Goal: Information Seeking & Learning: Find specific fact

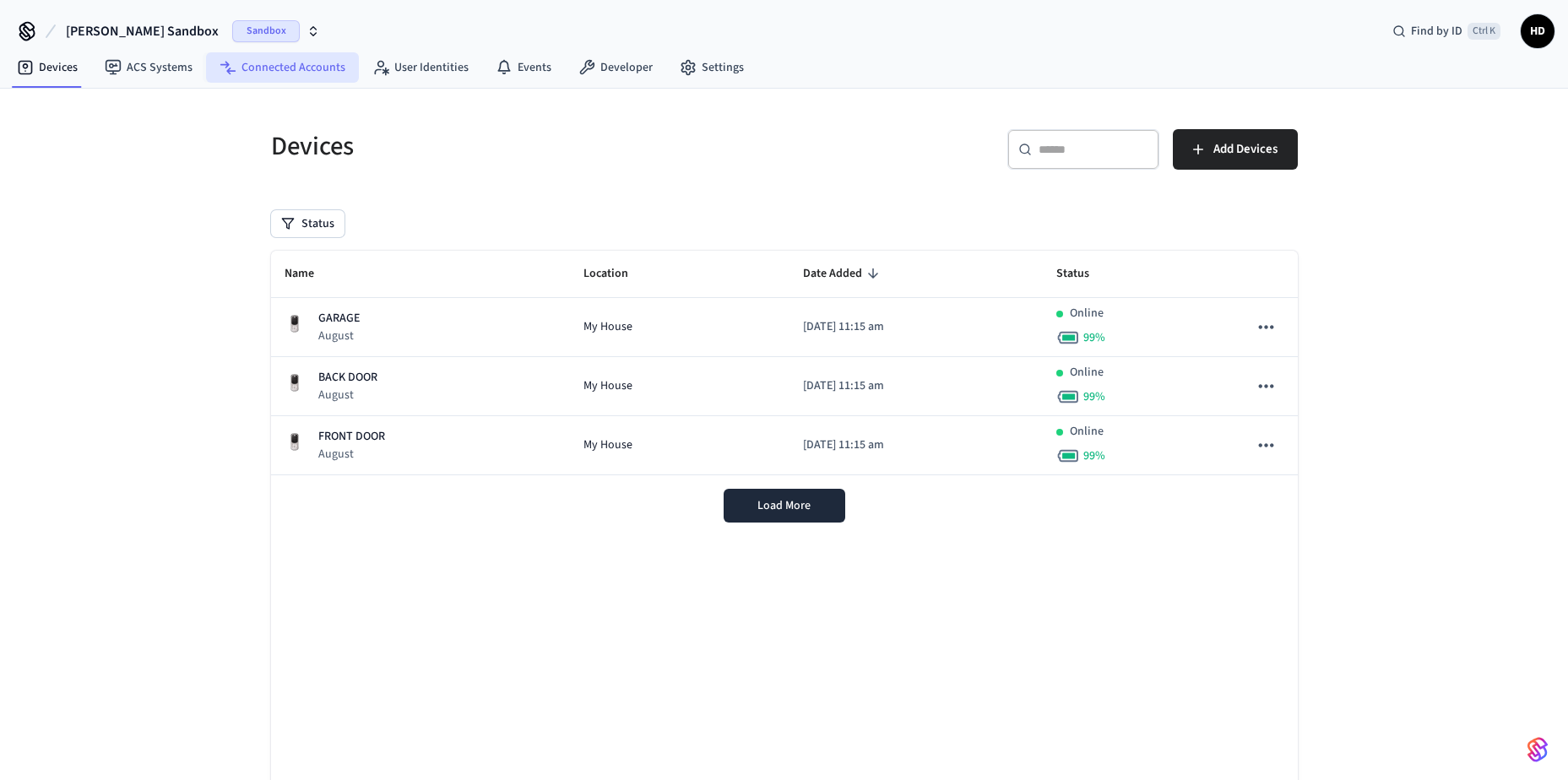
click at [300, 73] on link "Connected Accounts" at bounding box center [282, 67] width 153 height 30
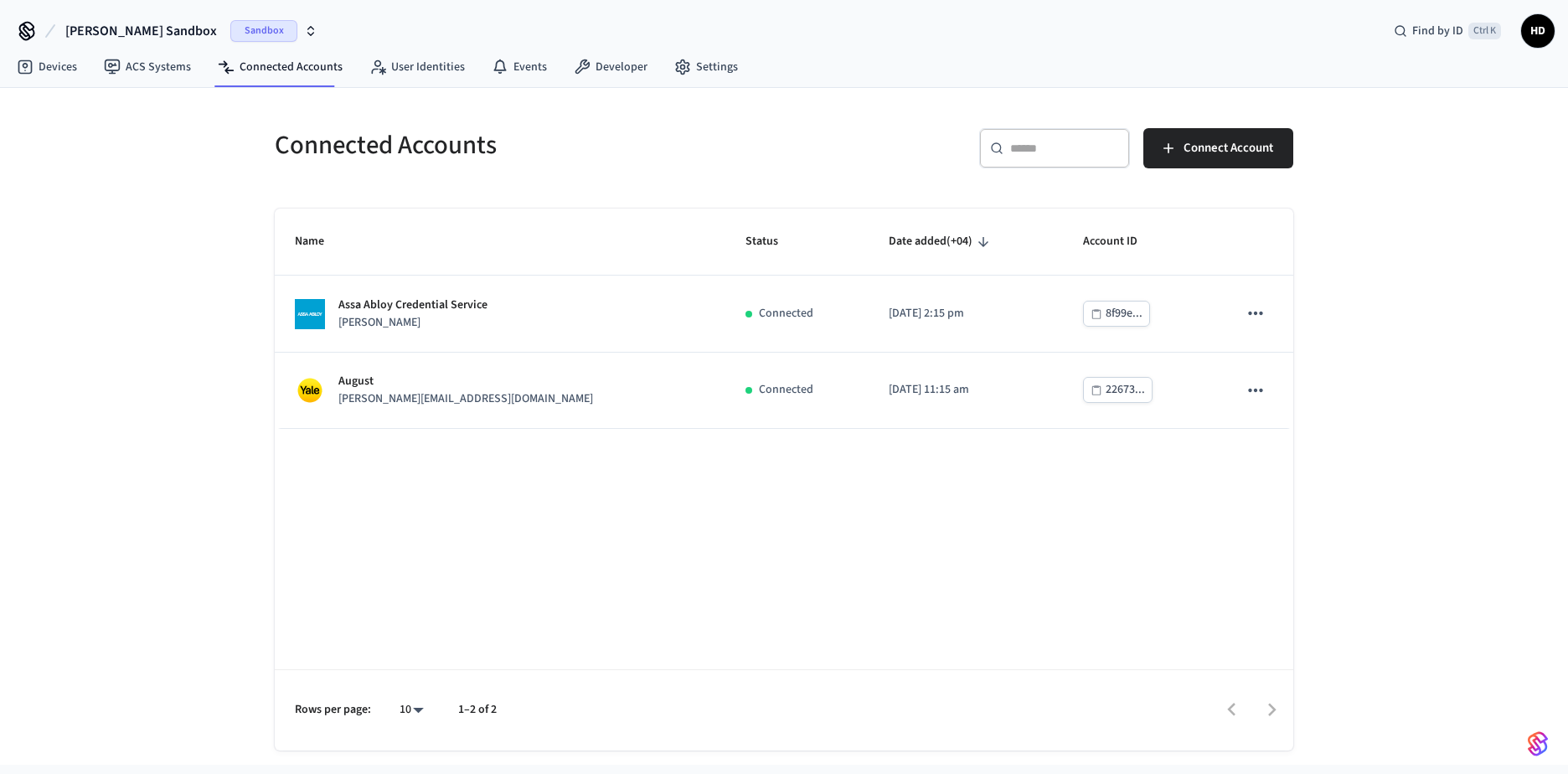
click at [1536, 753] on img "button" at bounding box center [1538, 744] width 20 height 27
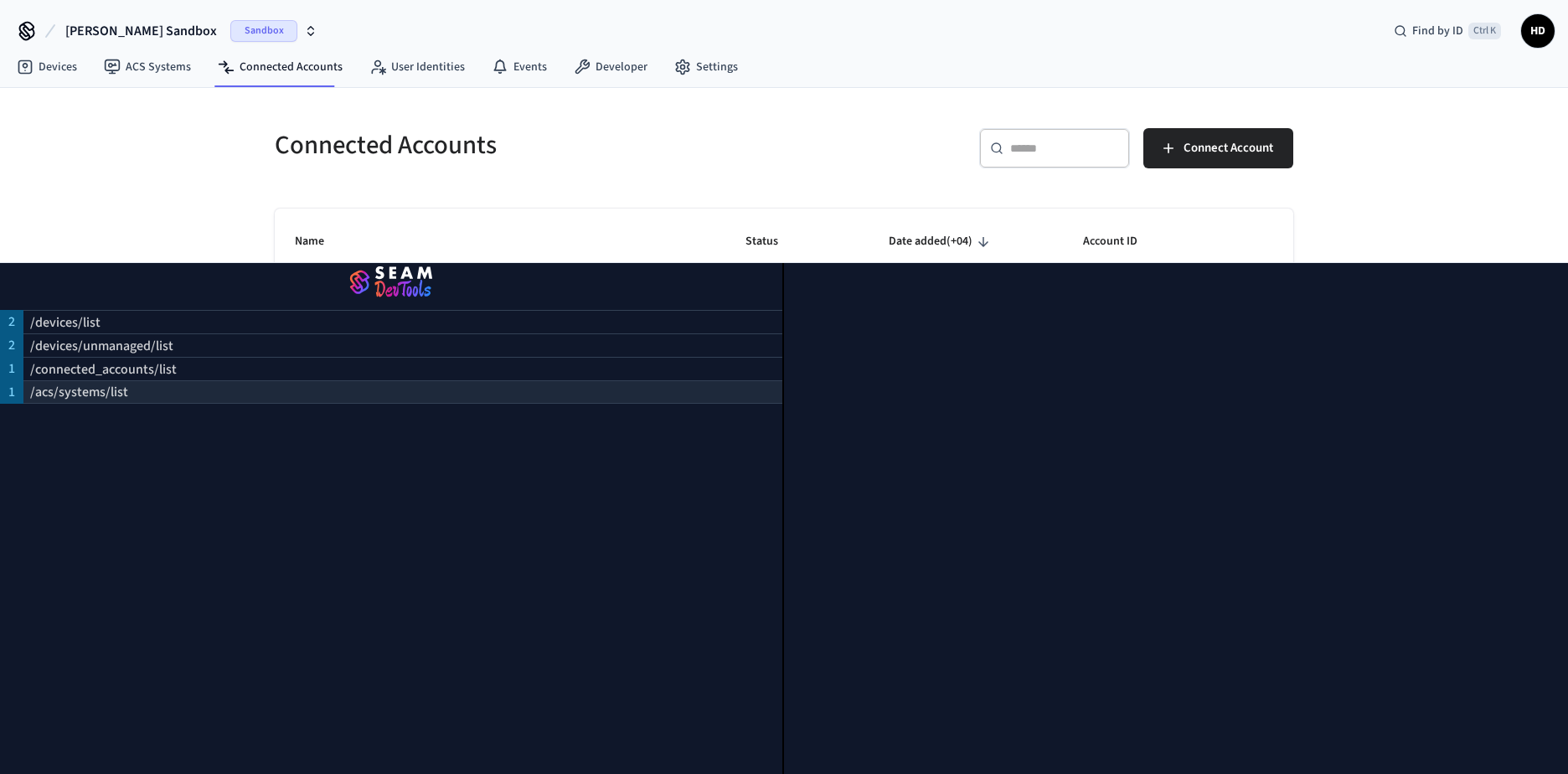
click at [60, 397] on p "/acs/systems/list" at bounding box center [79, 391] width 98 height 20
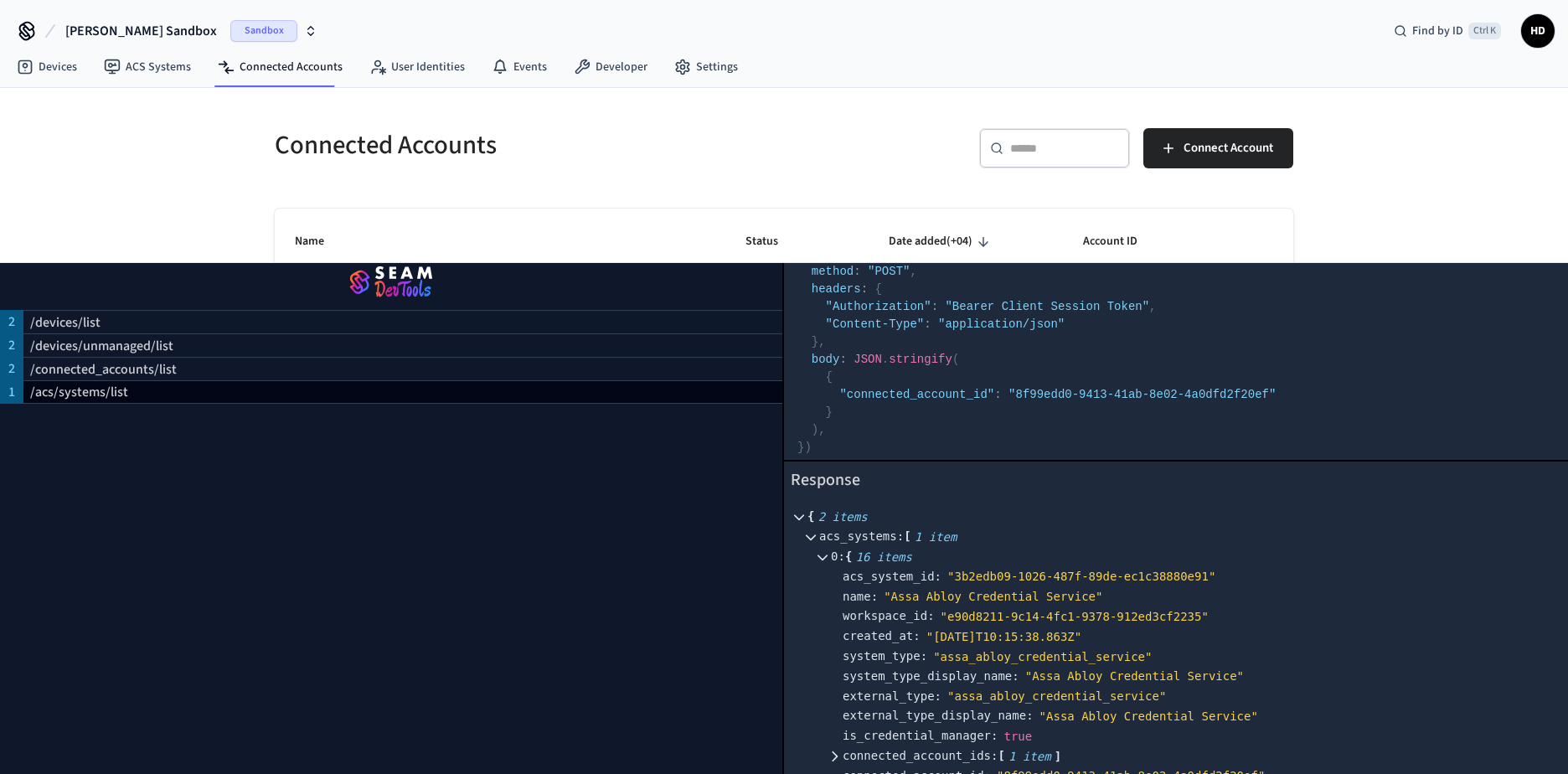
scroll to position [288, 0]
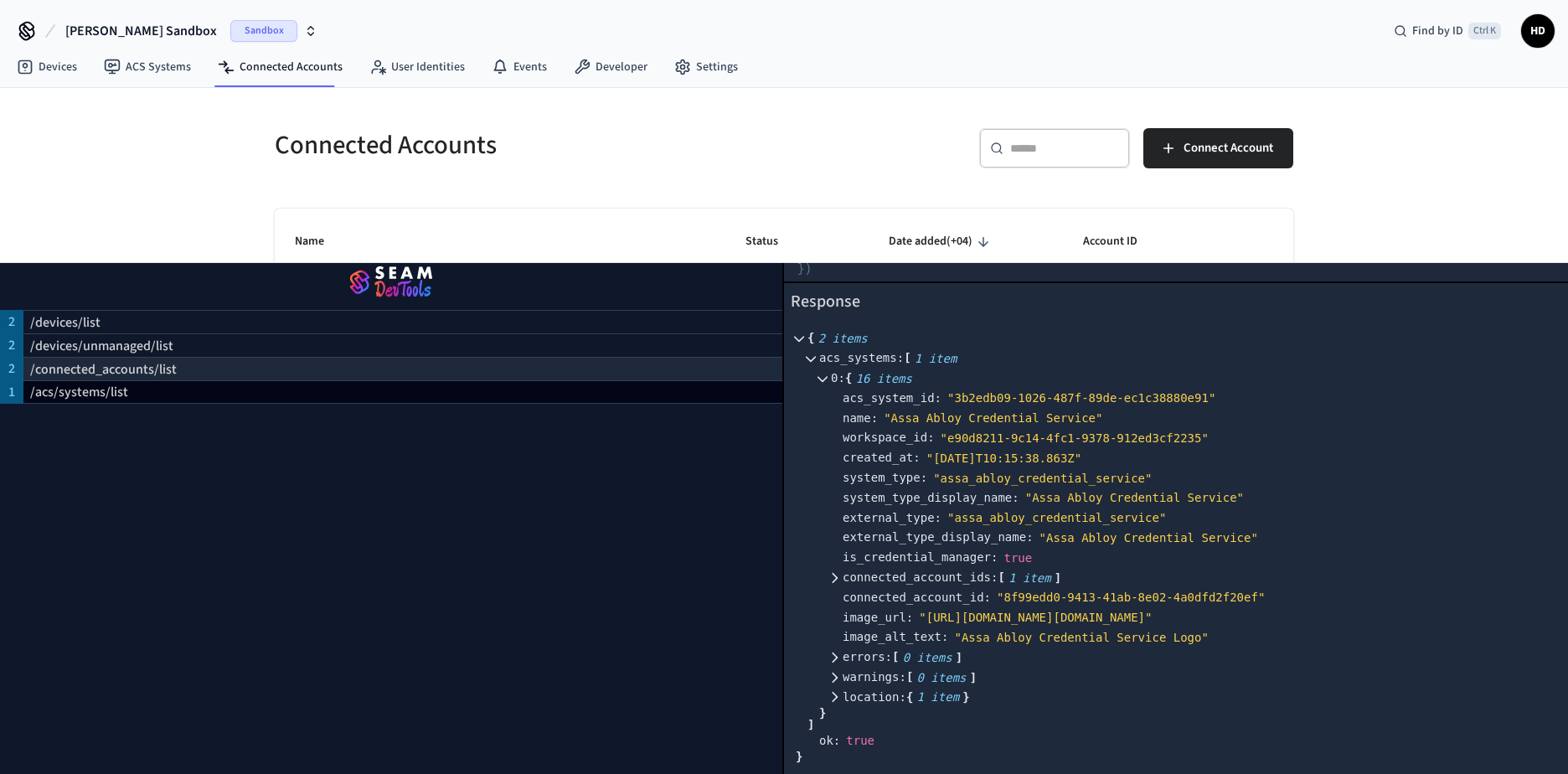
click at [140, 373] on p "/connected_accounts/list" at bounding box center [103, 369] width 147 height 20
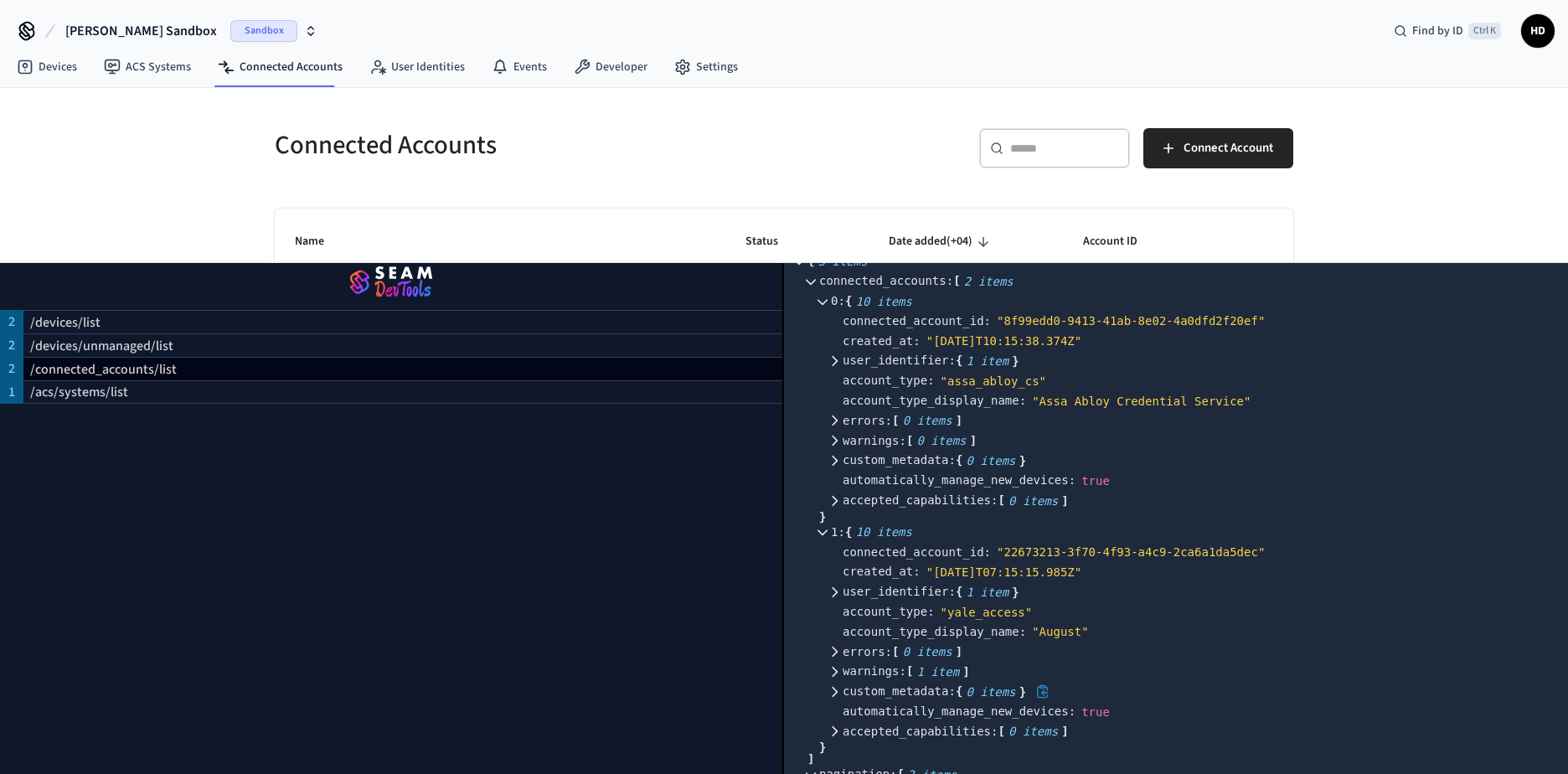
scroll to position [377, 0]
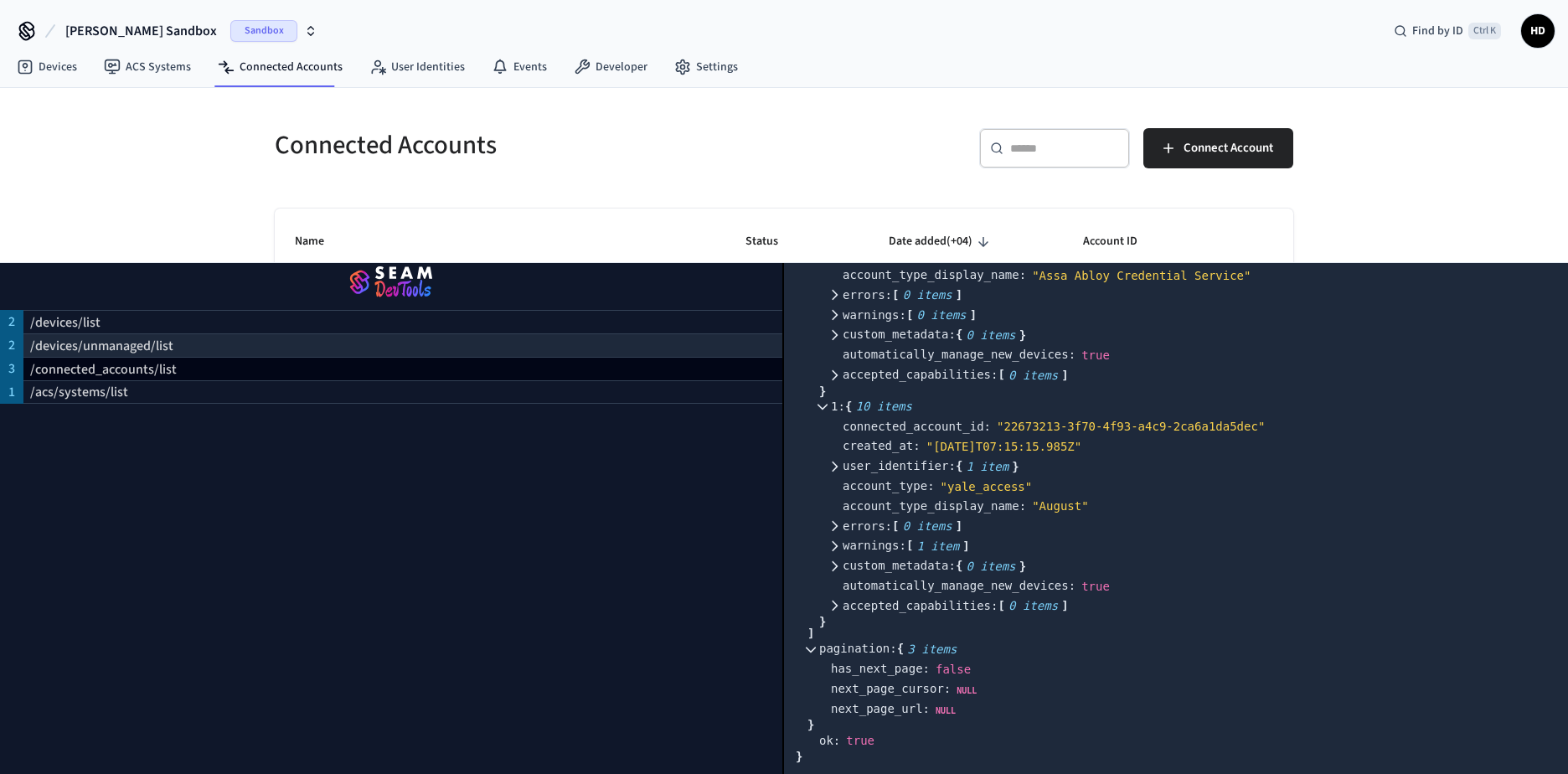
click at [89, 345] on p "/devices/unmanaged/list" at bounding box center [101, 346] width 143 height 20
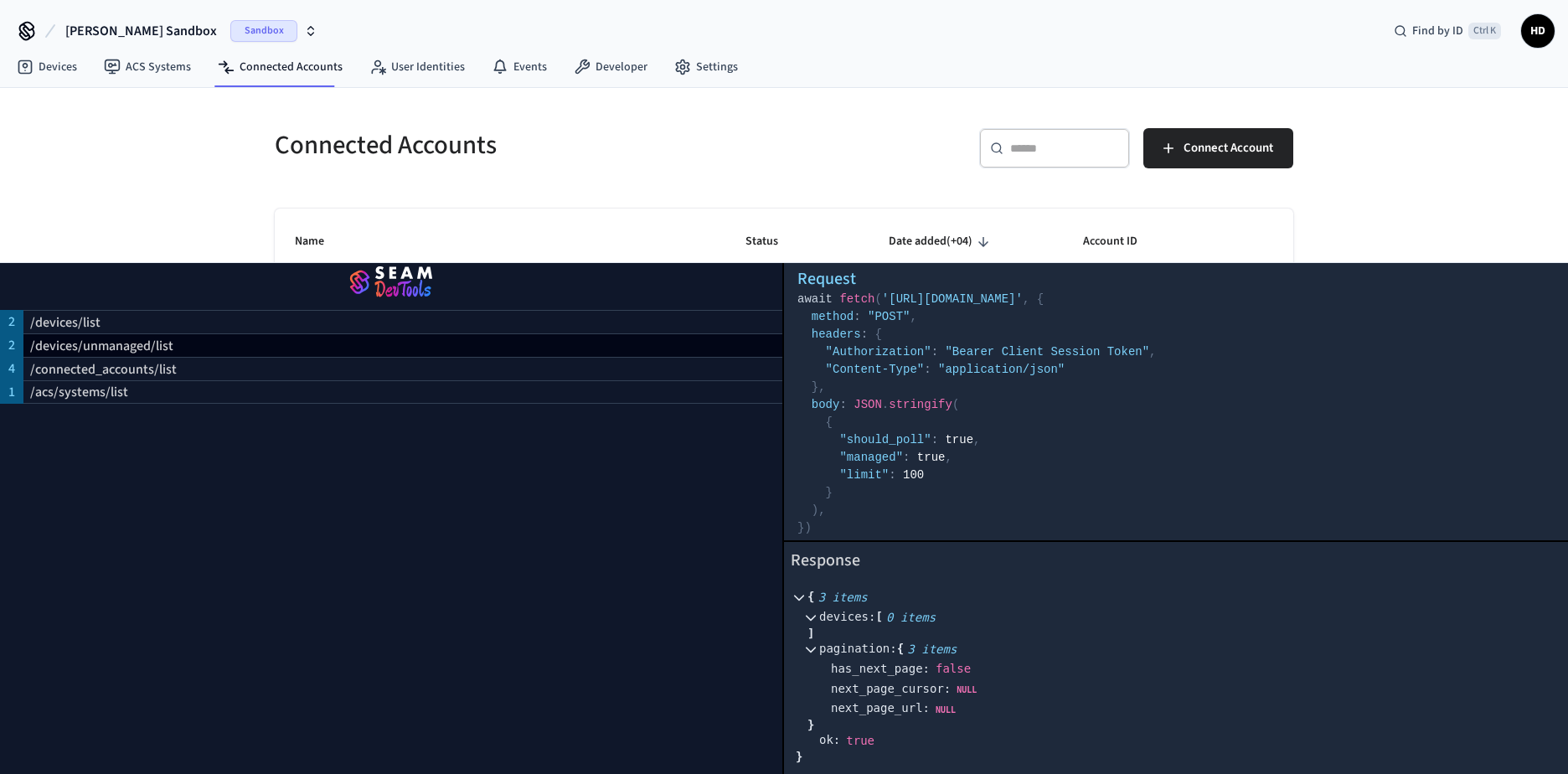
scroll to position [0, 0]
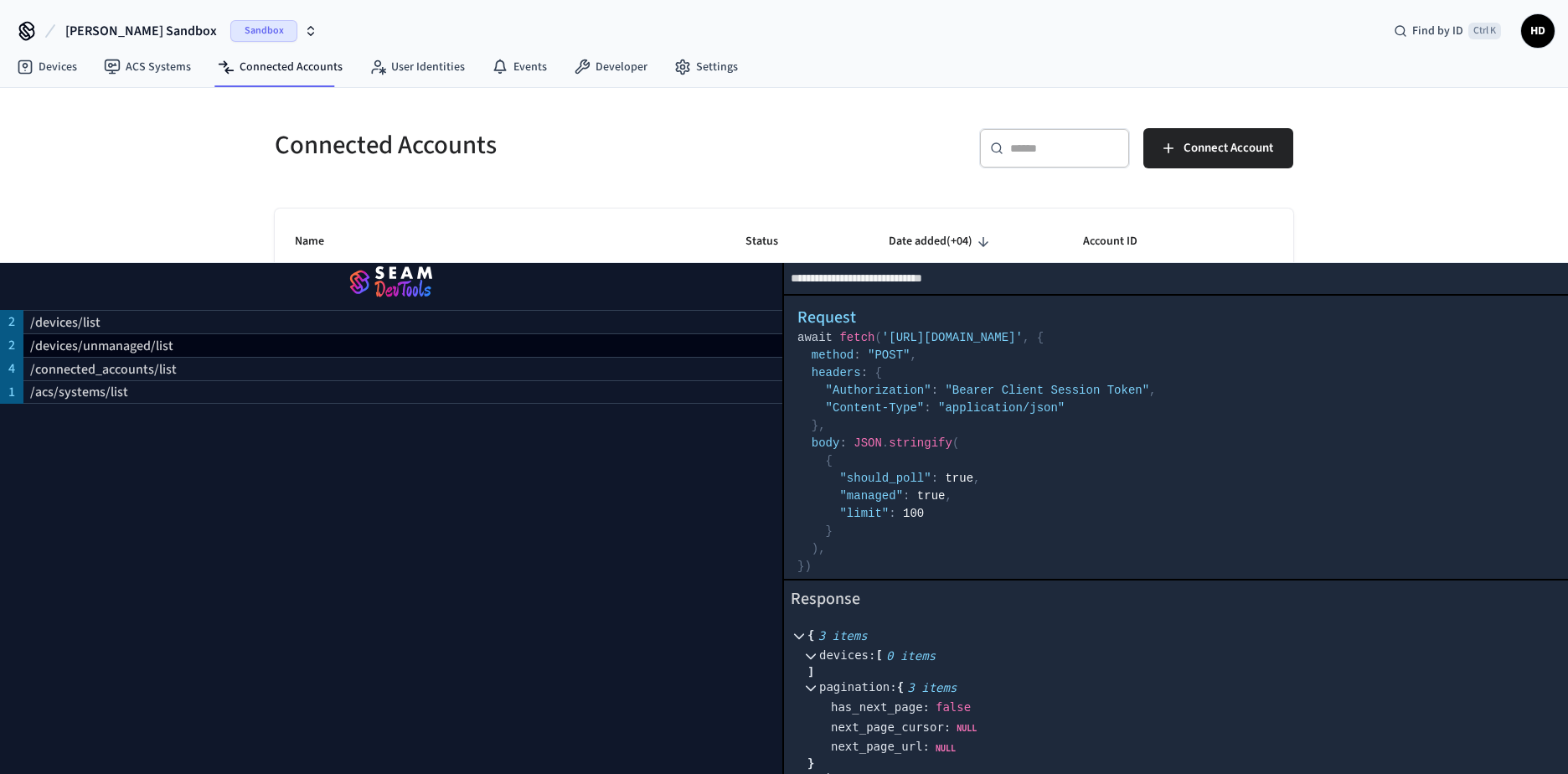
click at [486, 584] on div "2 /devices/list 2 /devices/unmanaged/list 4 /connected_accounts/list 1 /acs/sys…" at bounding box center [392, 519] width 784 height 511
click at [390, 278] on img "button" at bounding box center [391, 283] width 742 height 47
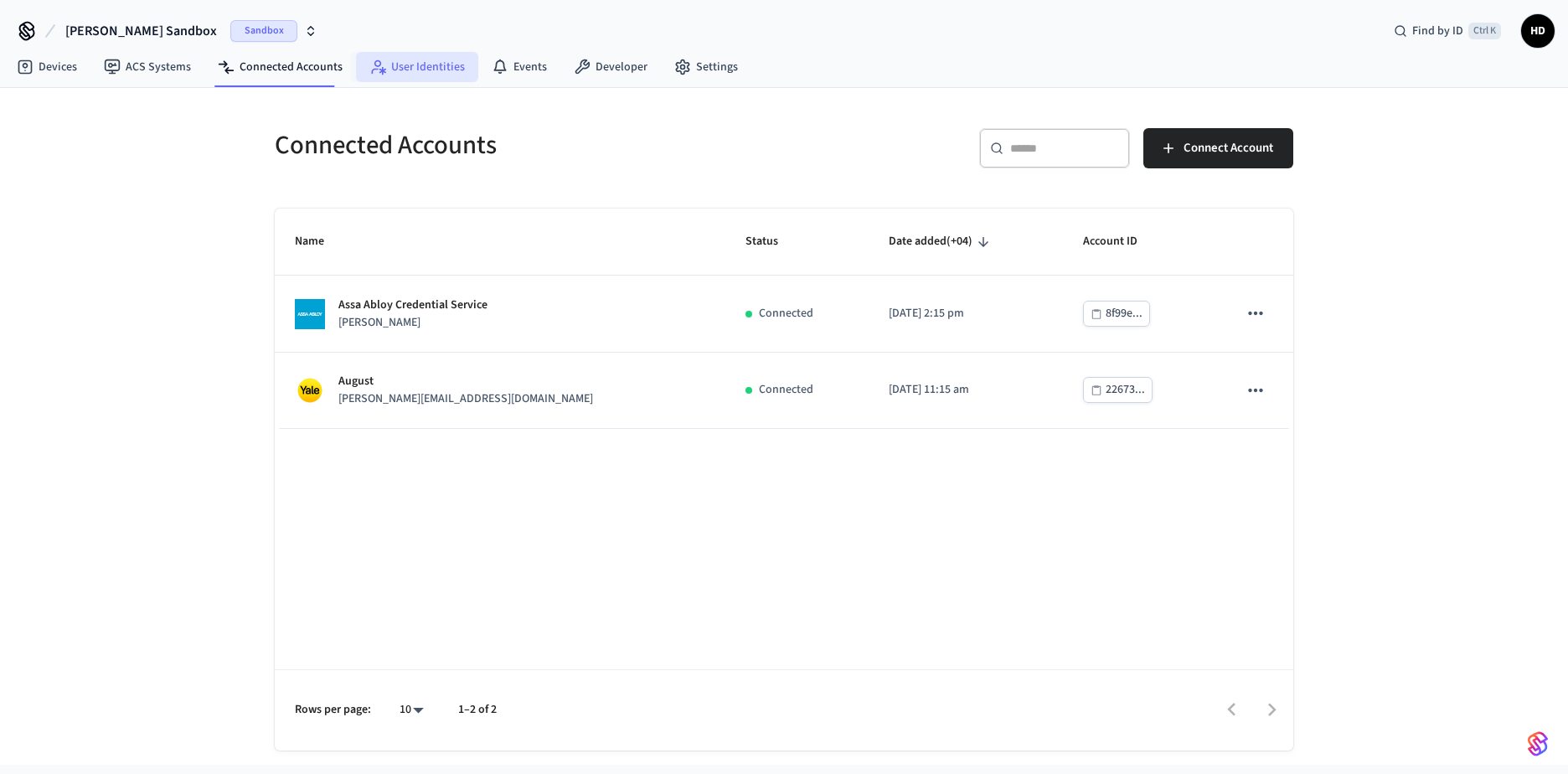
click at [394, 70] on link "User Identities" at bounding box center [417, 67] width 122 height 30
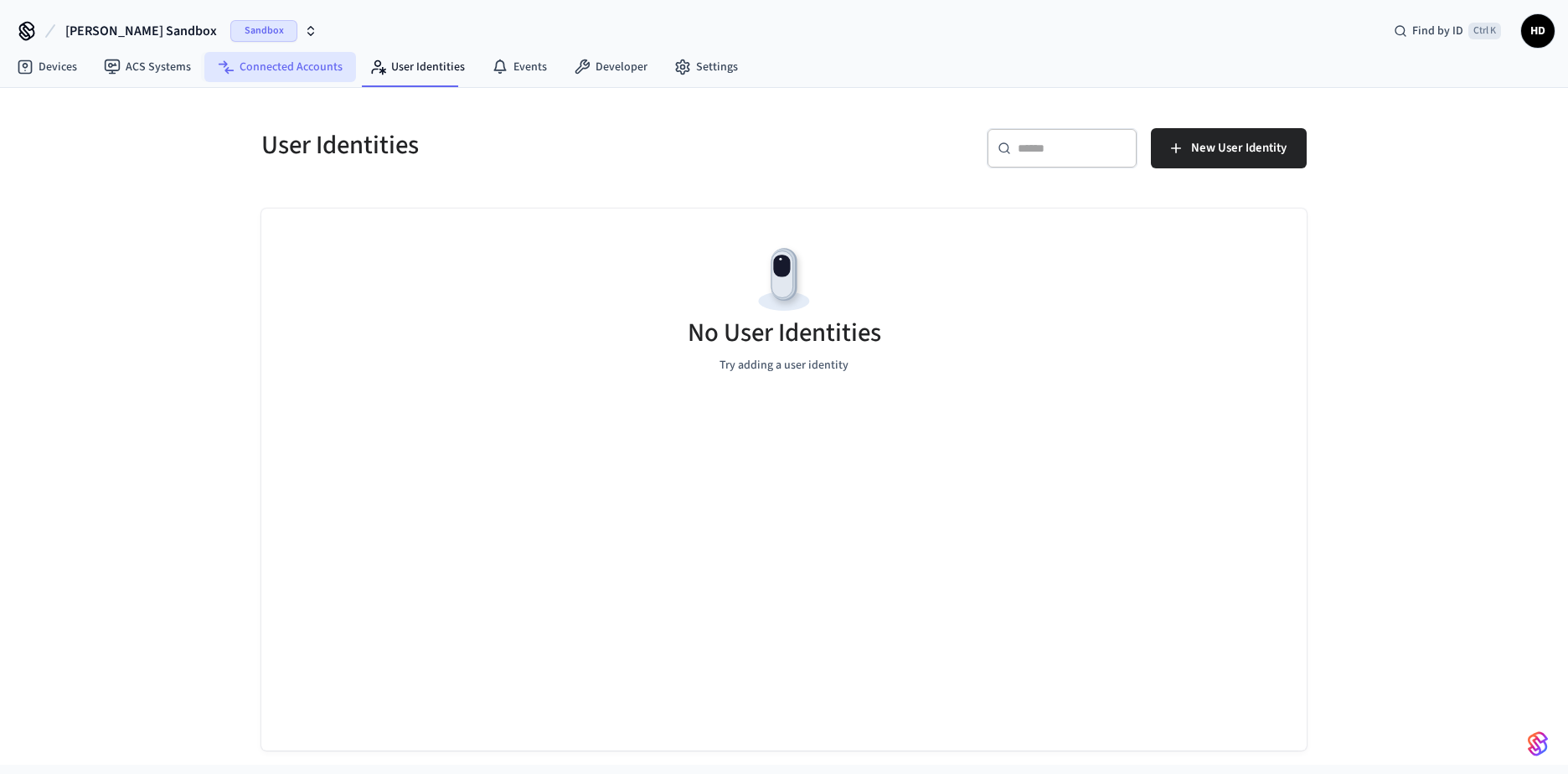
click at [288, 69] on link "Connected Accounts" at bounding box center [280, 67] width 152 height 30
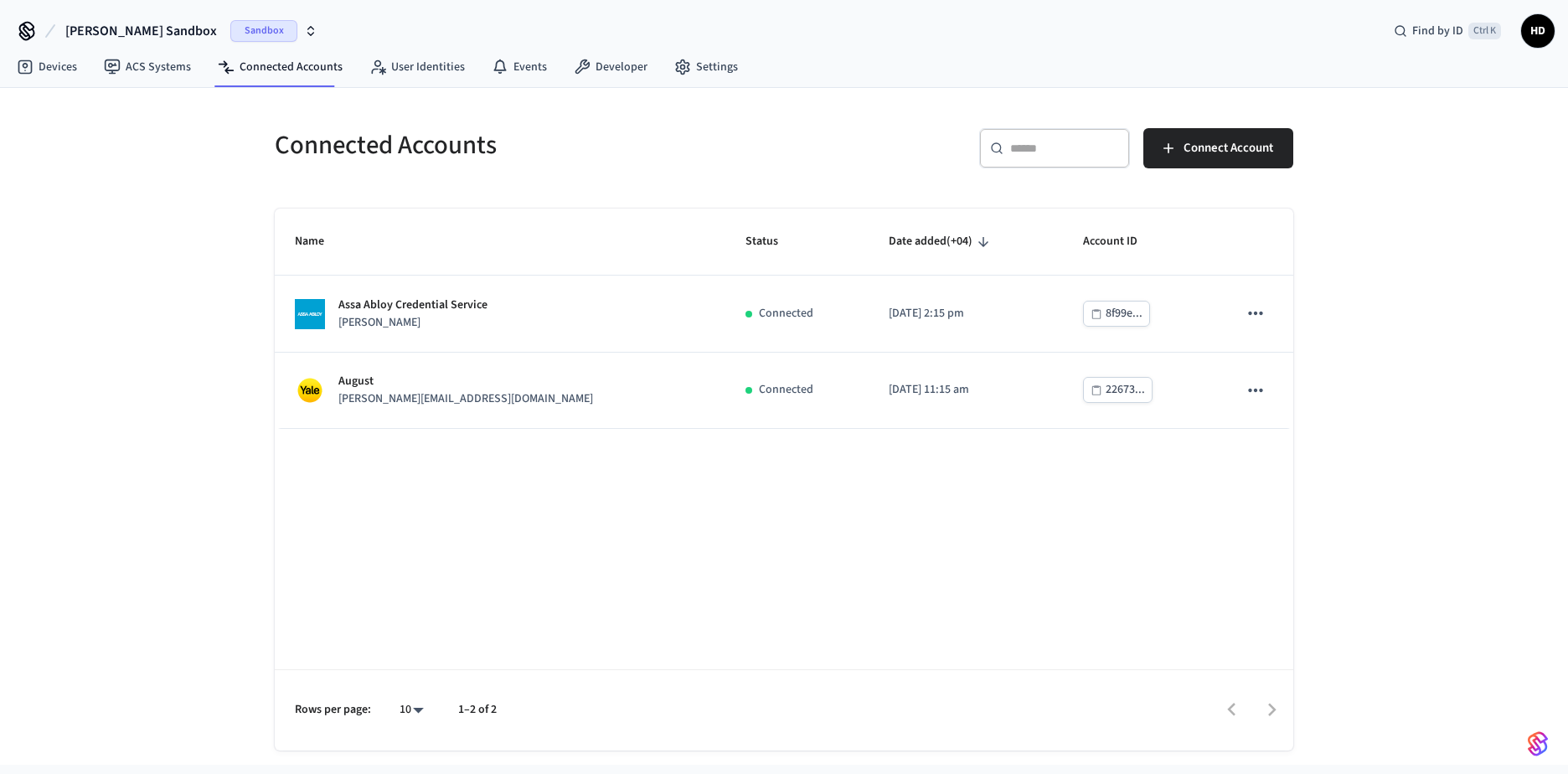
click at [1547, 756] on img "button" at bounding box center [1538, 744] width 20 height 27
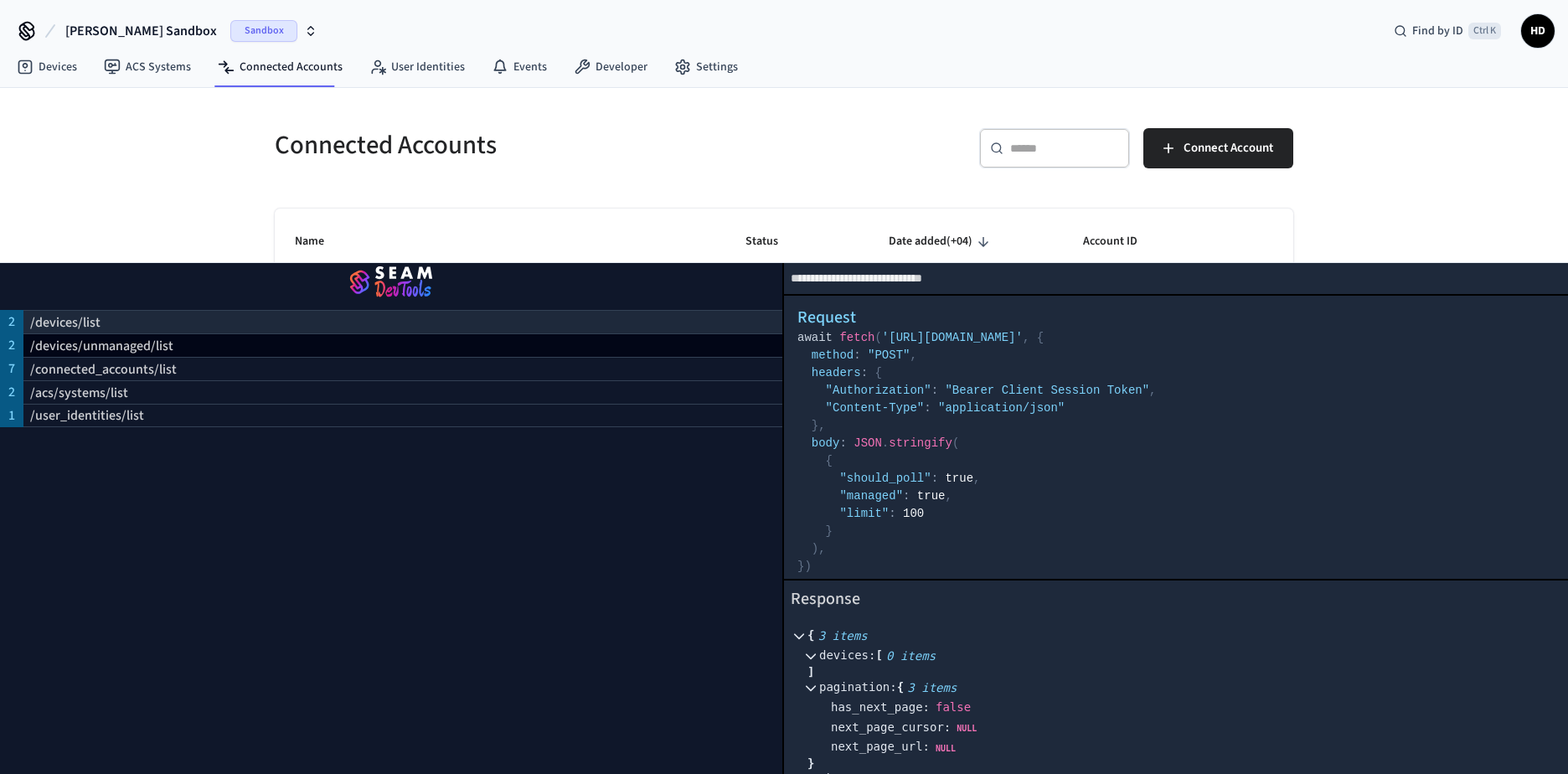
click at [70, 320] on p "/devices/list" at bounding box center [65, 322] width 70 height 20
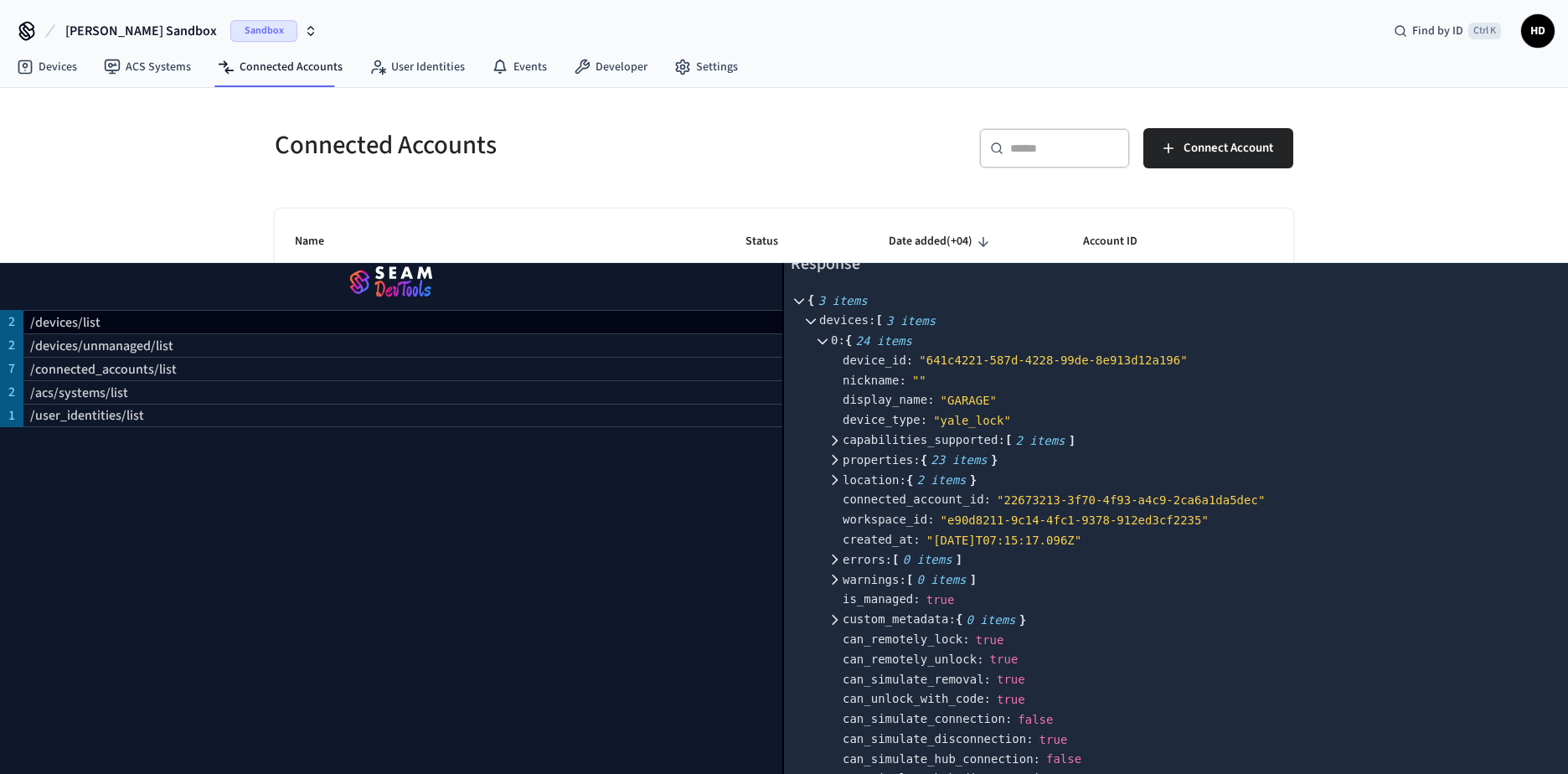
scroll to position [419, 0]
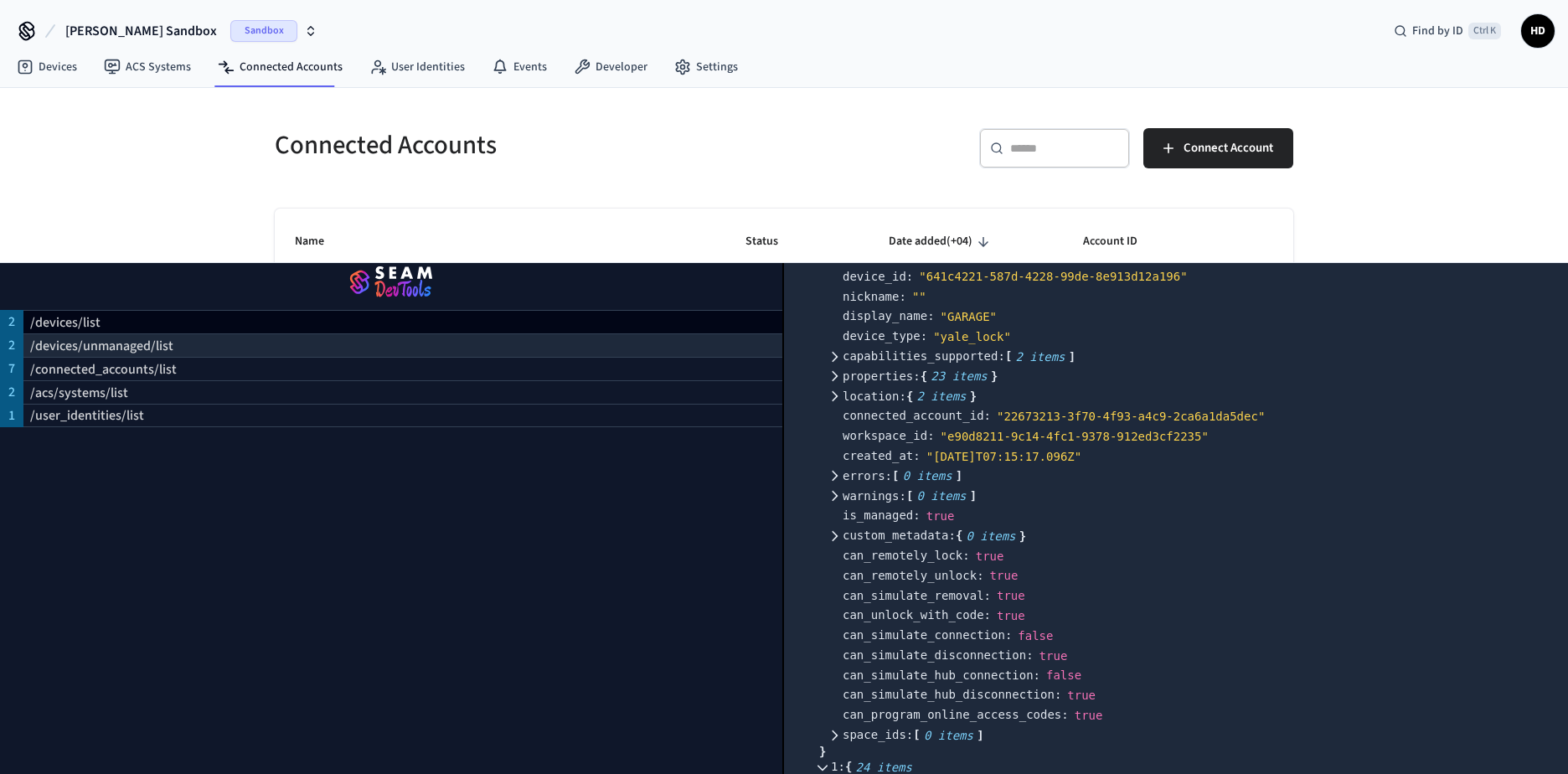
click at [143, 350] on p "/devices/unmanaged/list" at bounding box center [101, 346] width 143 height 20
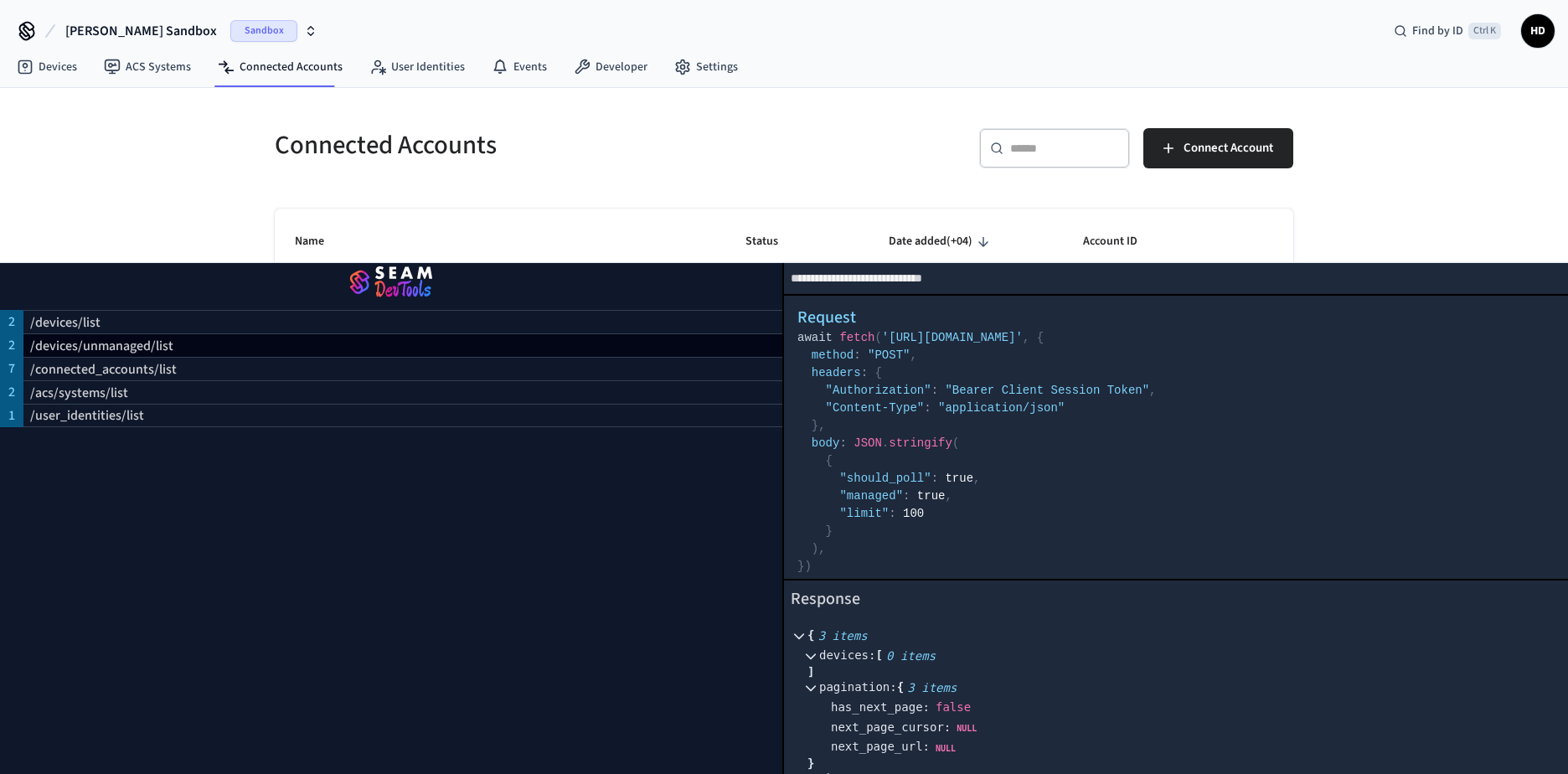
scroll to position [39, 0]
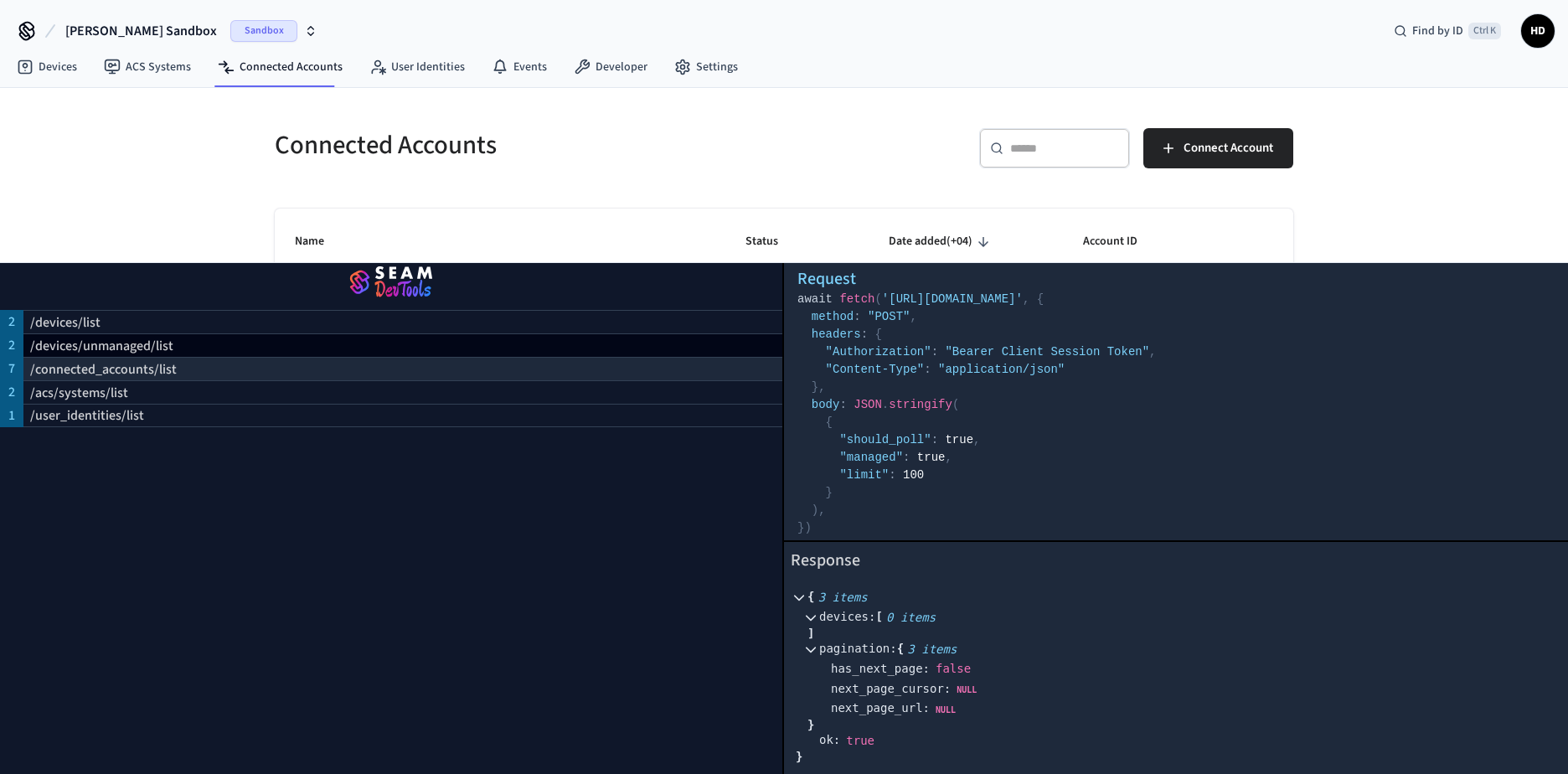
click at [55, 369] on p "/connected_accounts/list" at bounding box center [103, 369] width 147 height 20
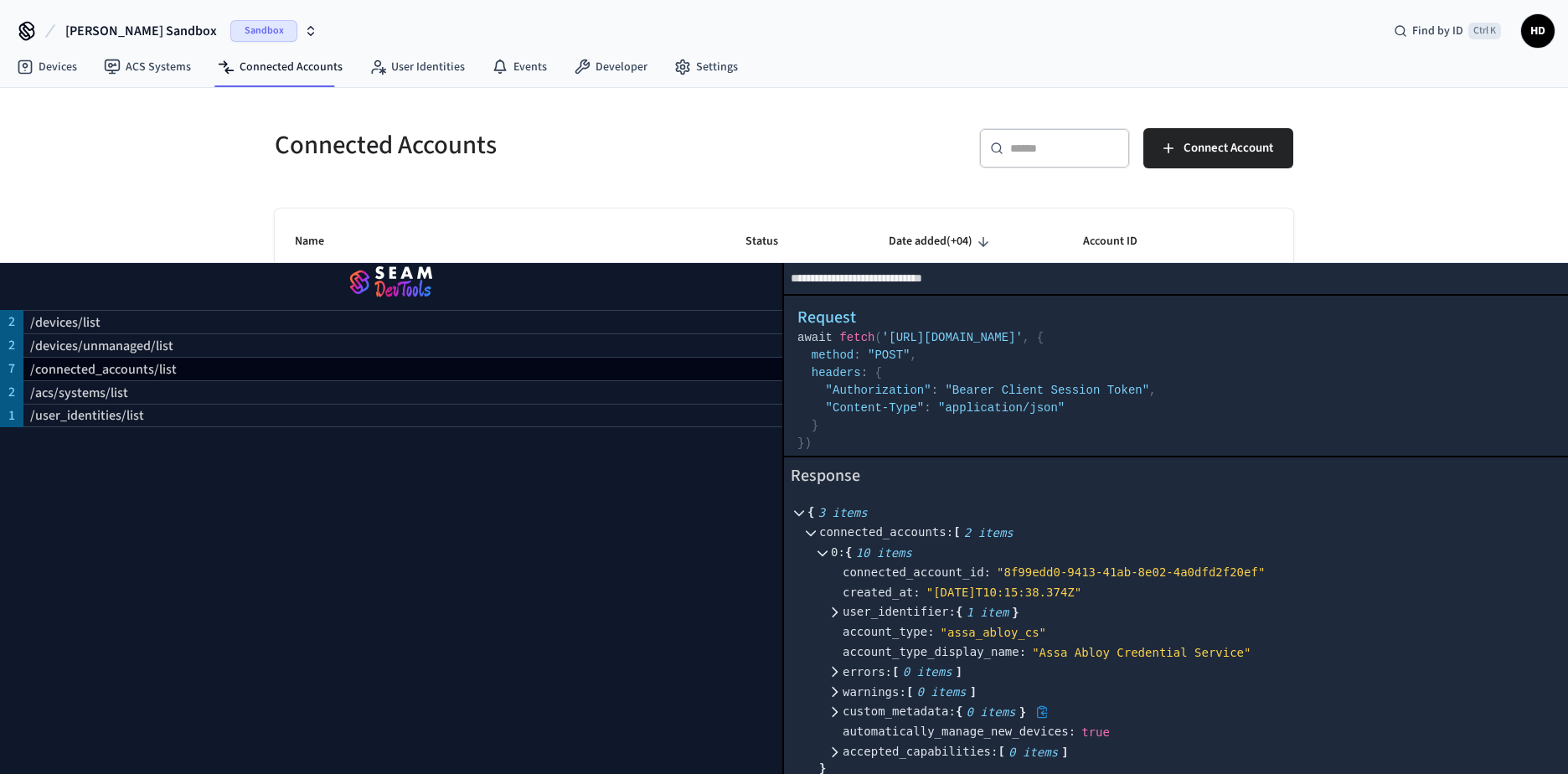
scroll to position [377, 0]
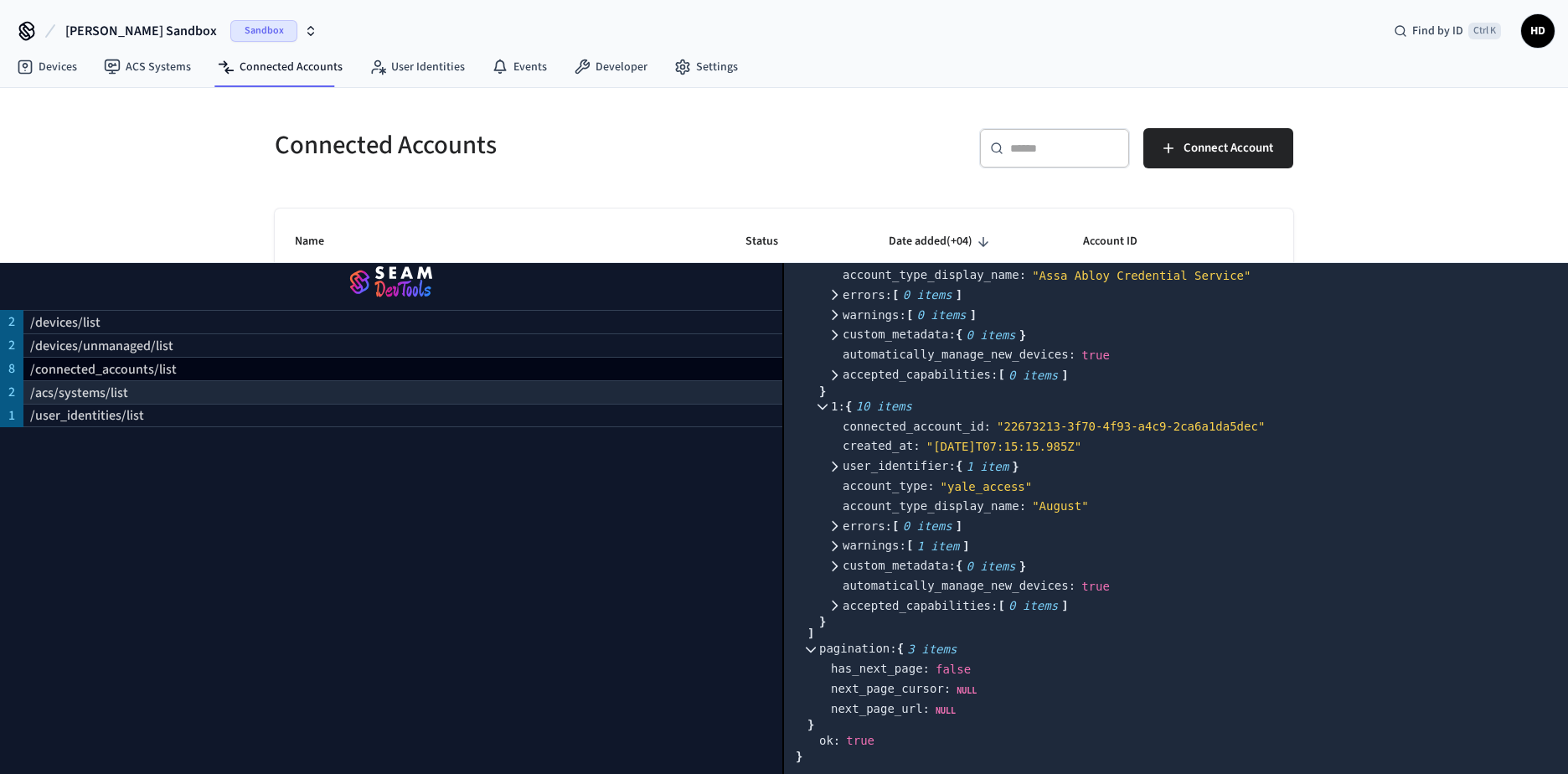
click at [61, 391] on p "/acs/systems/list" at bounding box center [79, 392] width 98 height 20
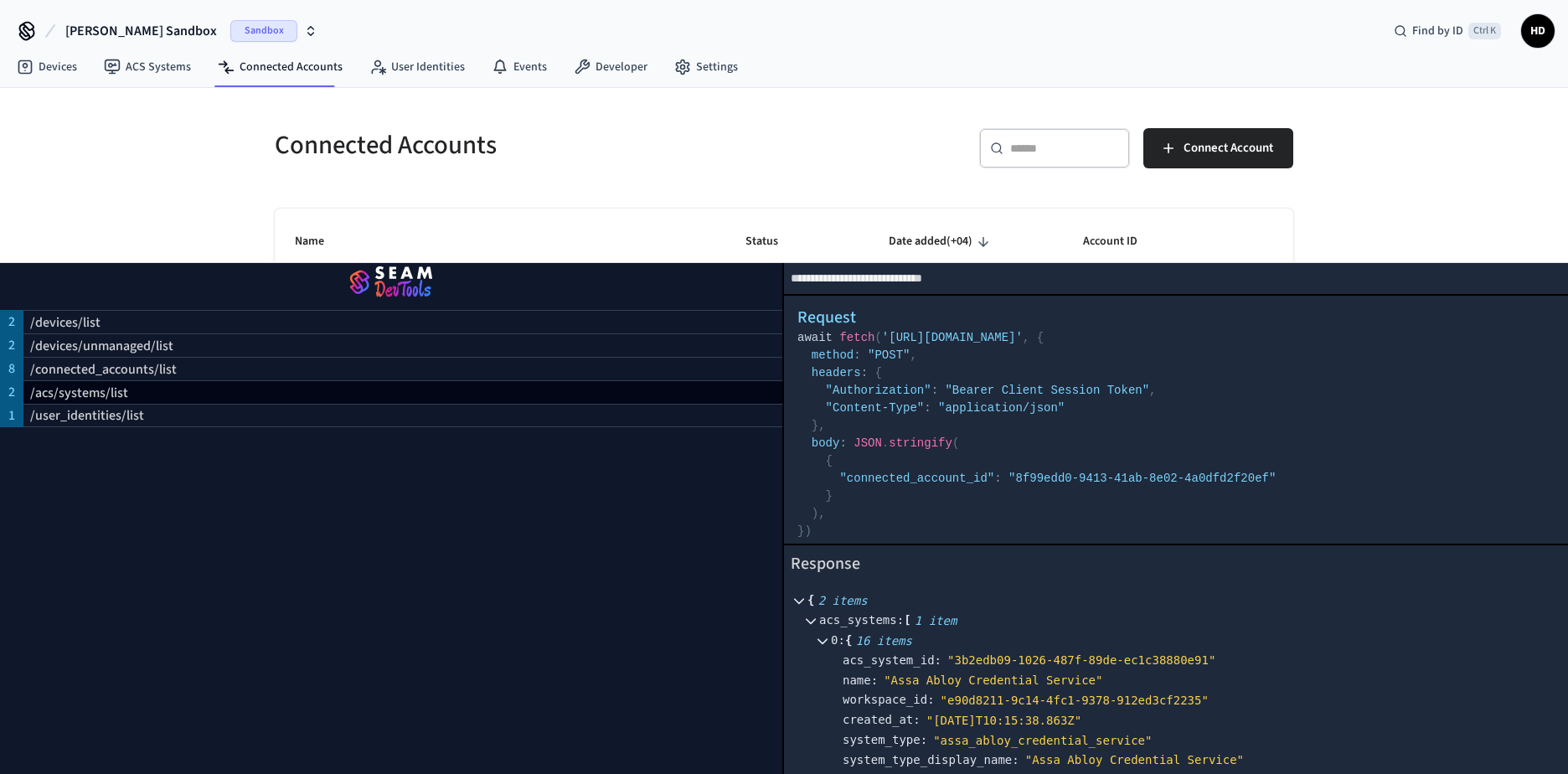
scroll to position [288, 0]
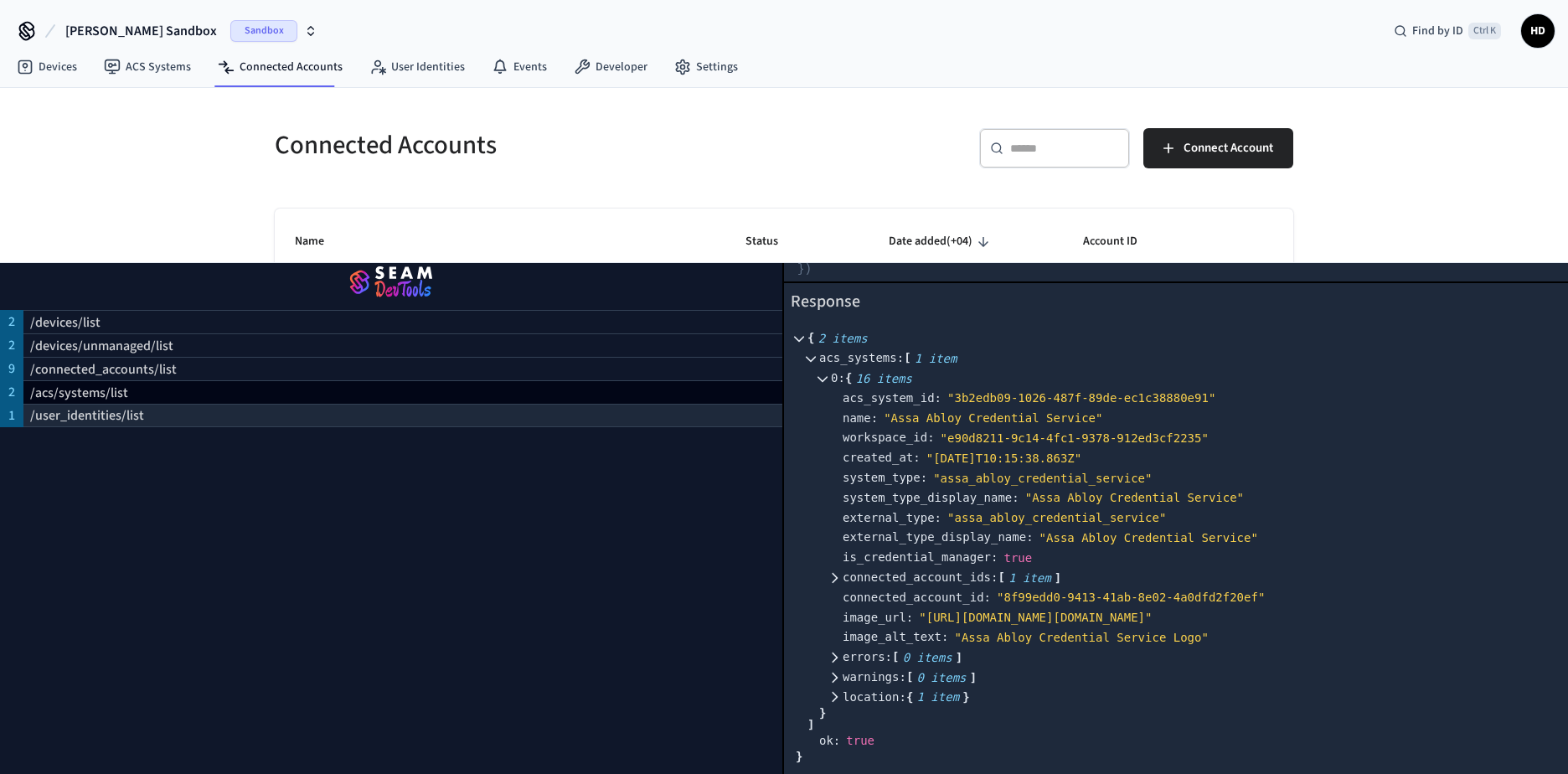
click at [96, 419] on p "/user_identities/list" at bounding box center [87, 415] width 114 height 20
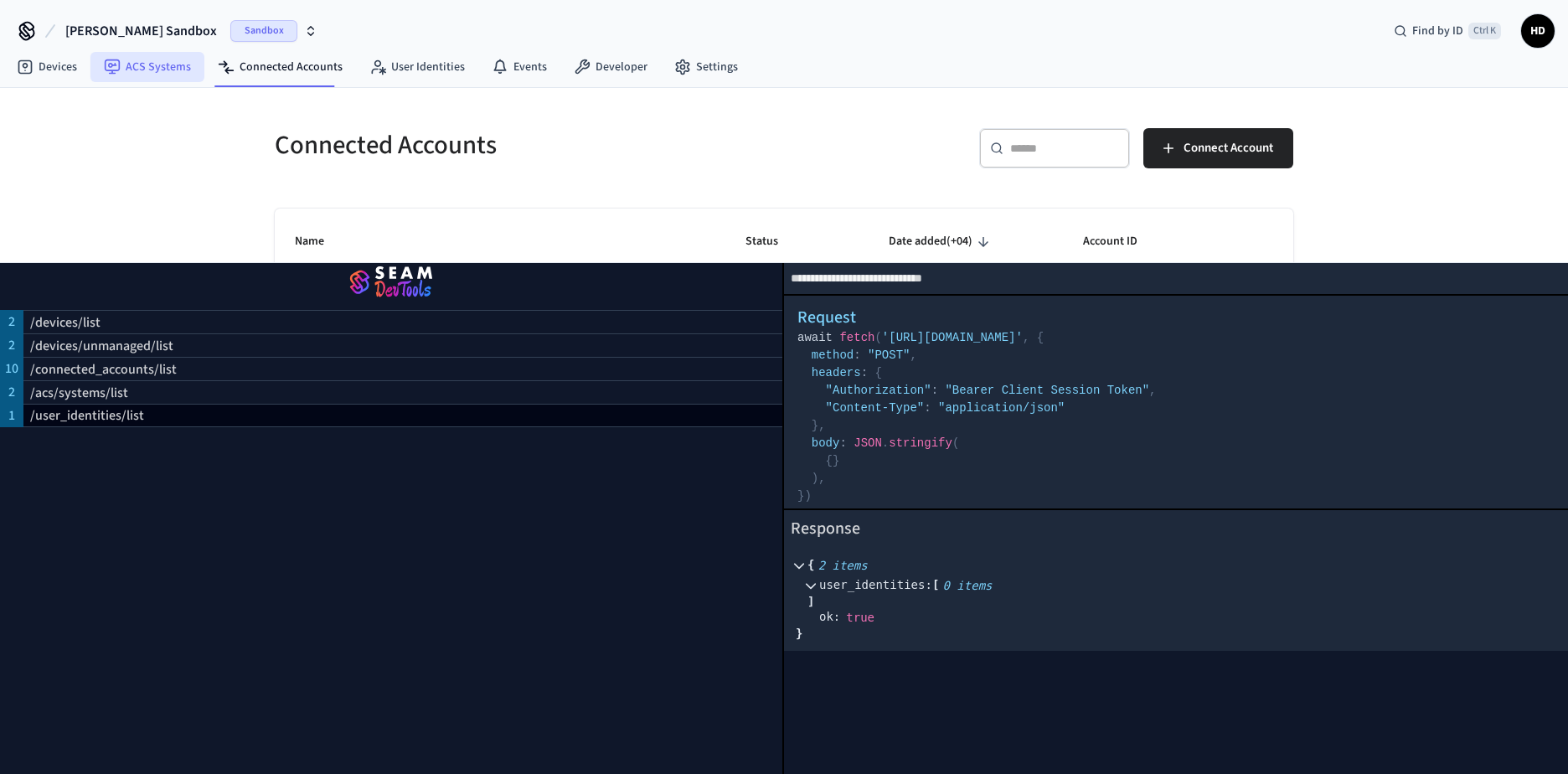
click at [173, 77] on link "ACS Systems" at bounding box center [147, 67] width 114 height 30
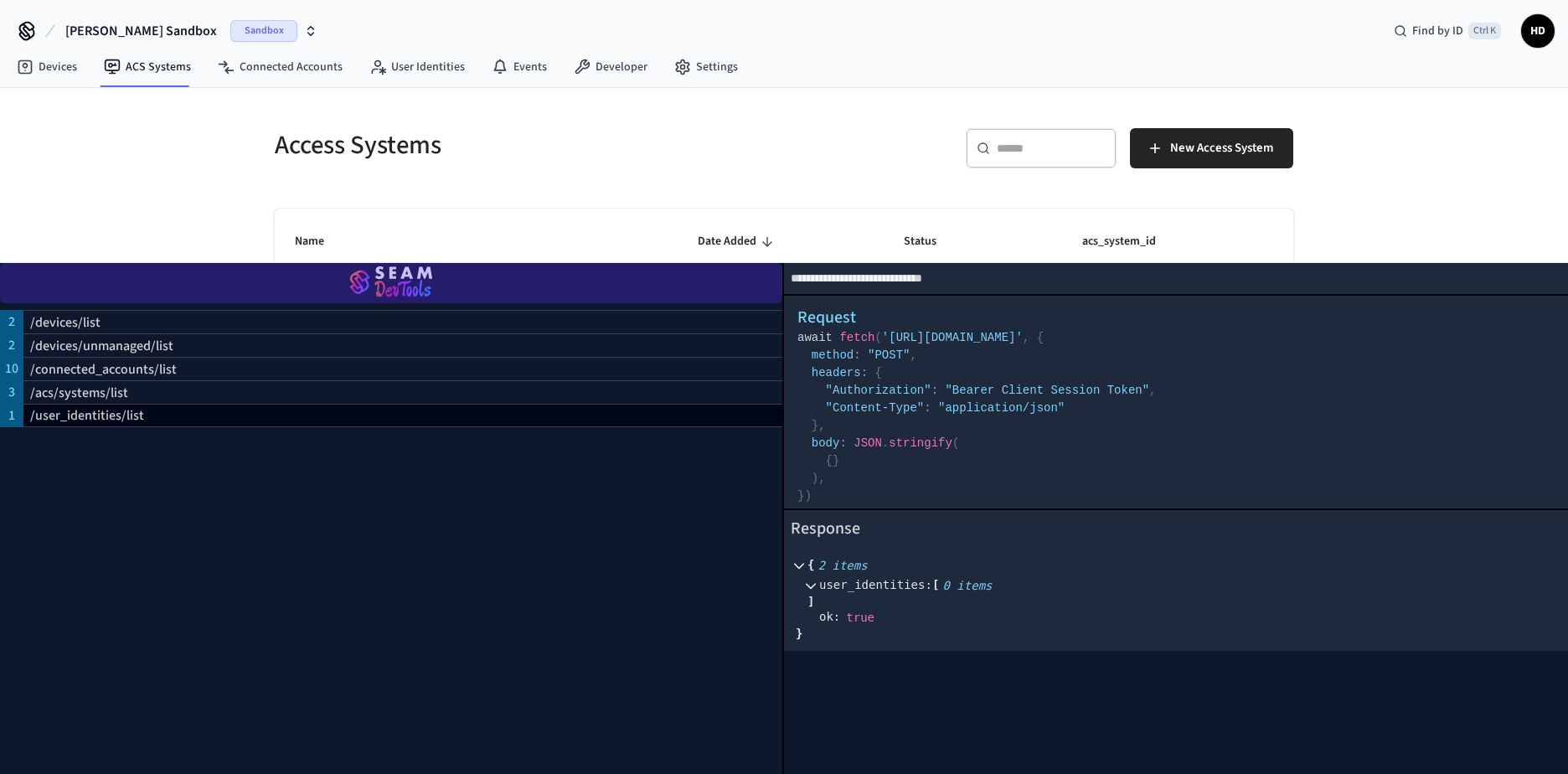
click at [408, 289] on img "button" at bounding box center [391, 283] width 742 height 47
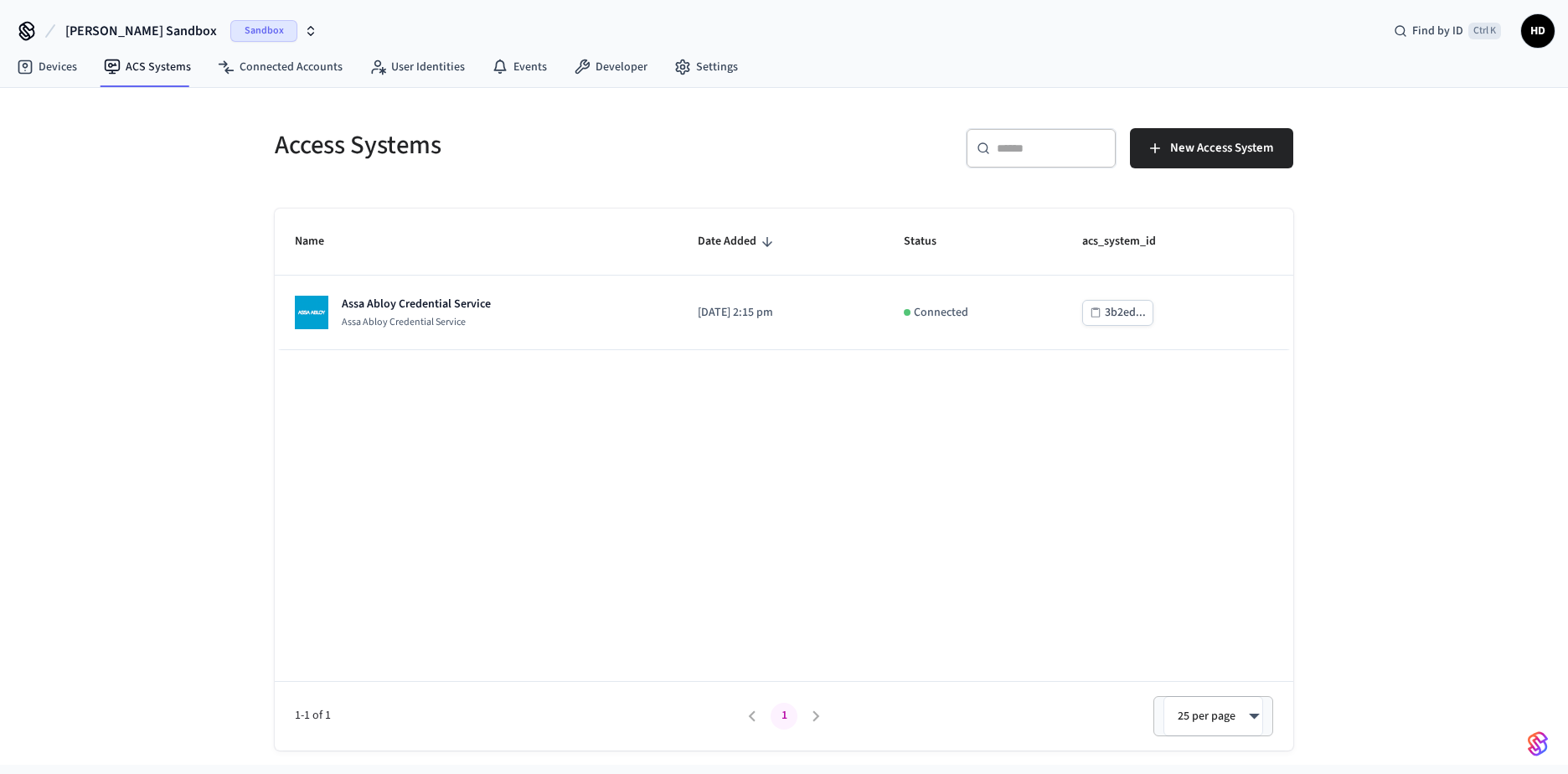
click at [1536, 751] on img "button" at bounding box center [1538, 744] width 20 height 27
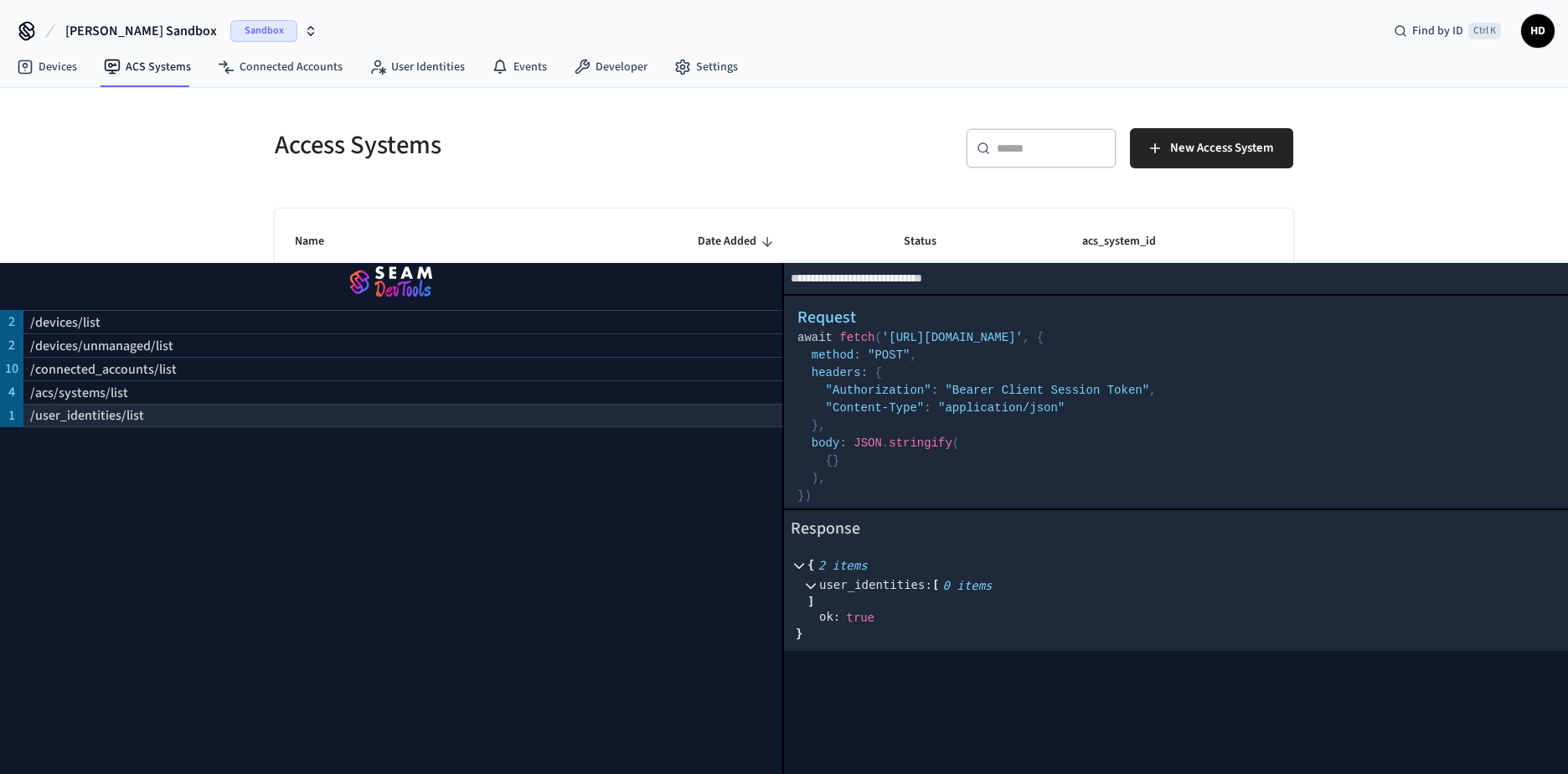
click at [119, 418] on p "/user_identities/list" at bounding box center [87, 415] width 114 height 20
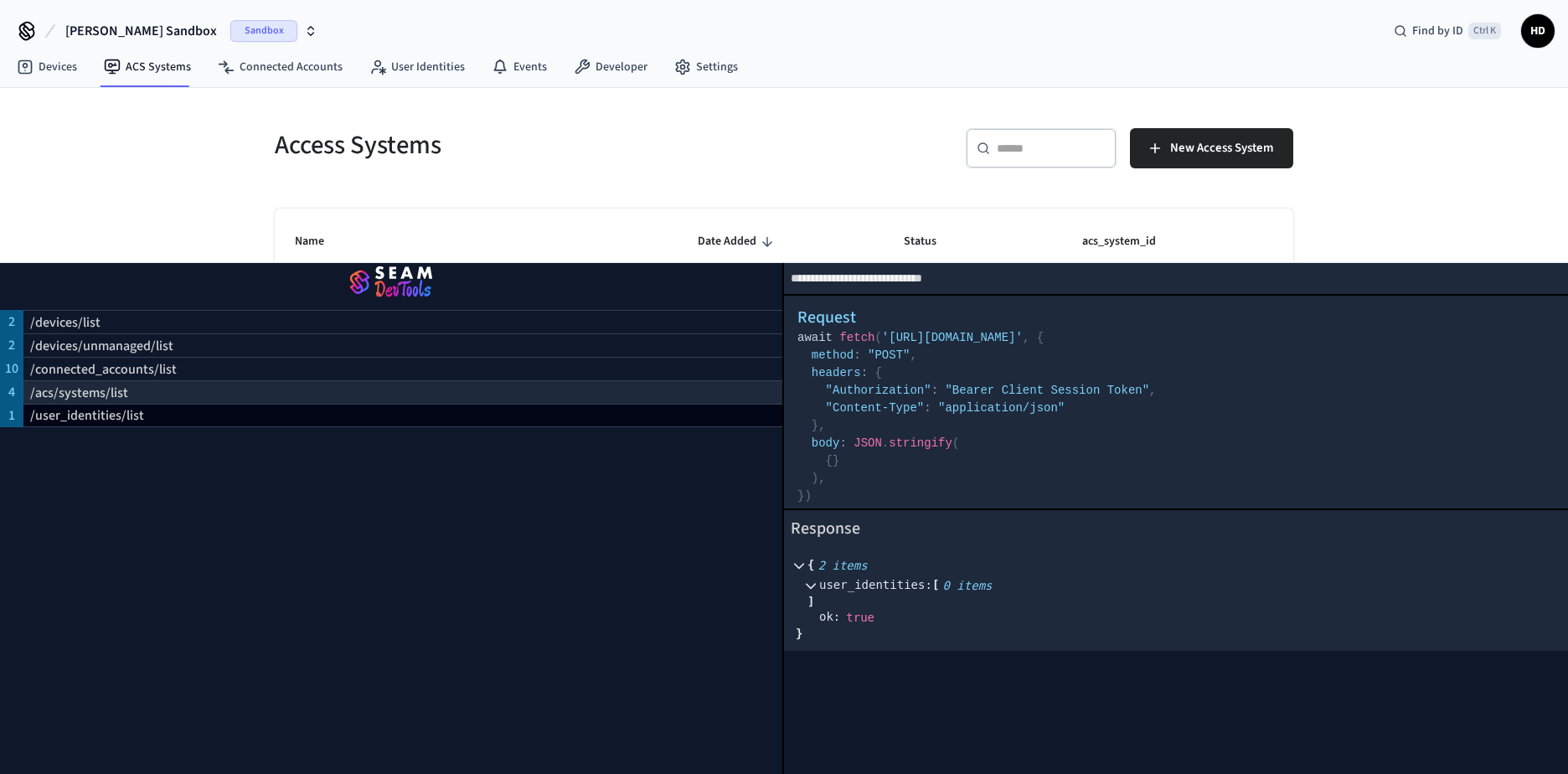
click at [65, 395] on p "/acs/systems/list" at bounding box center [79, 392] width 98 height 20
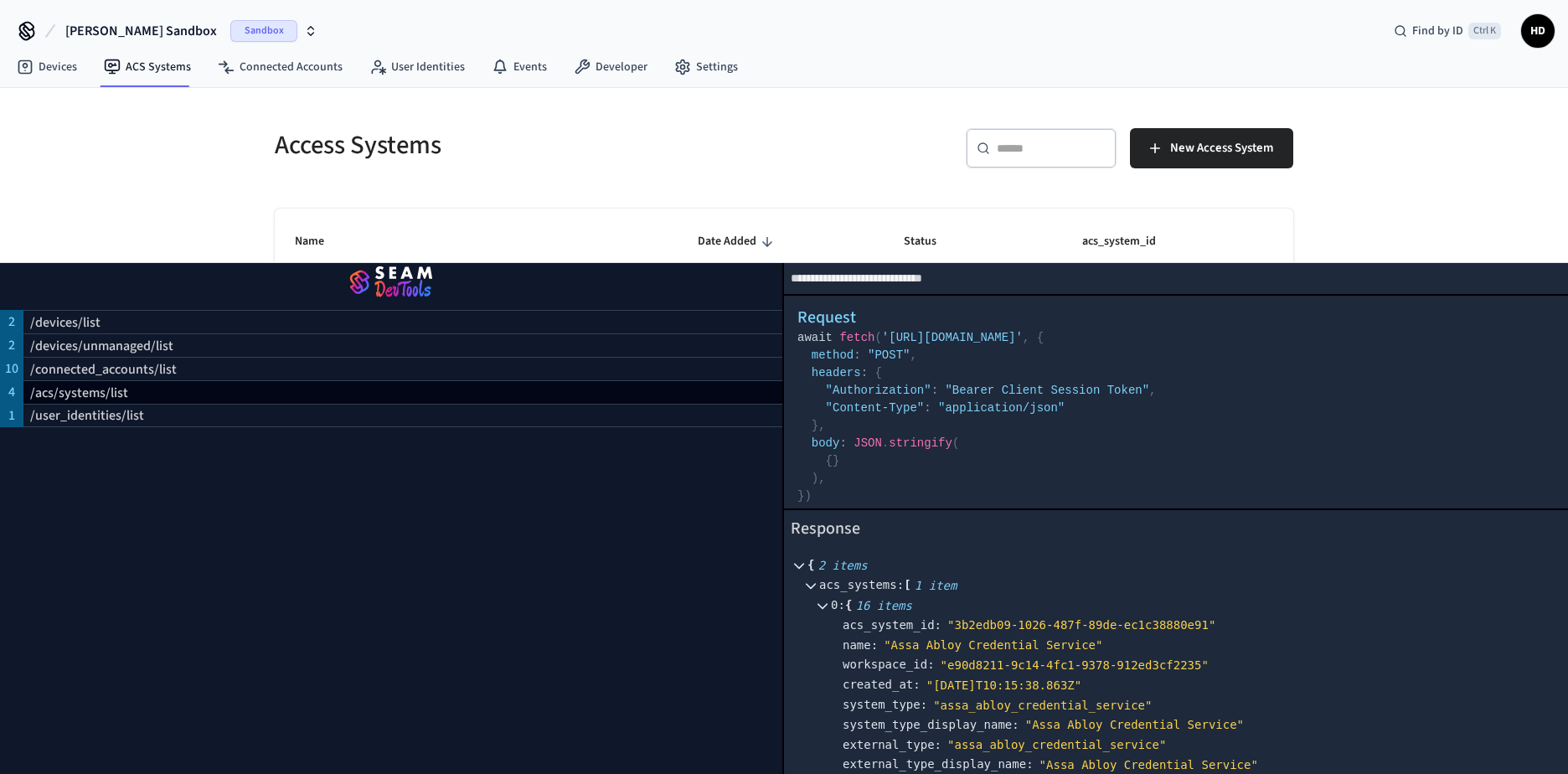
scroll to position [253, 0]
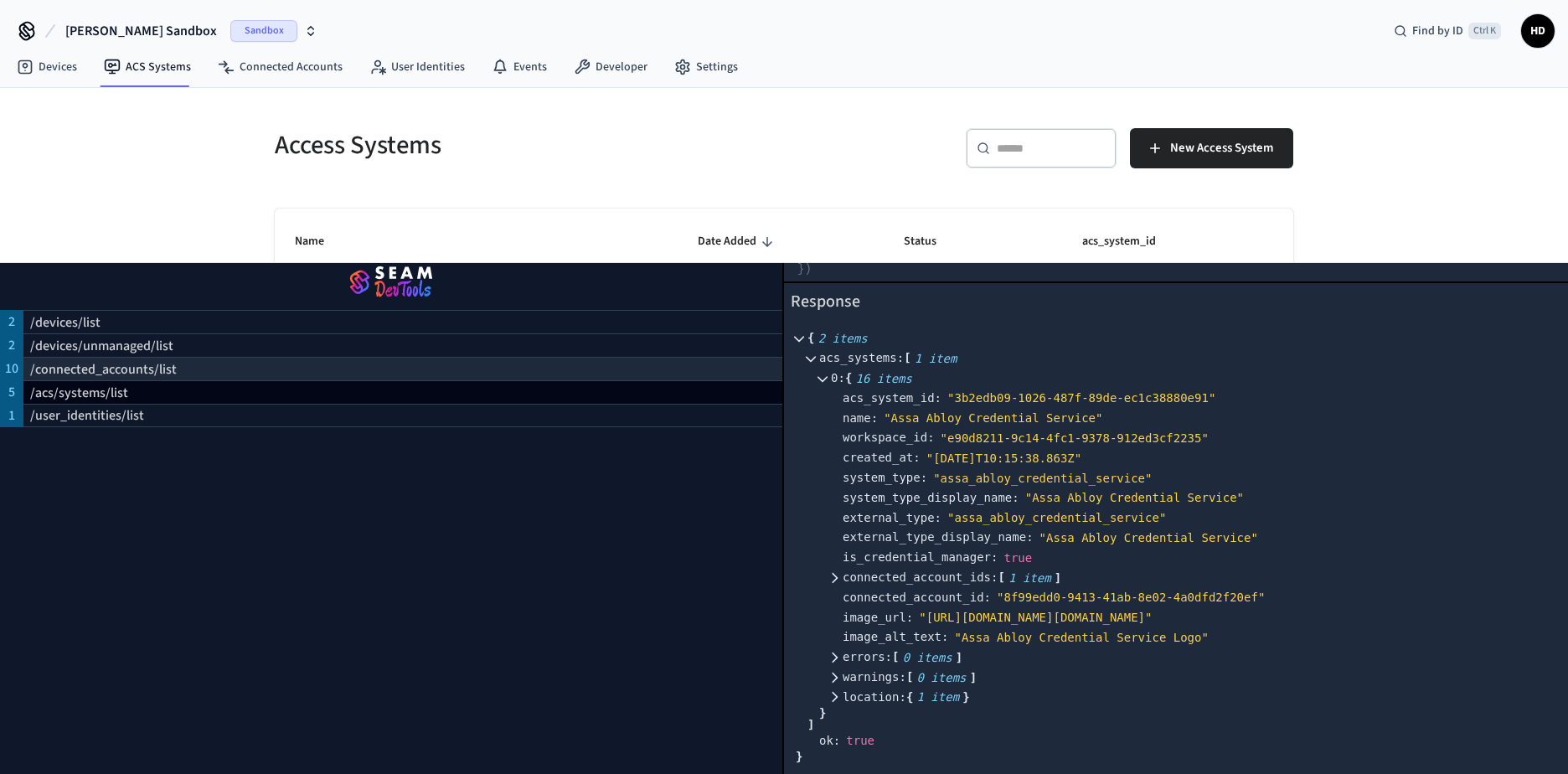
click at [111, 373] on p "/connected_accounts/list" at bounding box center [103, 369] width 147 height 20
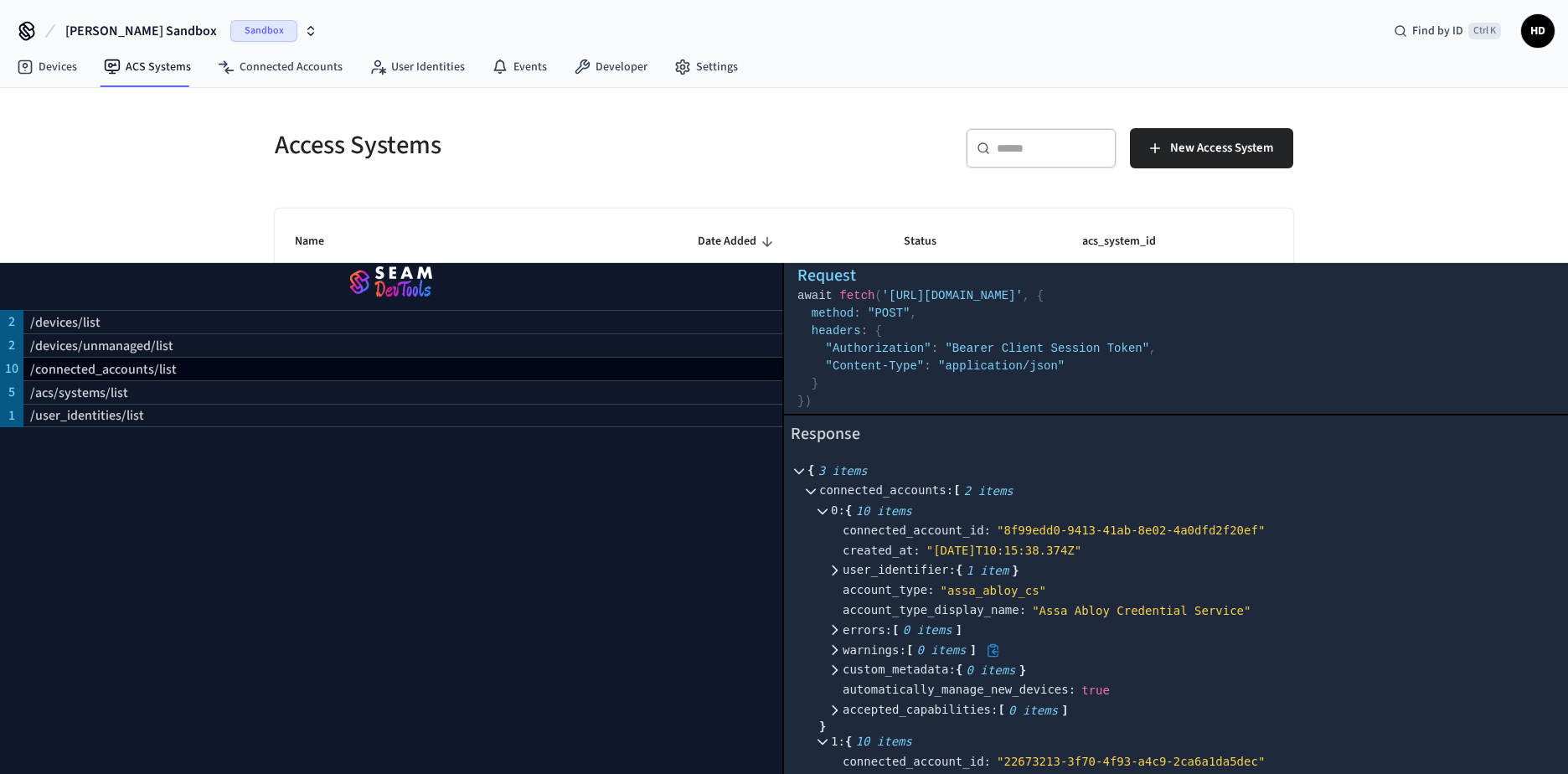
scroll to position [0, 0]
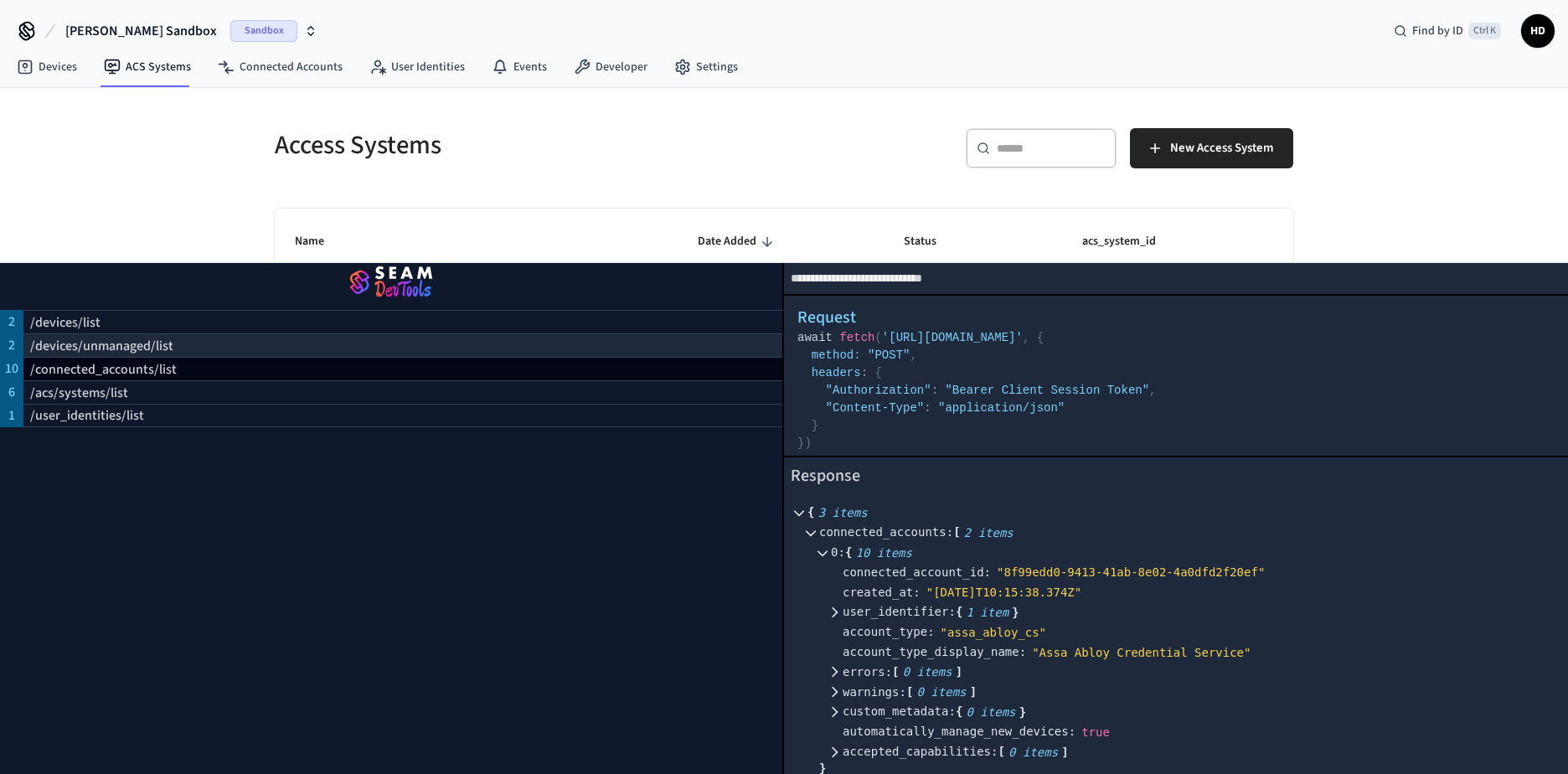
click at [129, 349] on p "/devices/unmanaged/list" at bounding box center [101, 346] width 143 height 20
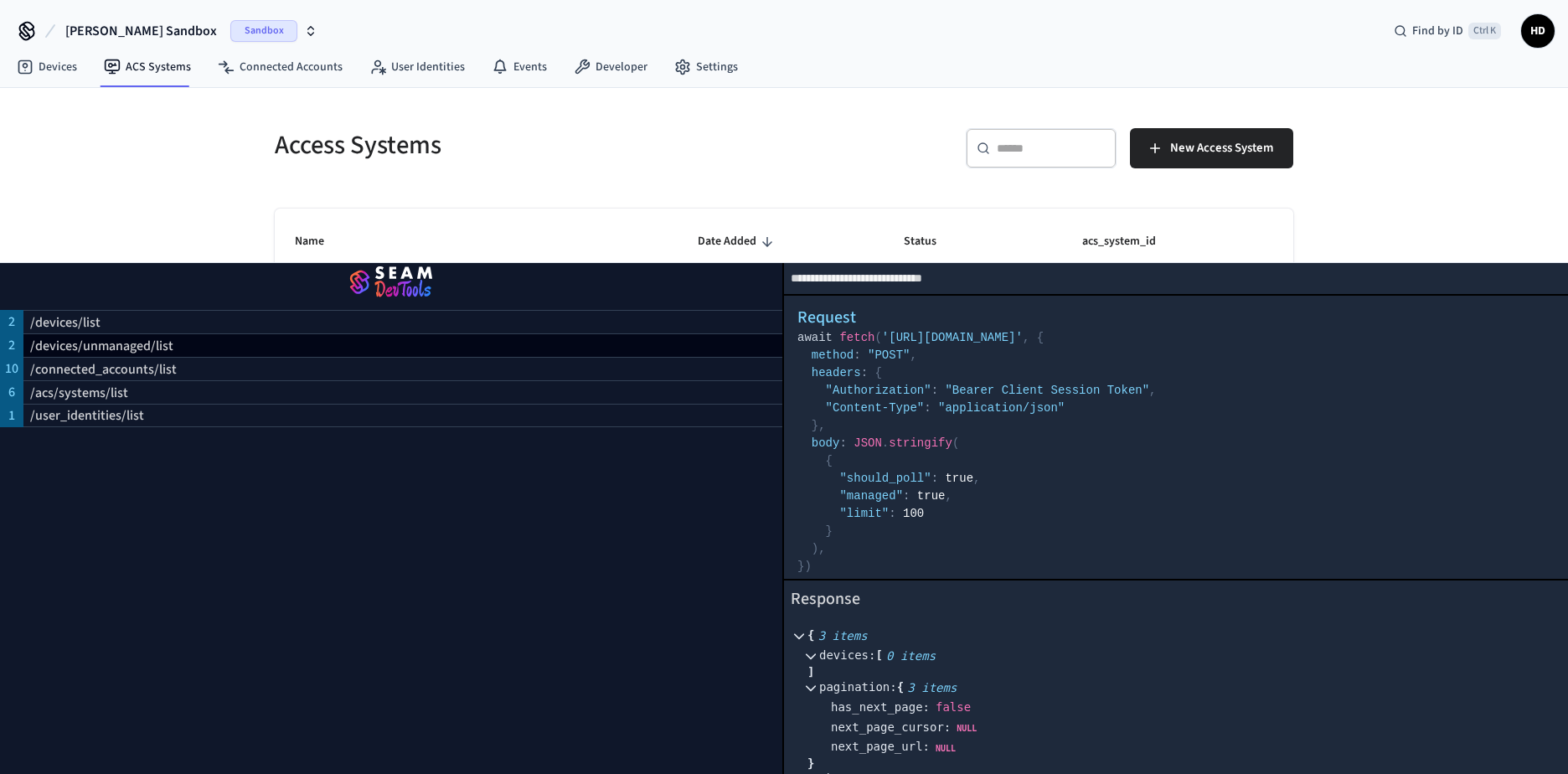
scroll to position [39, 0]
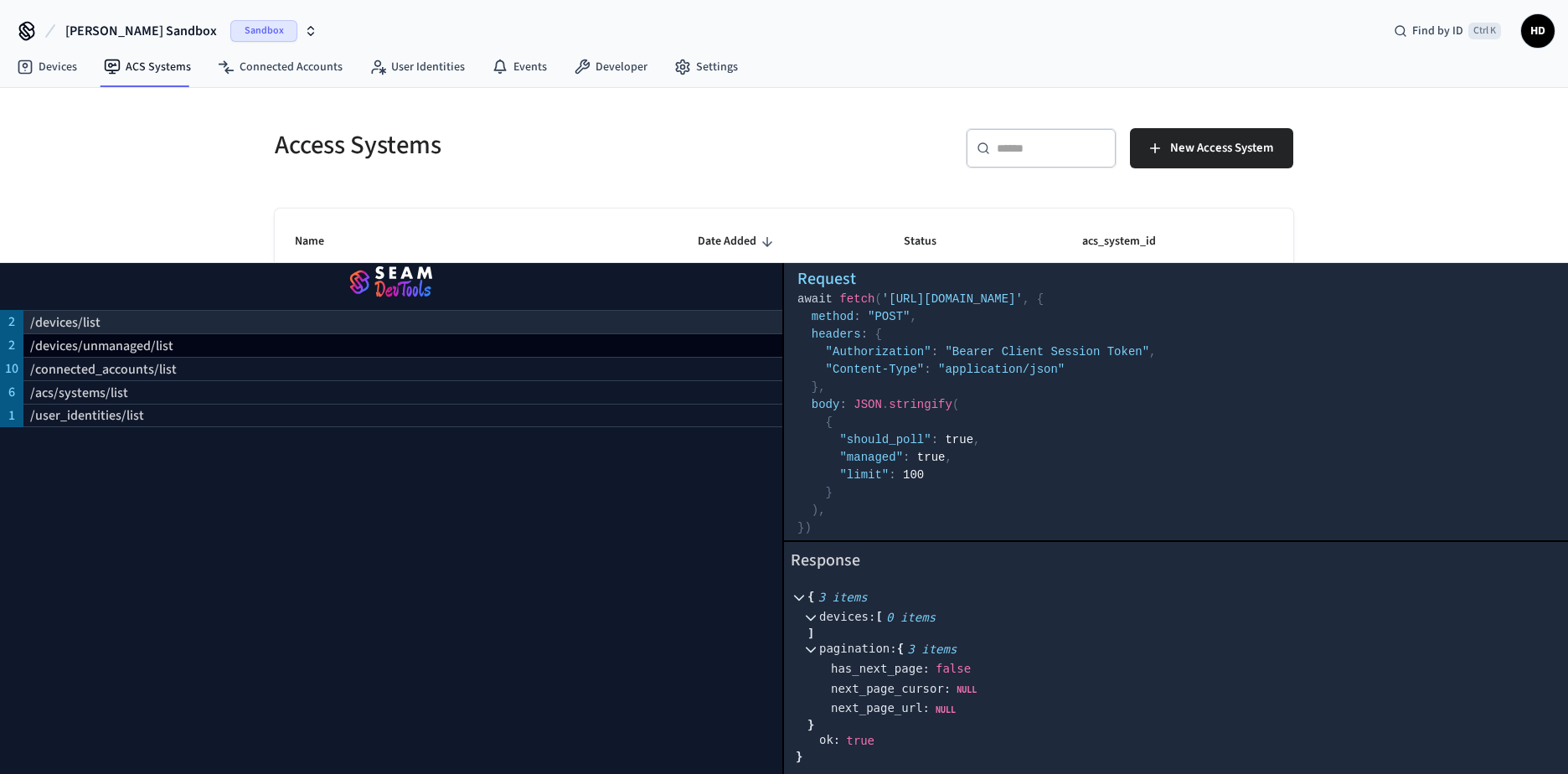
click at [42, 327] on p "/devices/list" at bounding box center [65, 322] width 70 height 20
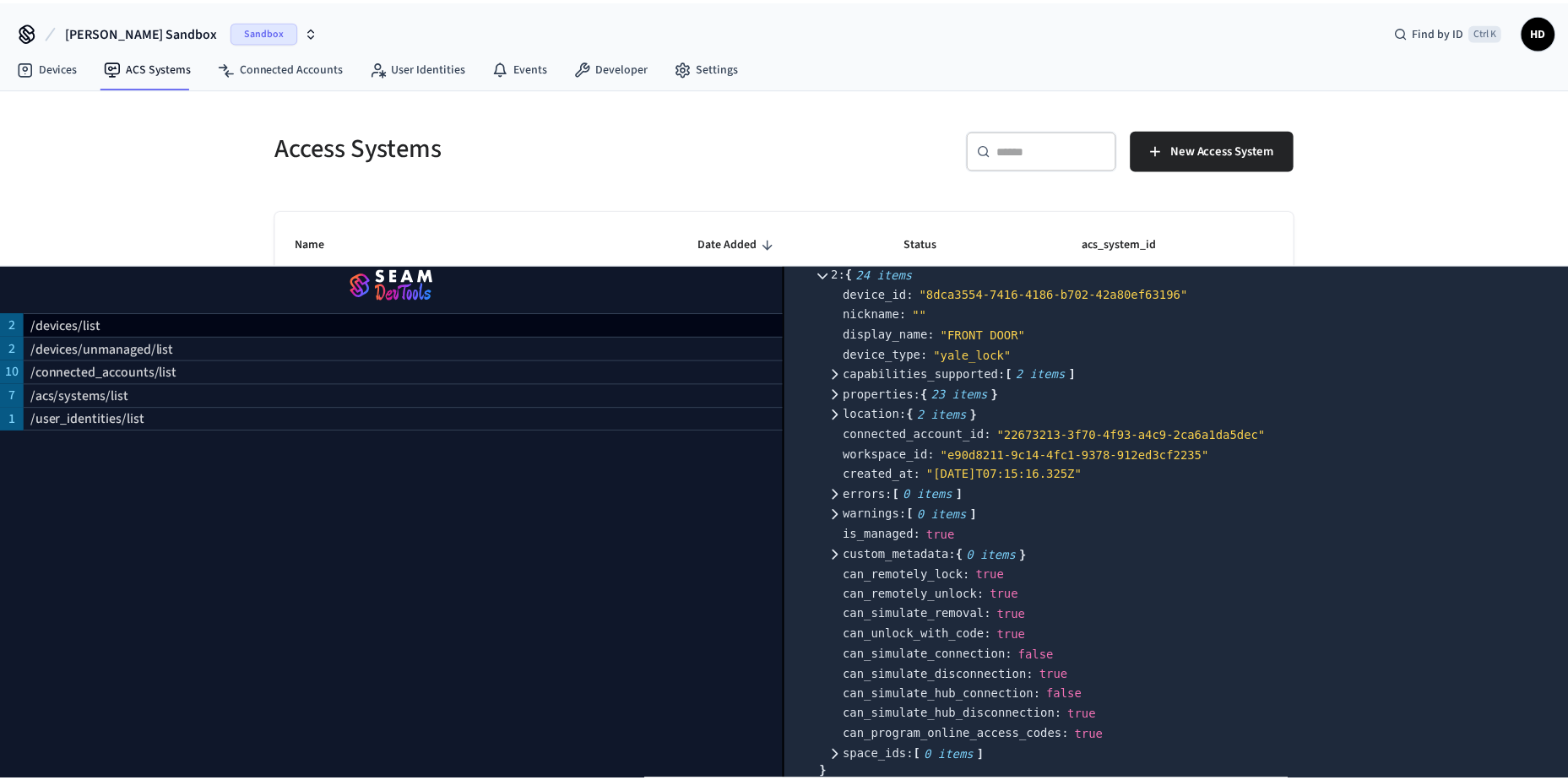
scroll to position [1580, 0]
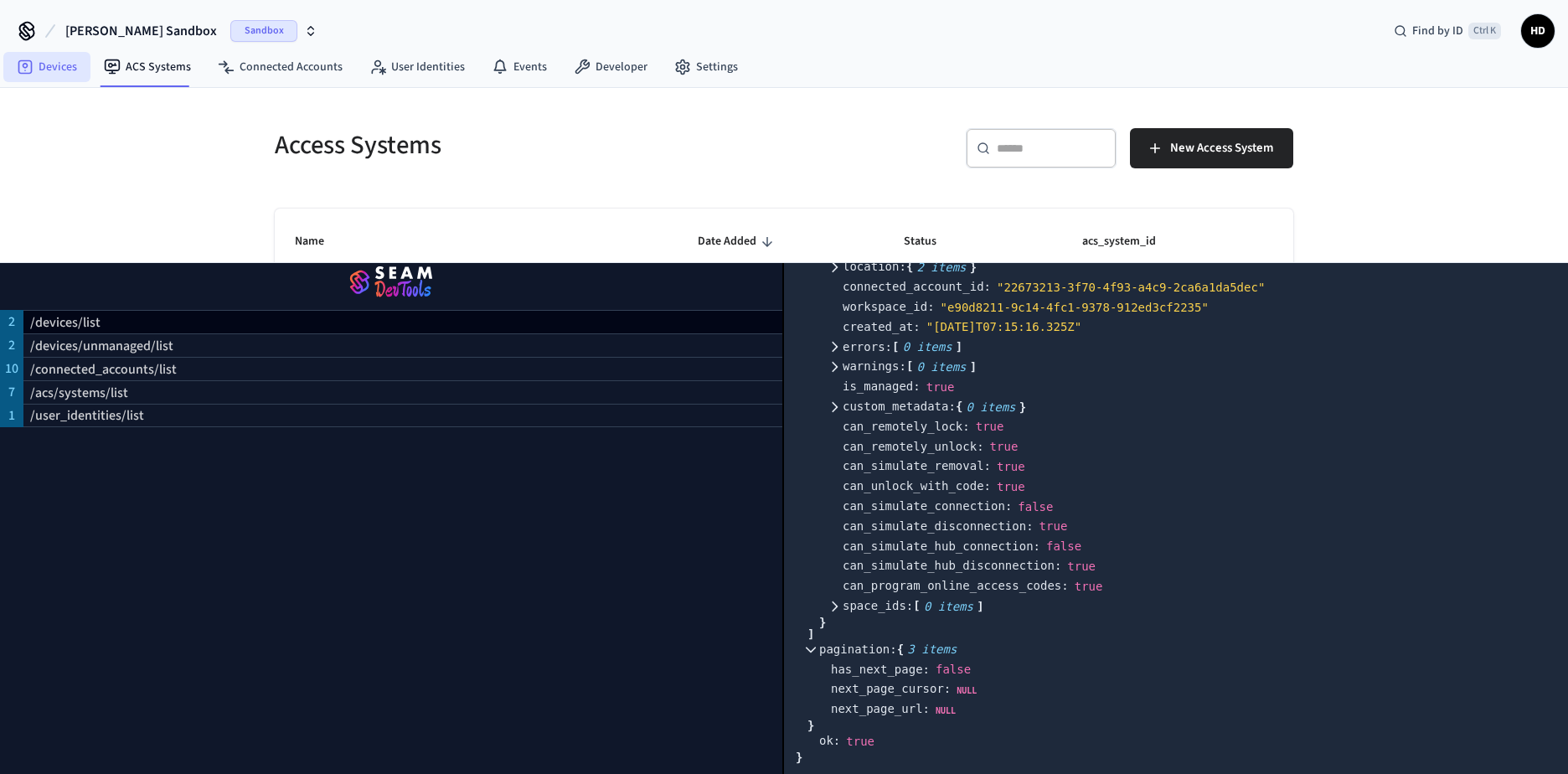
click at [47, 75] on link "Devices" at bounding box center [47, 67] width 87 height 30
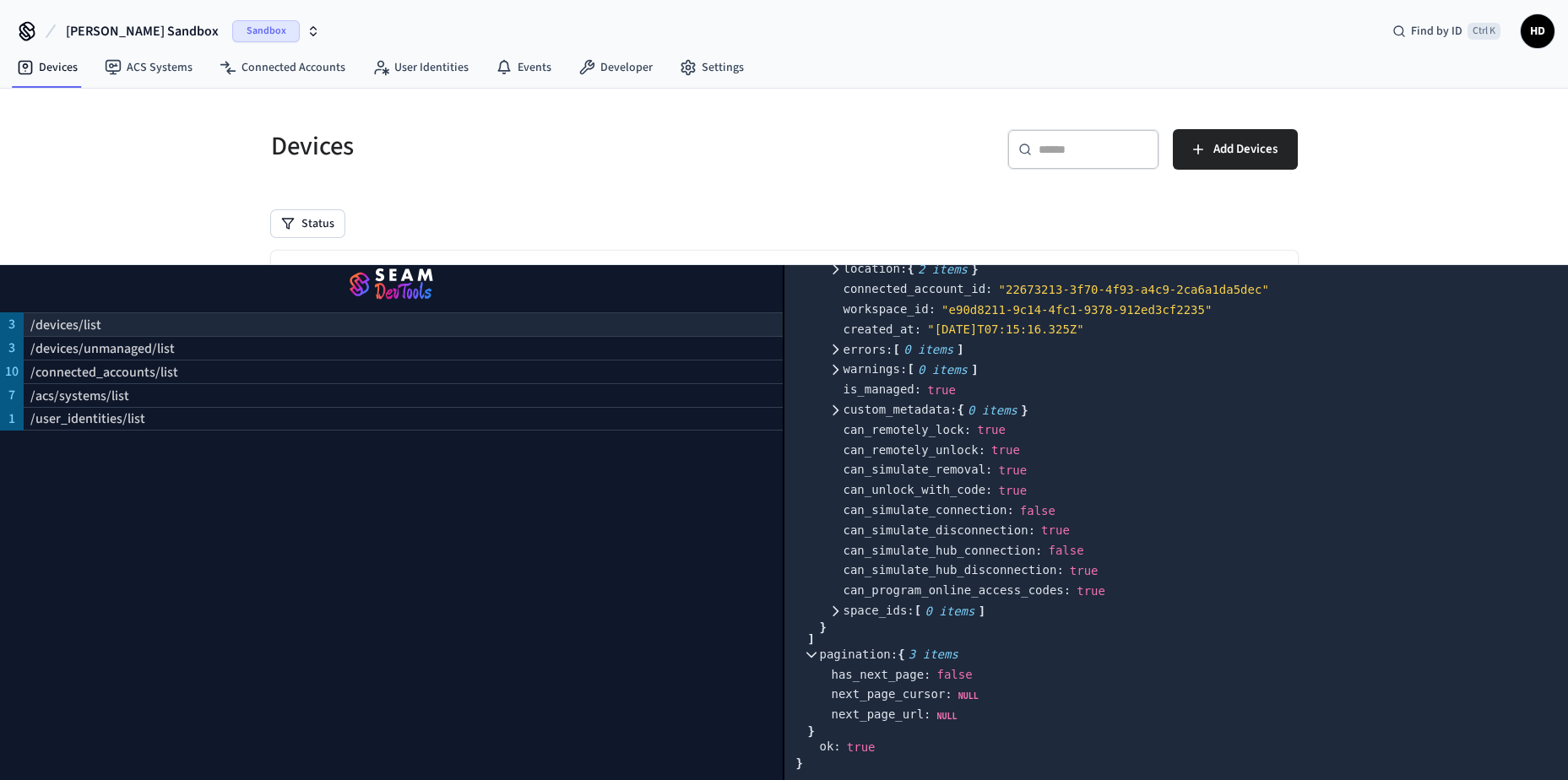
click at [74, 316] on p "/devices/list" at bounding box center [65, 325] width 71 height 20
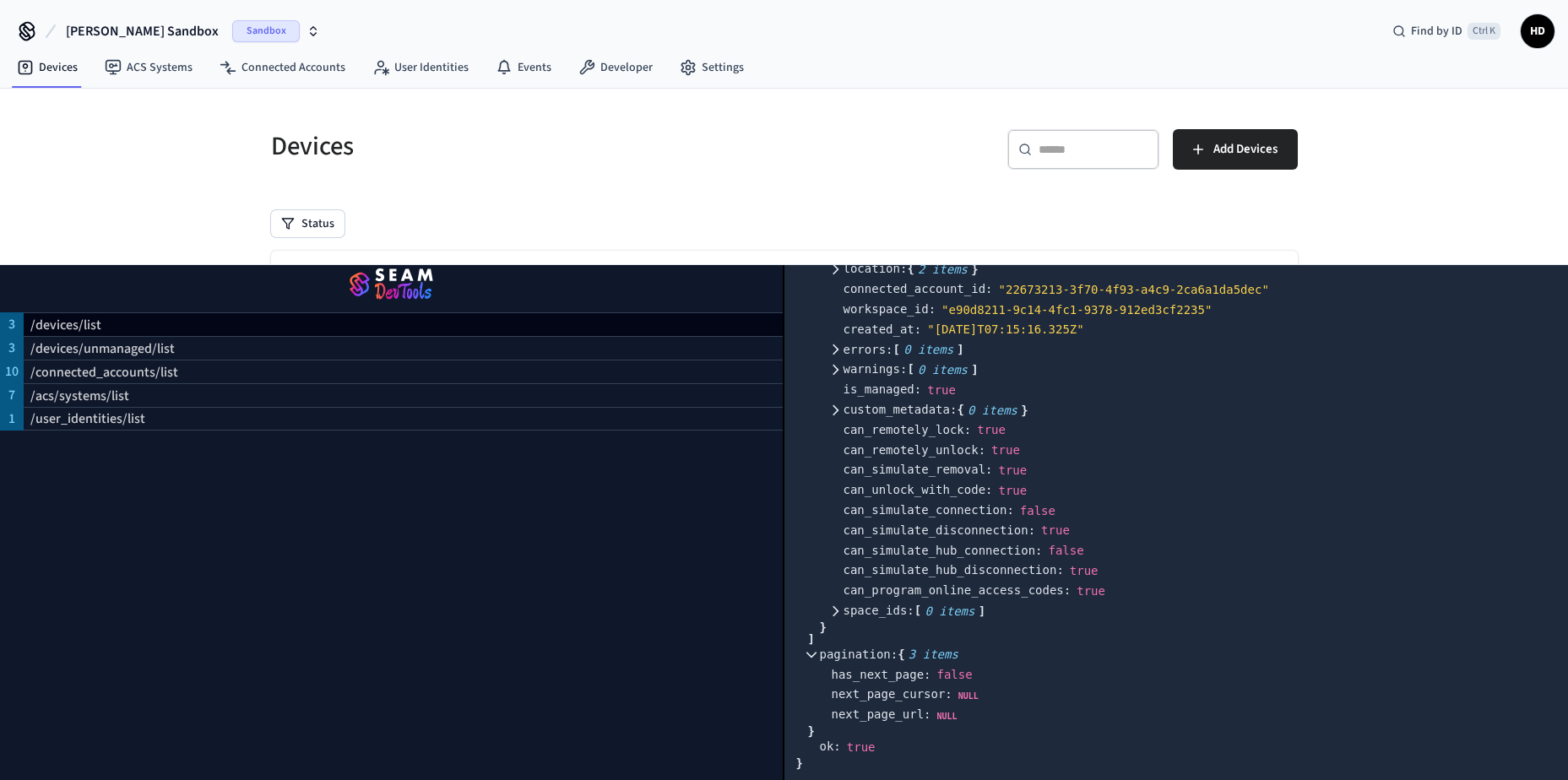
scroll to position [62, 0]
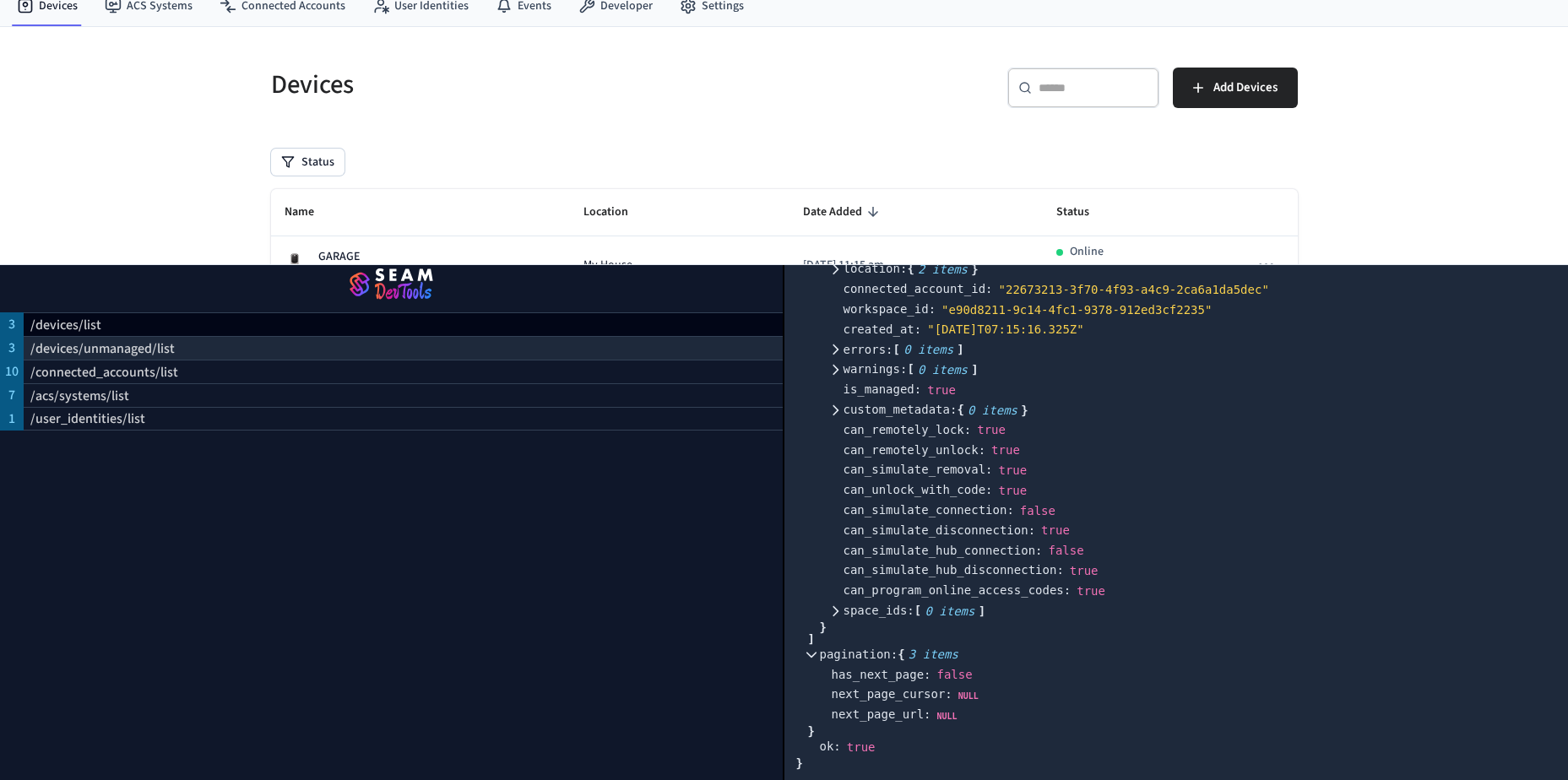
click at [66, 339] on p "/devices/unmanaged/list" at bounding box center [102, 348] width 144 height 20
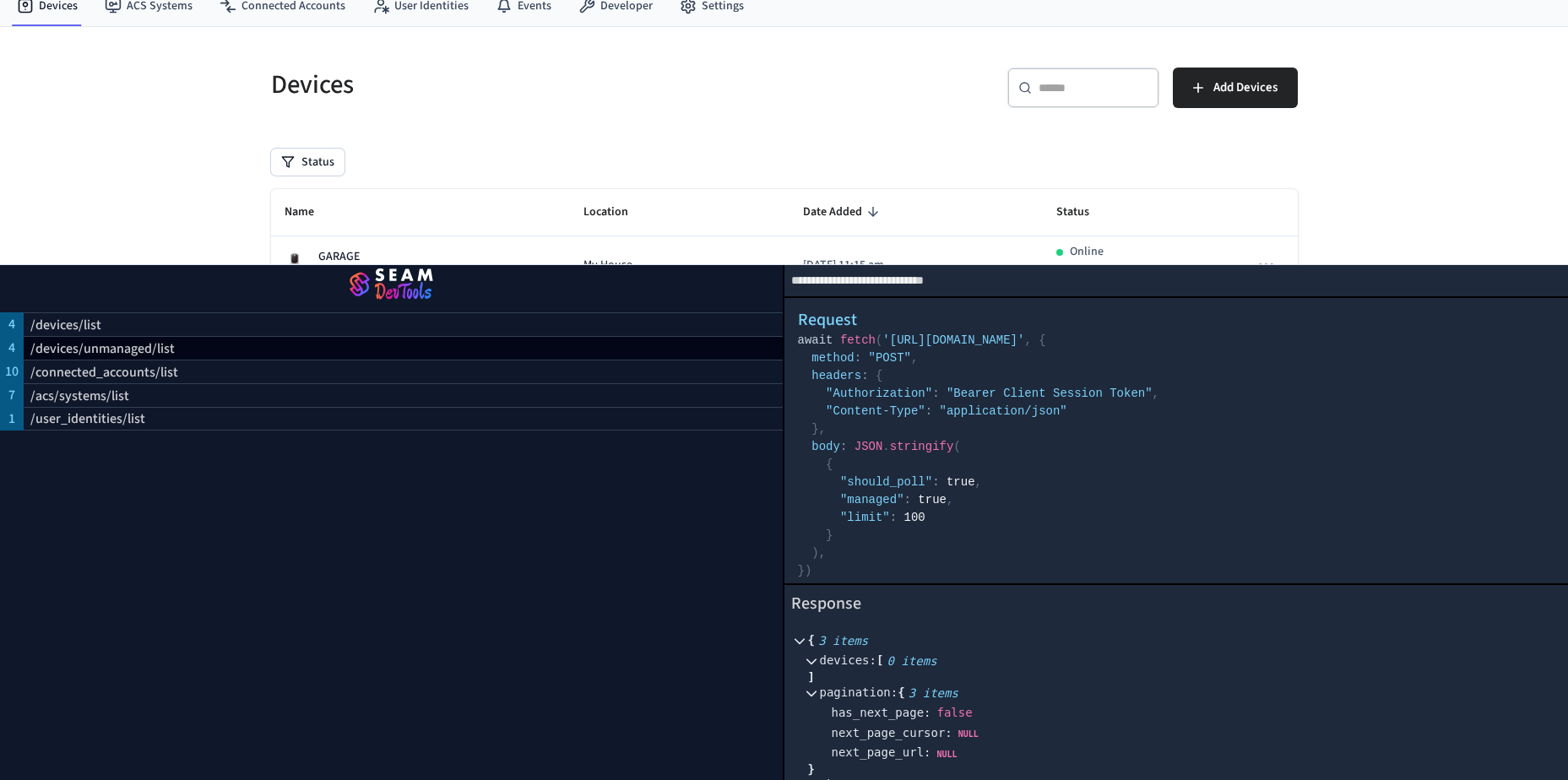
scroll to position [39, 0]
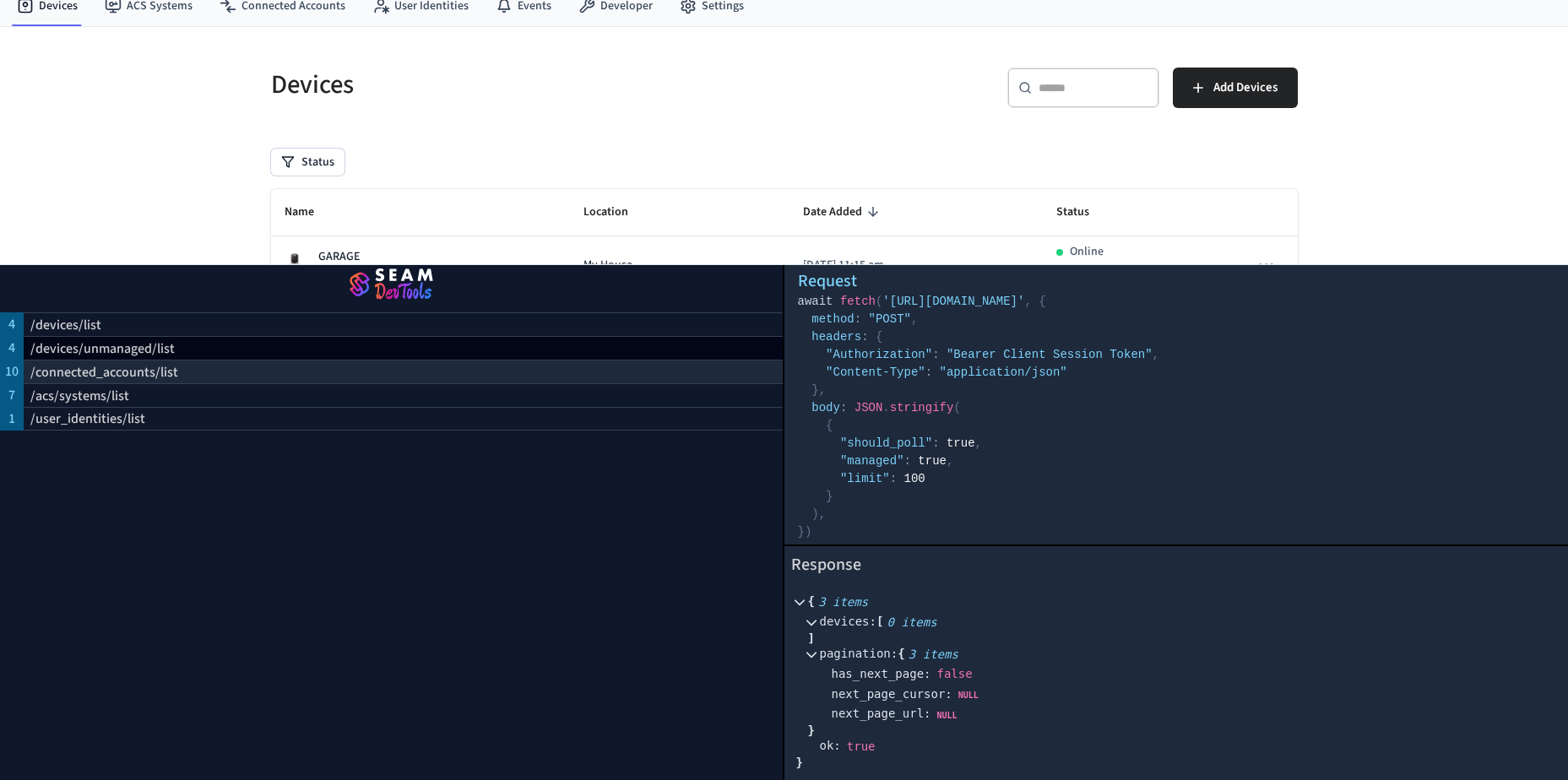
click at [154, 363] on p "/connected_accounts/list" at bounding box center [103, 372] width 148 height 20
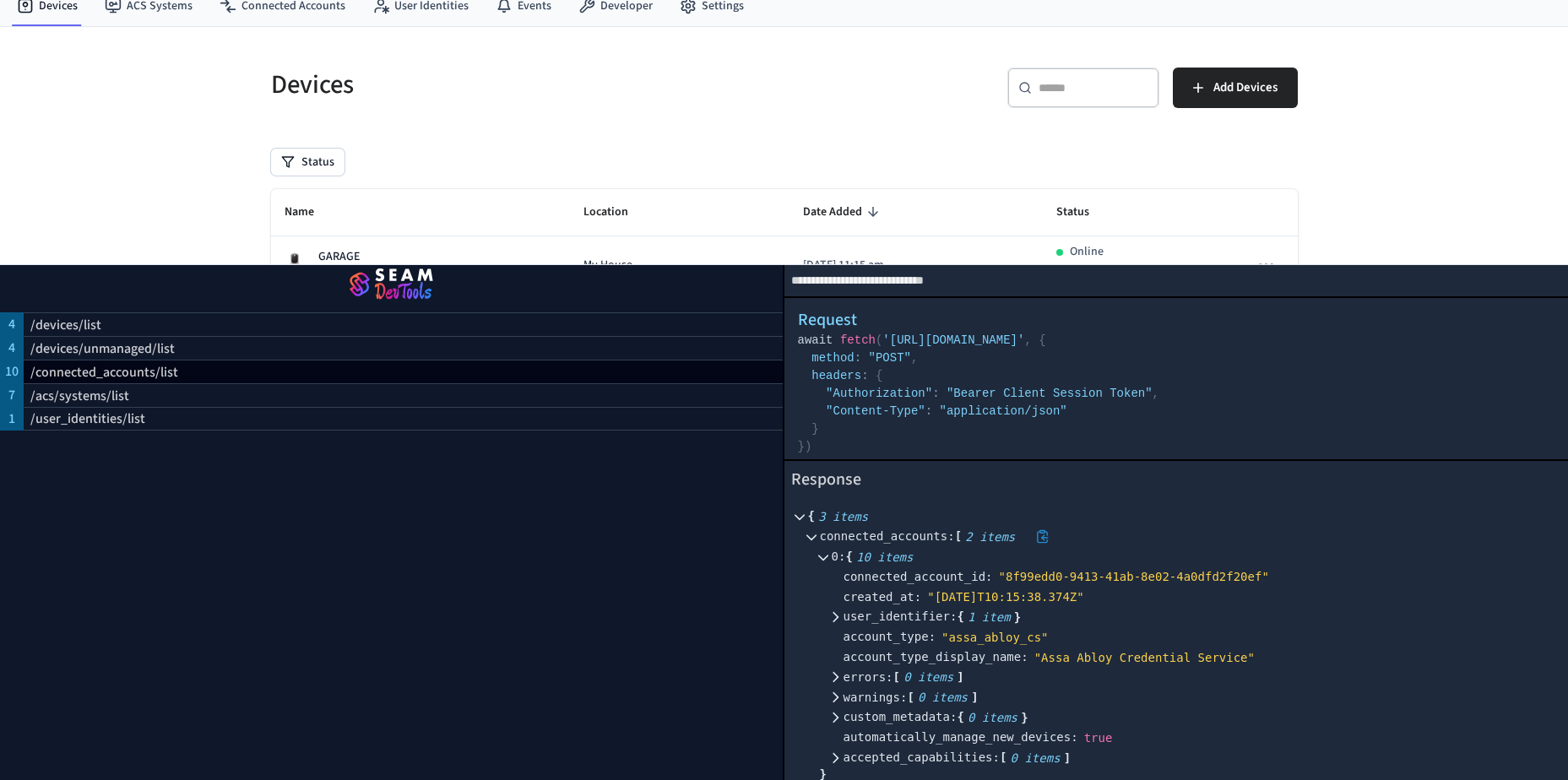
scroll to position [380, 0]
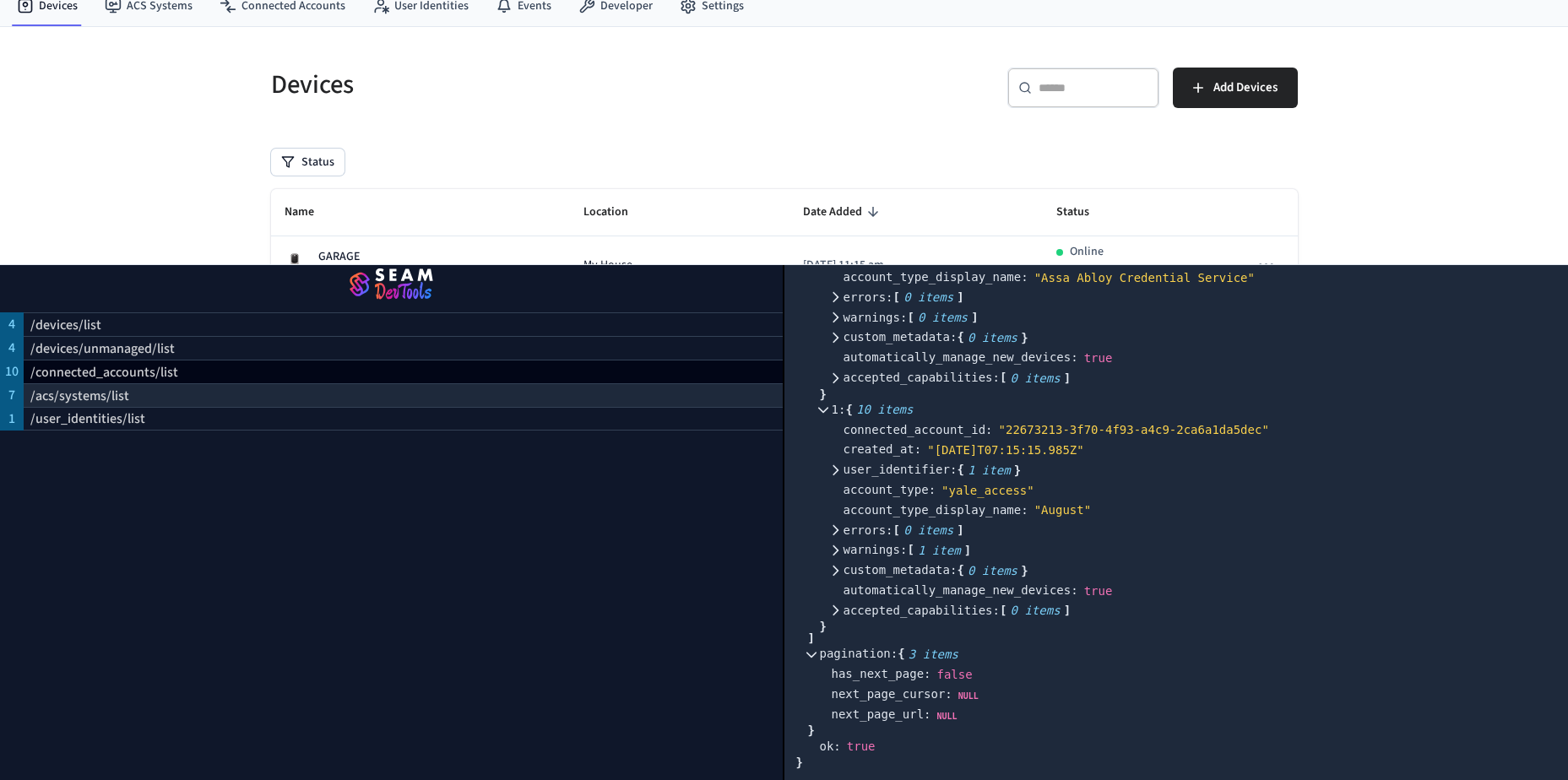
click at [81, 386] on p "/acs/systems/list" at bounding box center [80, 395] width 99 height 20
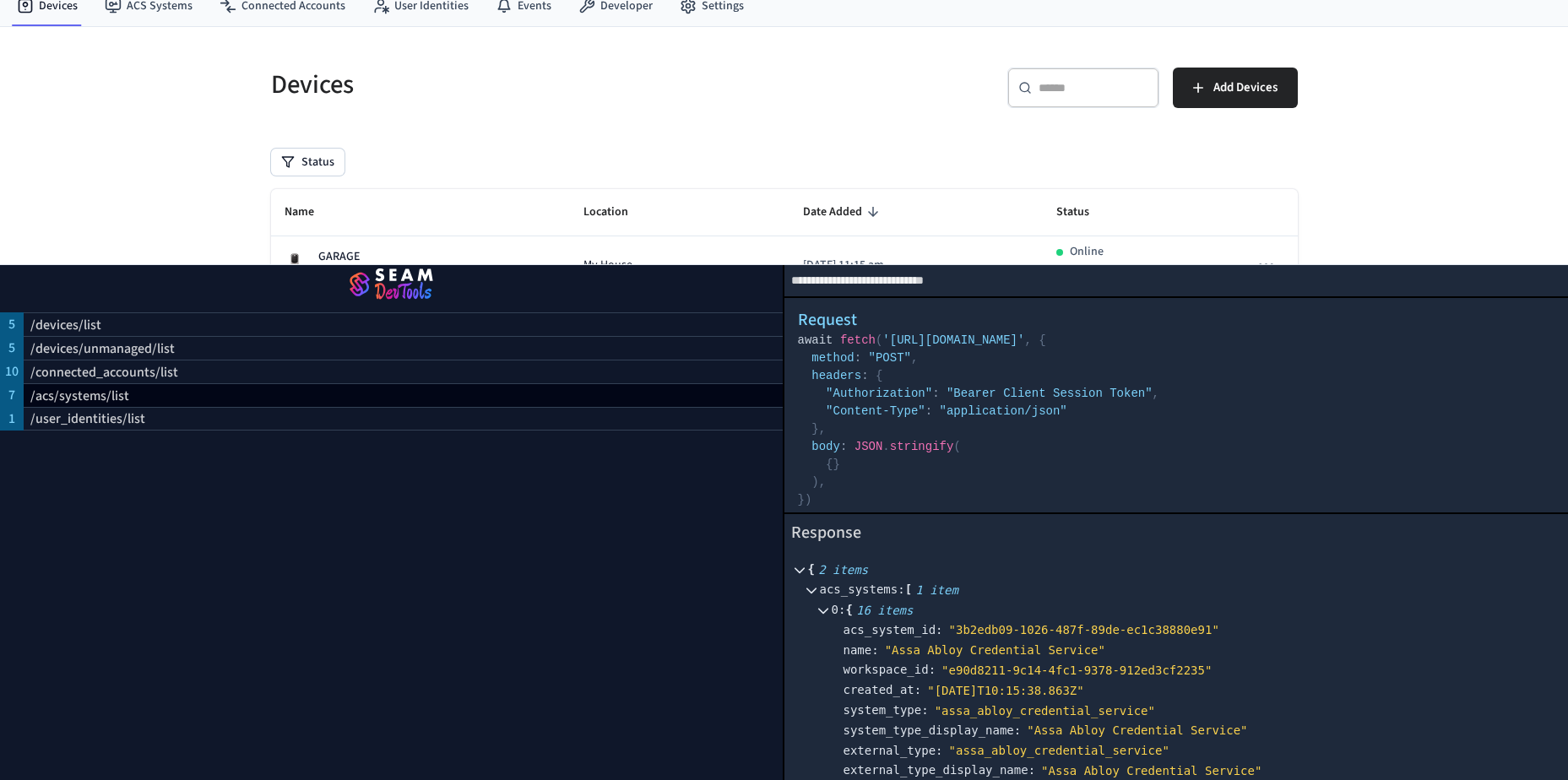
scroll to position [255, 0]
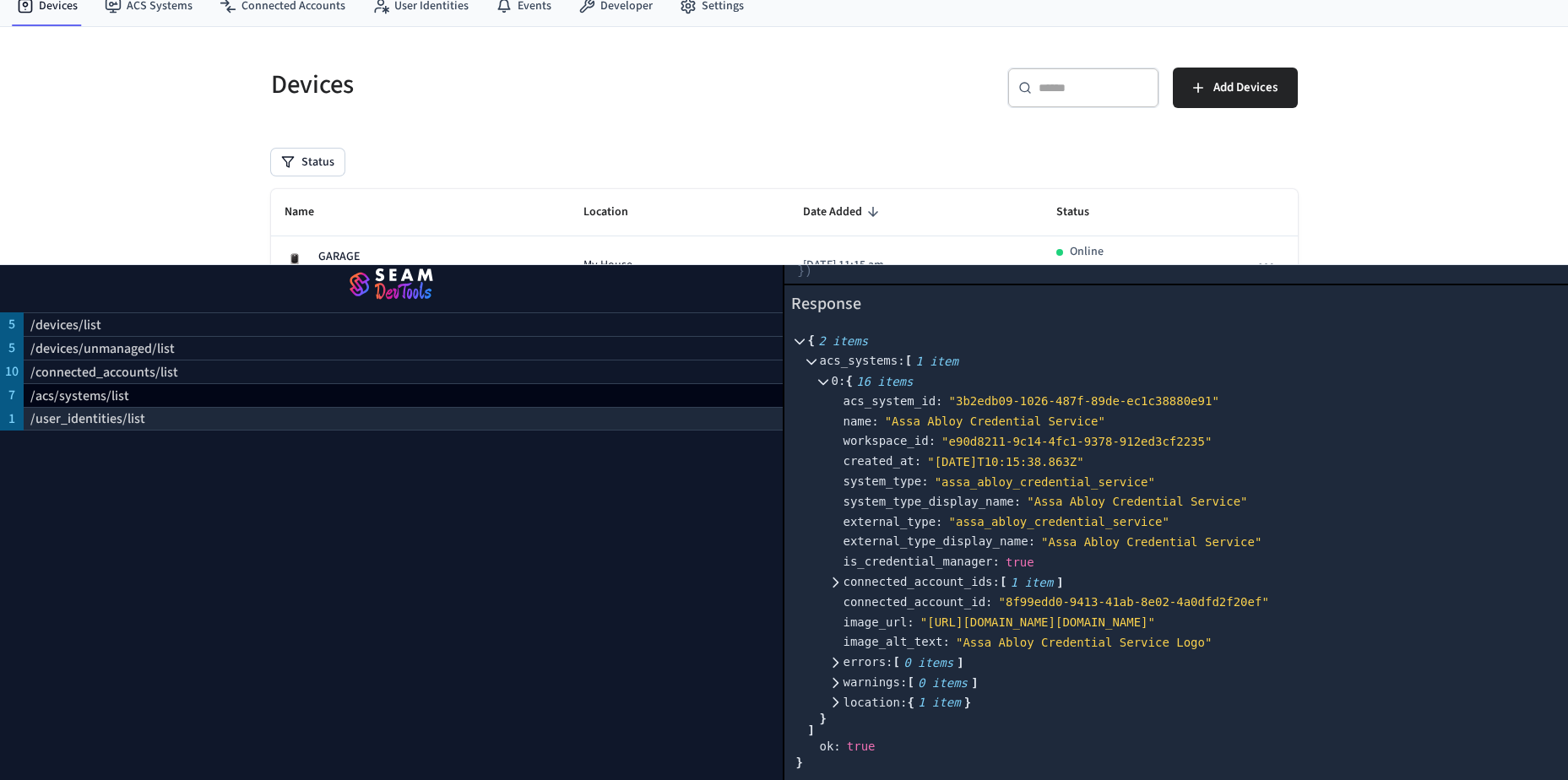
click at [66, 410] on p "/user_identities/list" at bounding box center [88, 418] width 115 height 20
select select "**********"
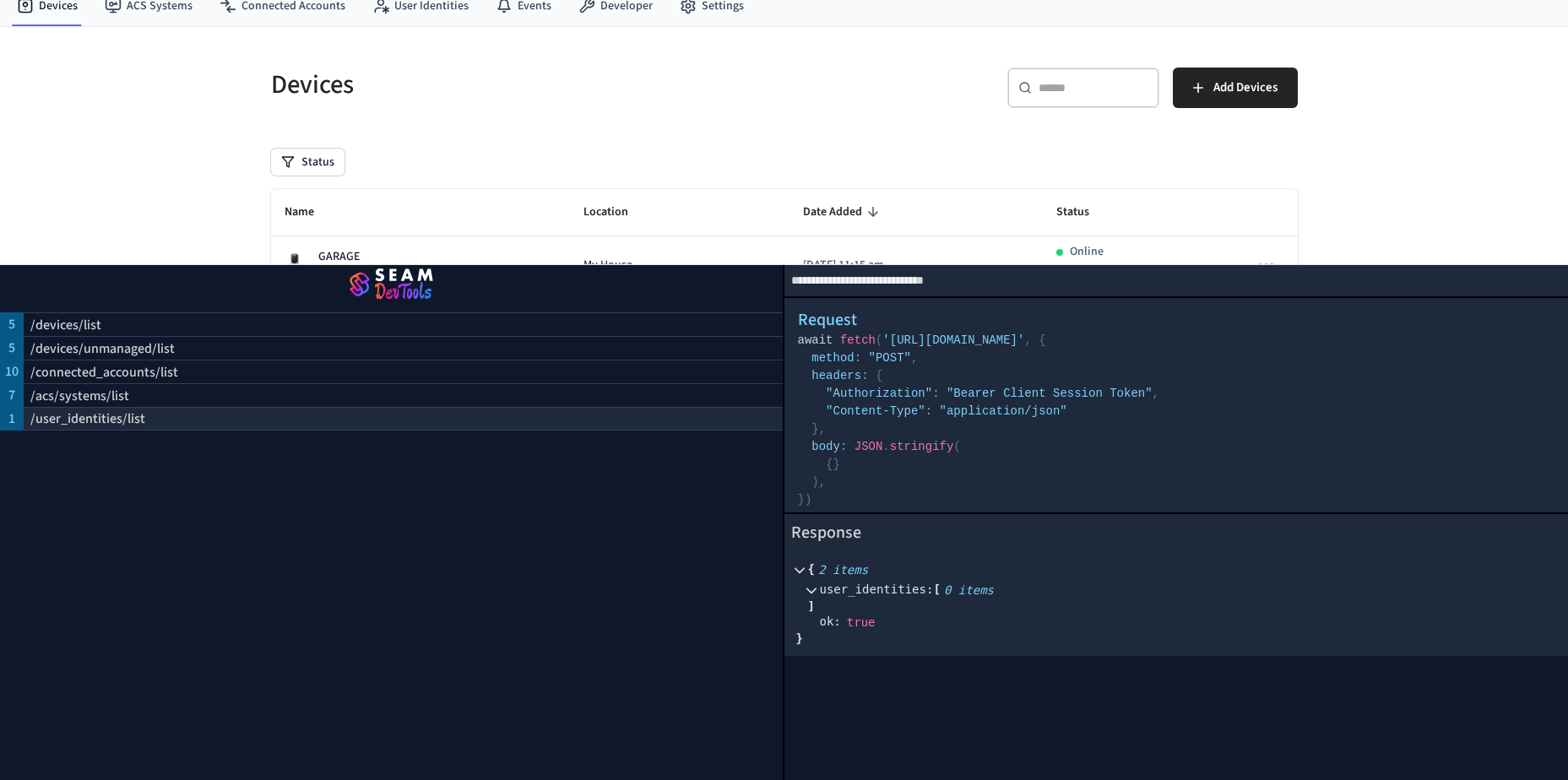
scroll to position [0, 0]
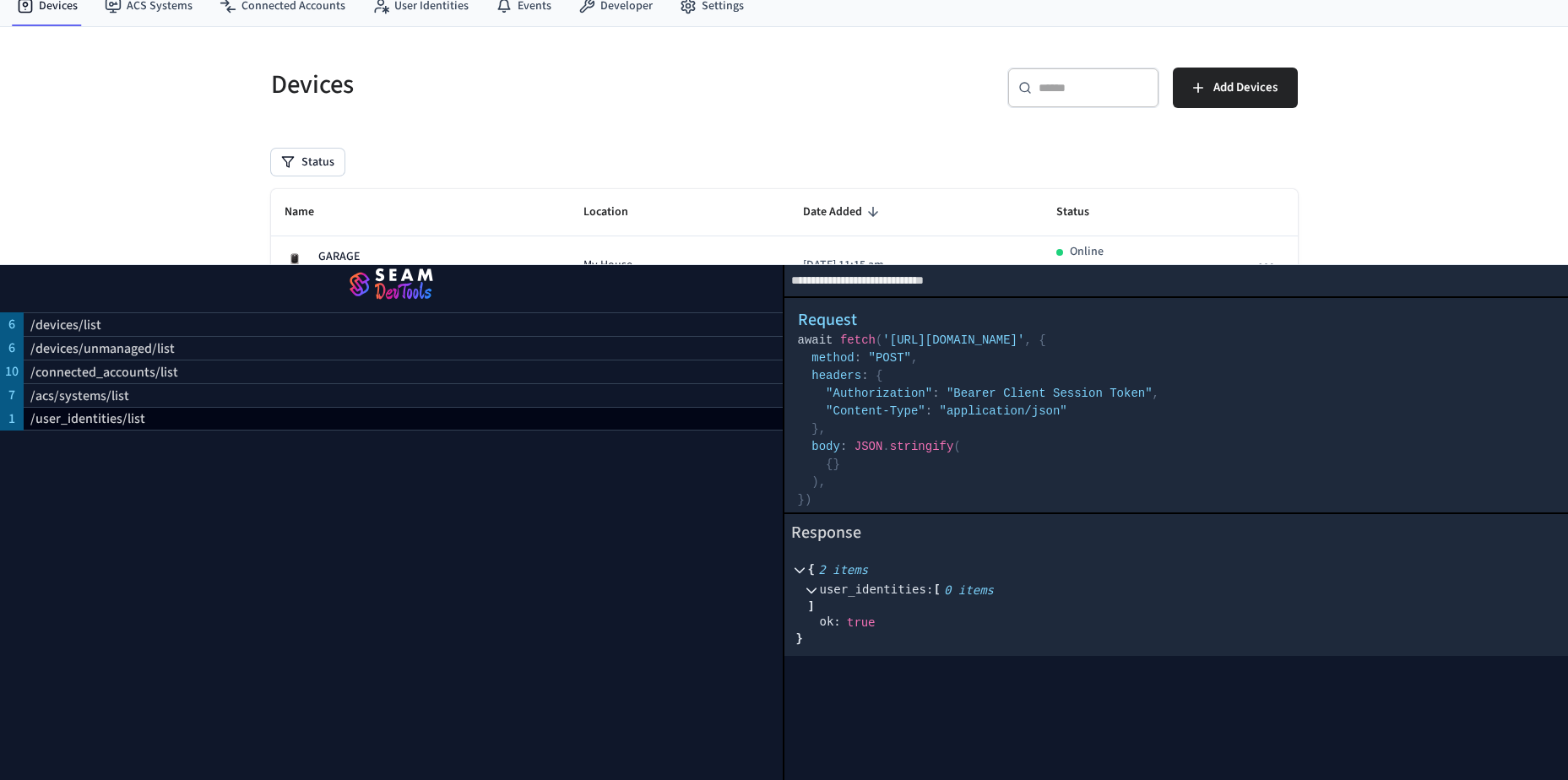
click at [393, 275] on img "button" at bounding box center [391, 285] width 742 height 47
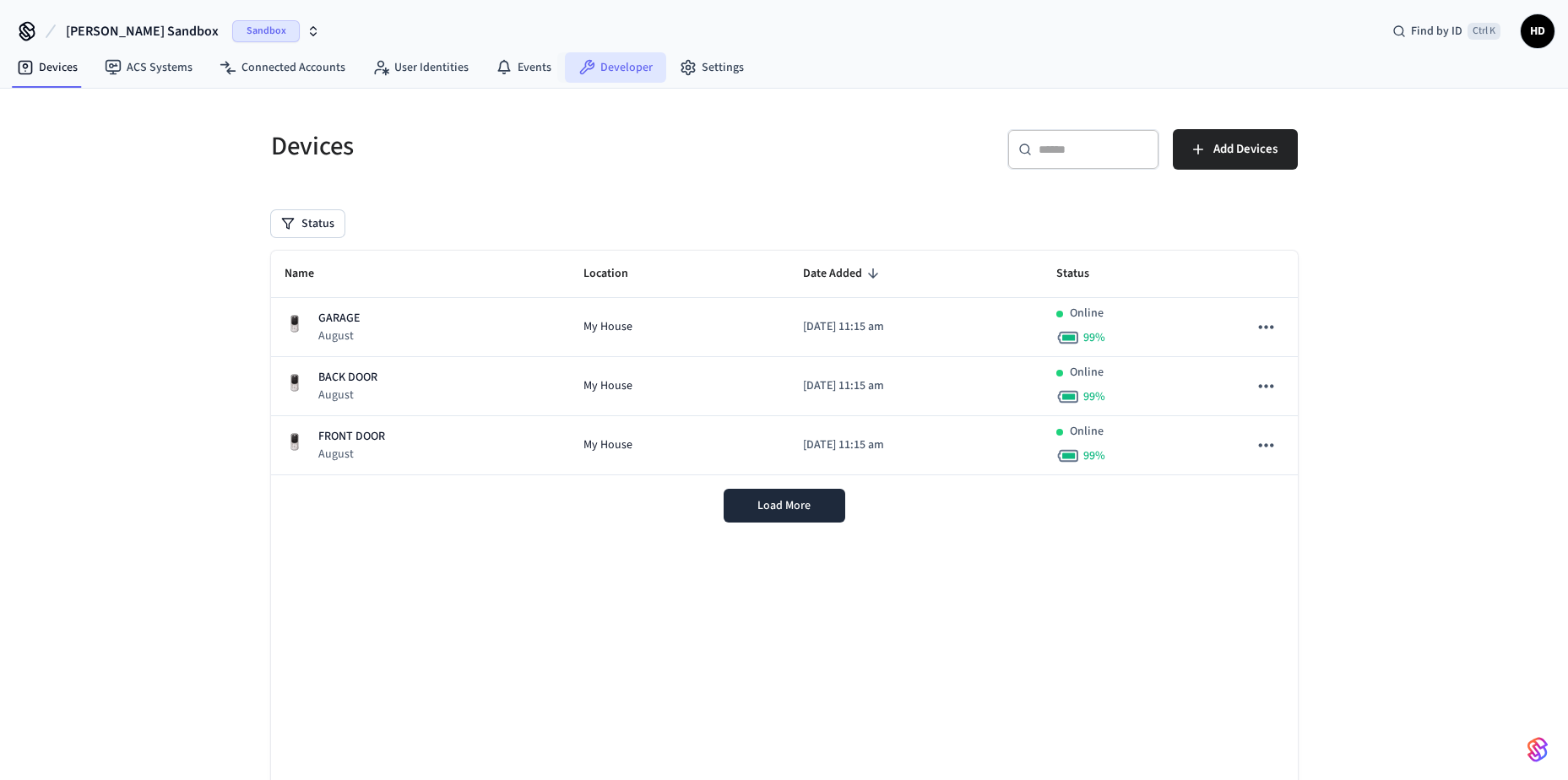
click at [622, 68] on link "Developer" at bounding box center [616, 67] width 102 height 30
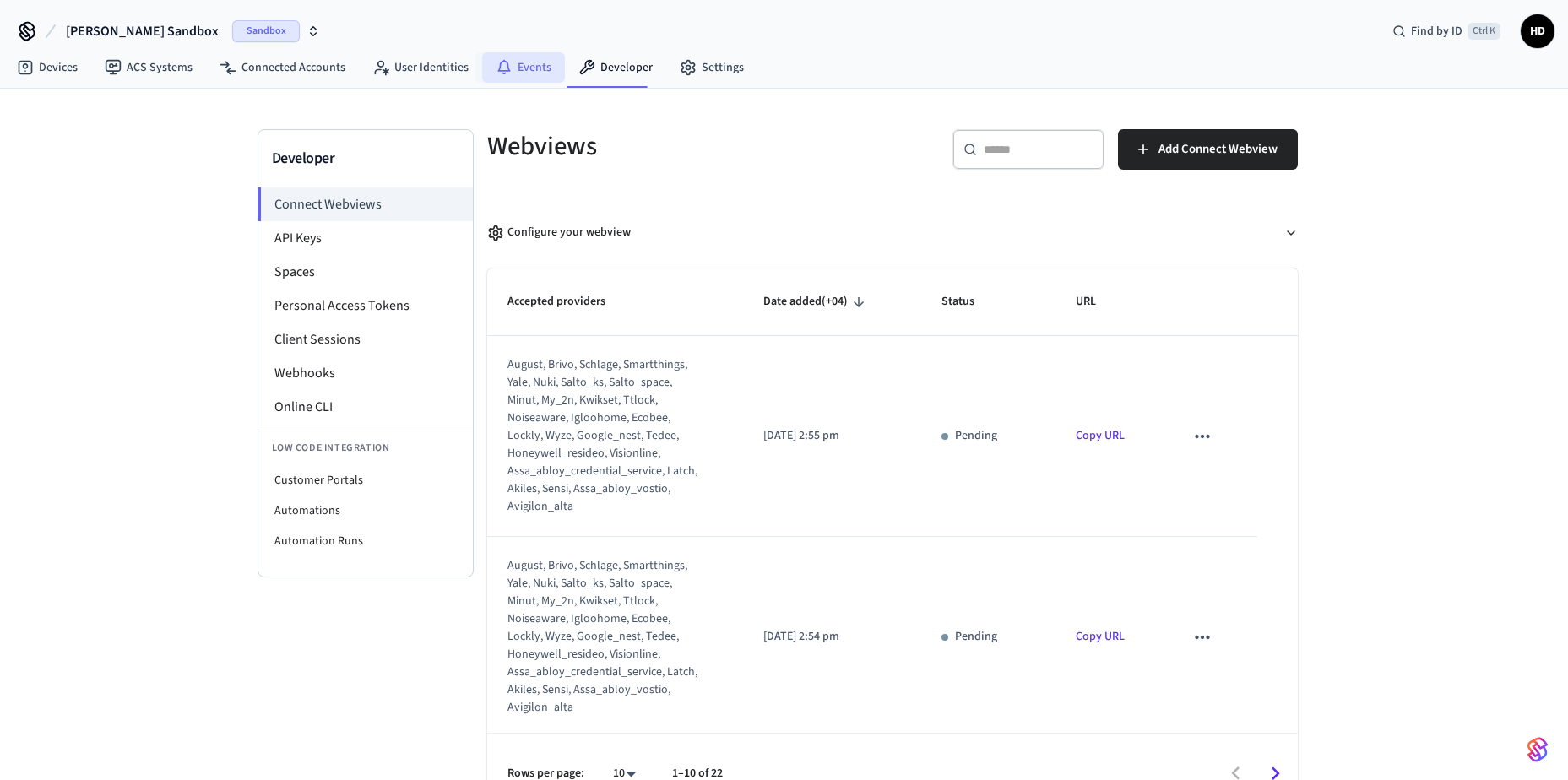
click at [522, 72] on link "Events" at bounding box center [524, 67] width 83 height 30
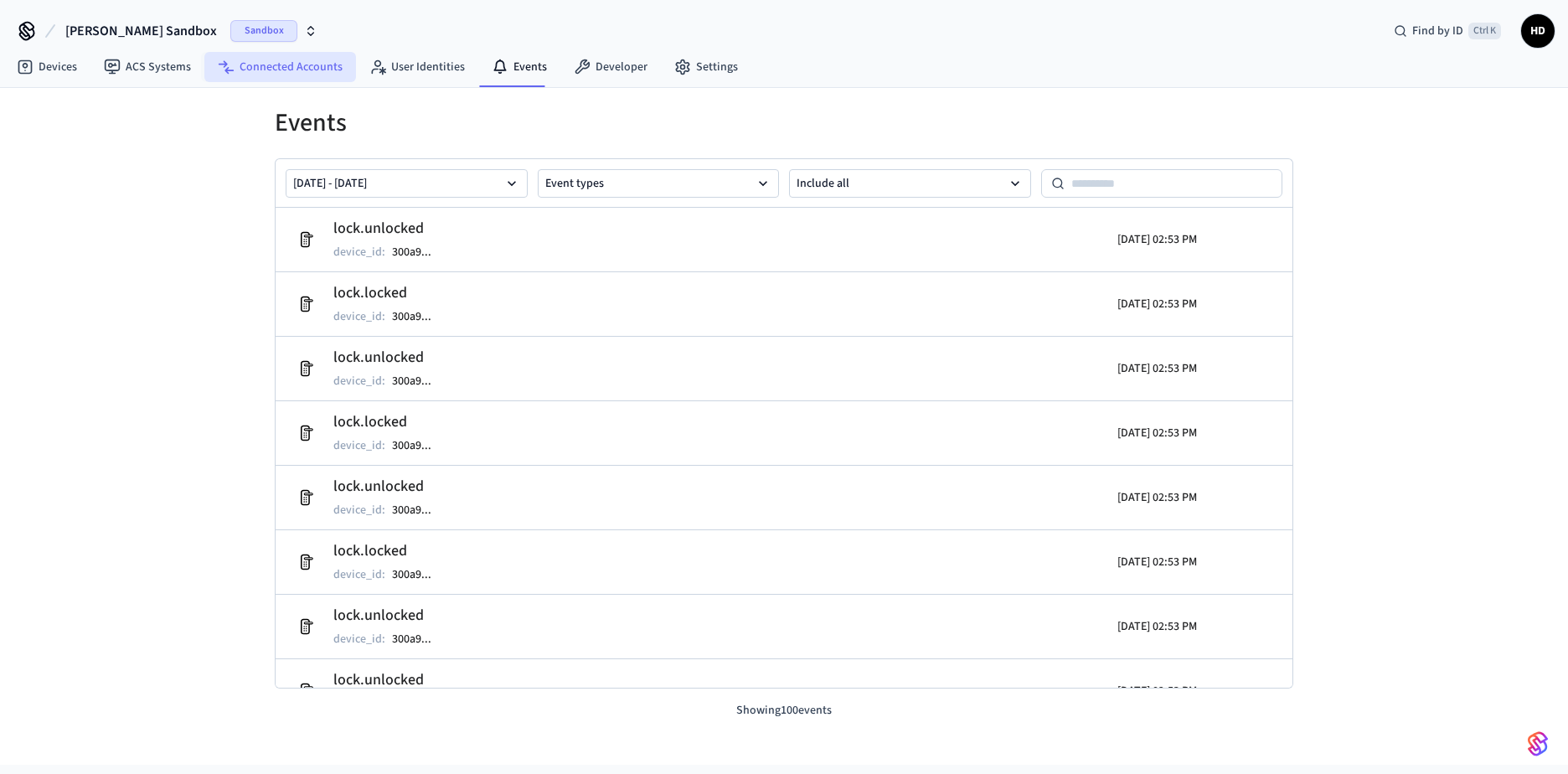
click at [303, 68] on link "Connected Accounts" at bounding box center [280, 67] width 152 height 30
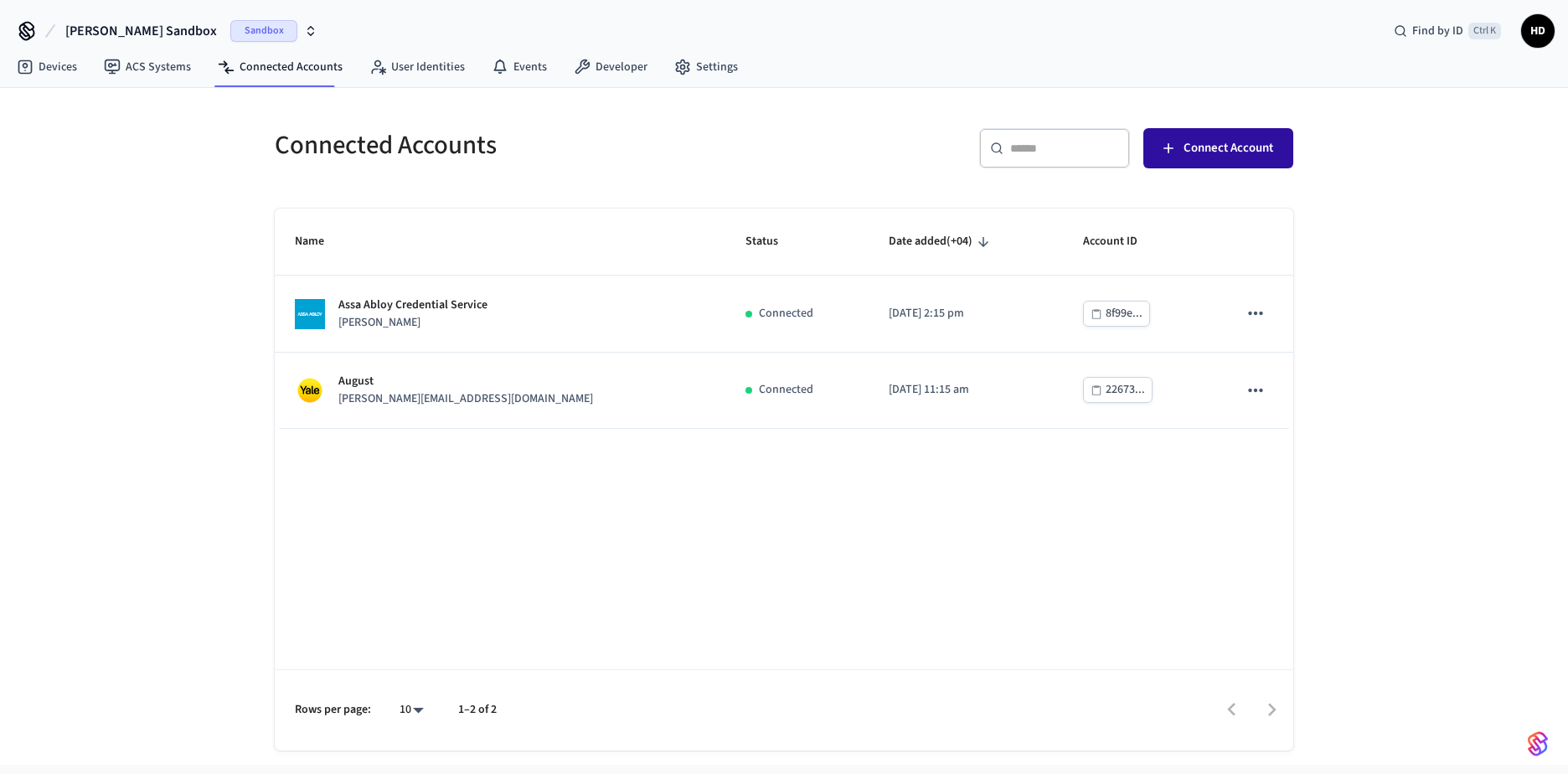
click at [1227, 145] on span "Connect Account" at bounding box center [1228, 148] width 89 height 22
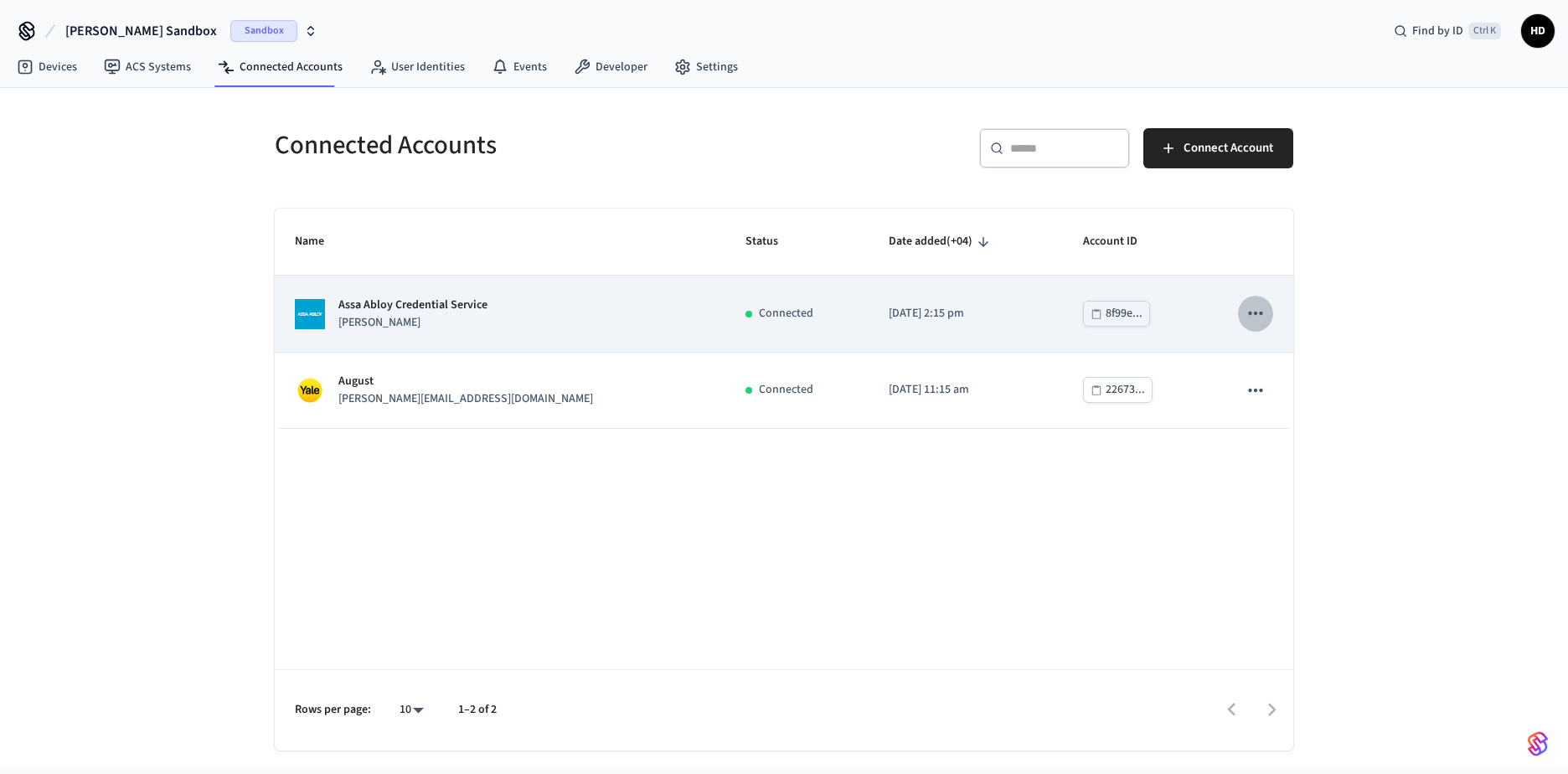
click at [1263, 313] on icon "sticky table" at bounding box center [1256, 313] width 14 height 4
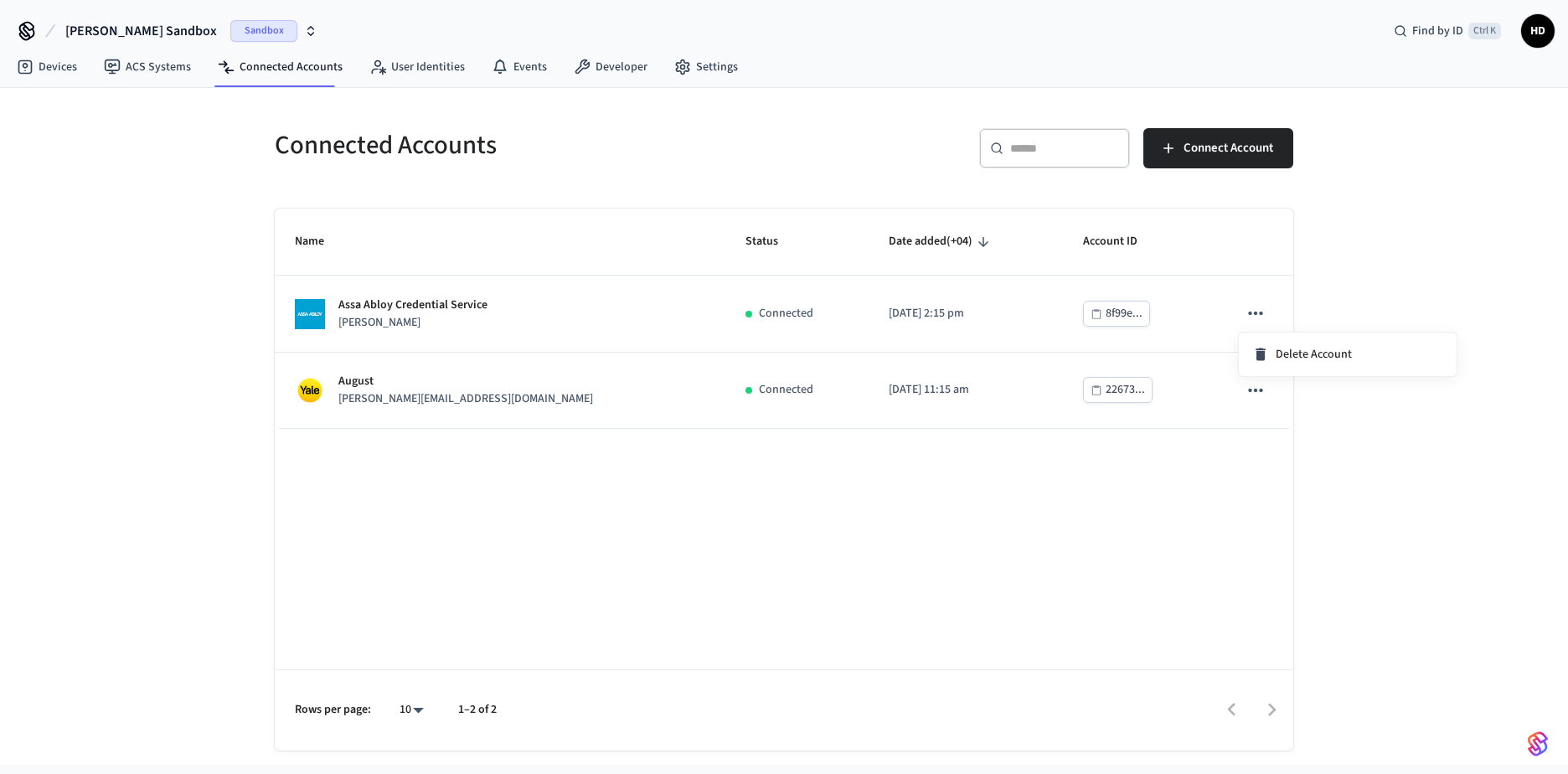
click at [366, 306] on div at bounding box center [784, 387] width 1568 height 774
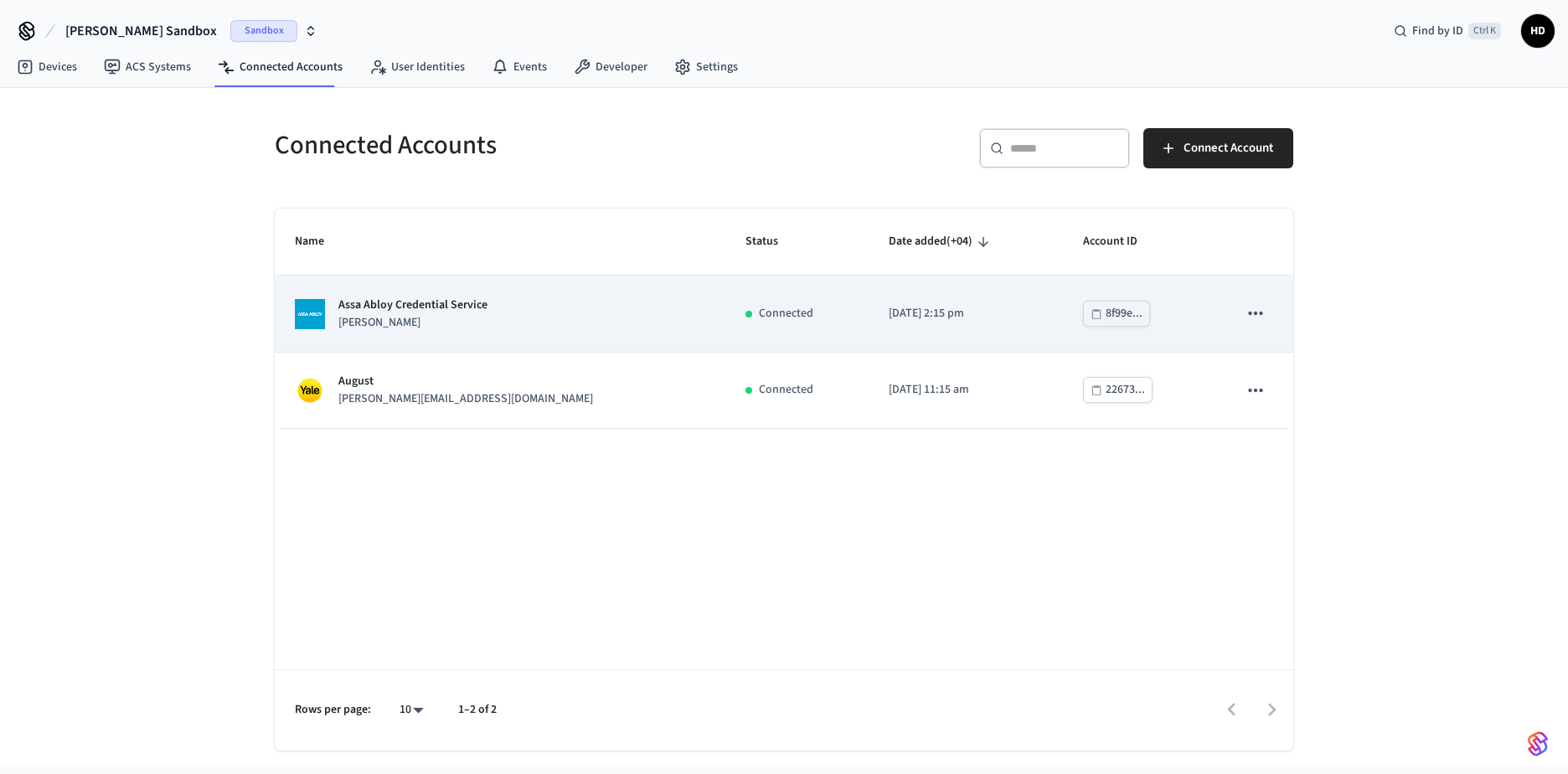
click at [361, 306] on p "Assa Abloy Credential Service" at bounding box center [413, 305] width 149 height 18
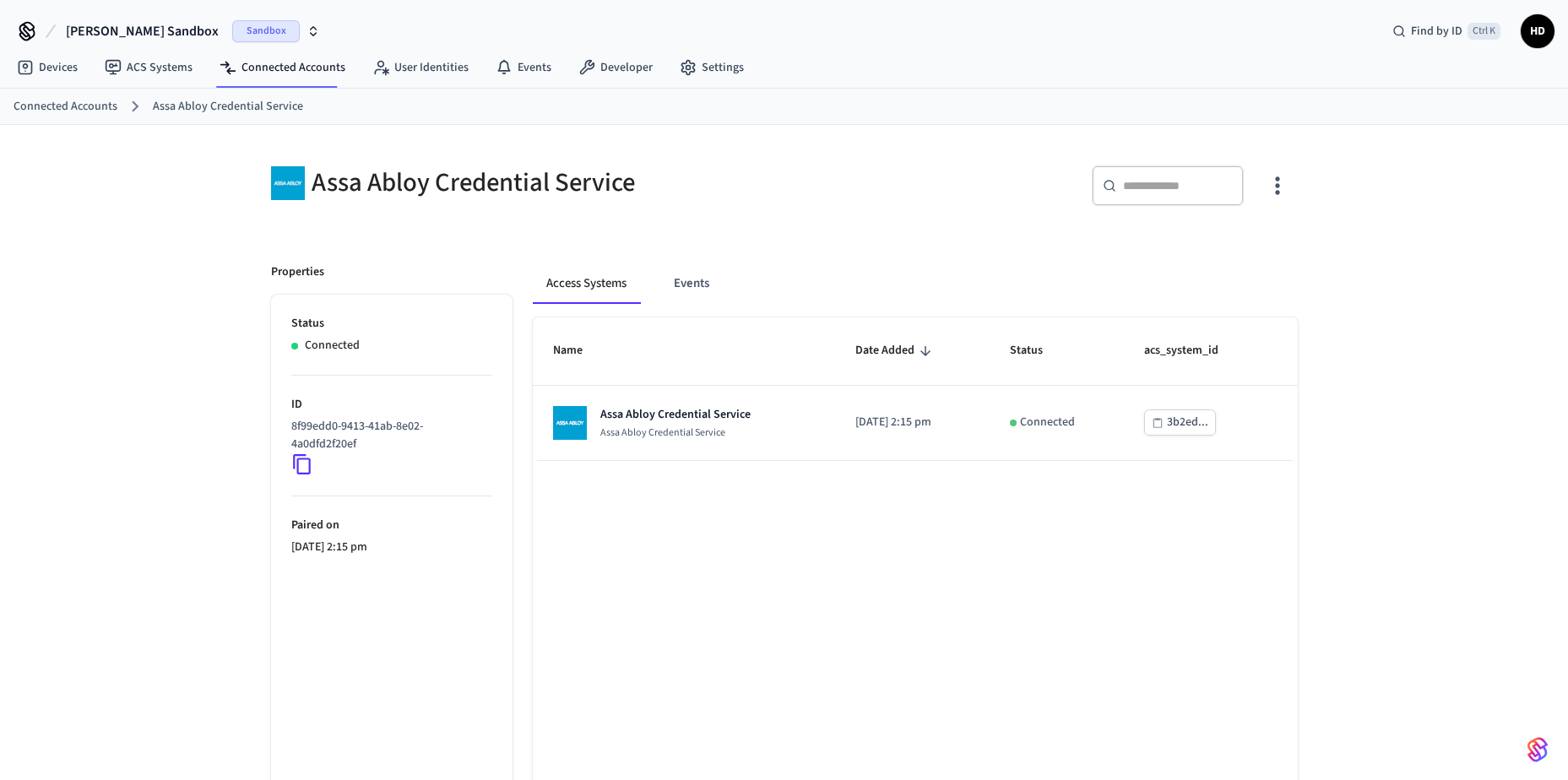
click at [1531, 759] on img "button" at bounding box center [1537, 750] width 20 height 27
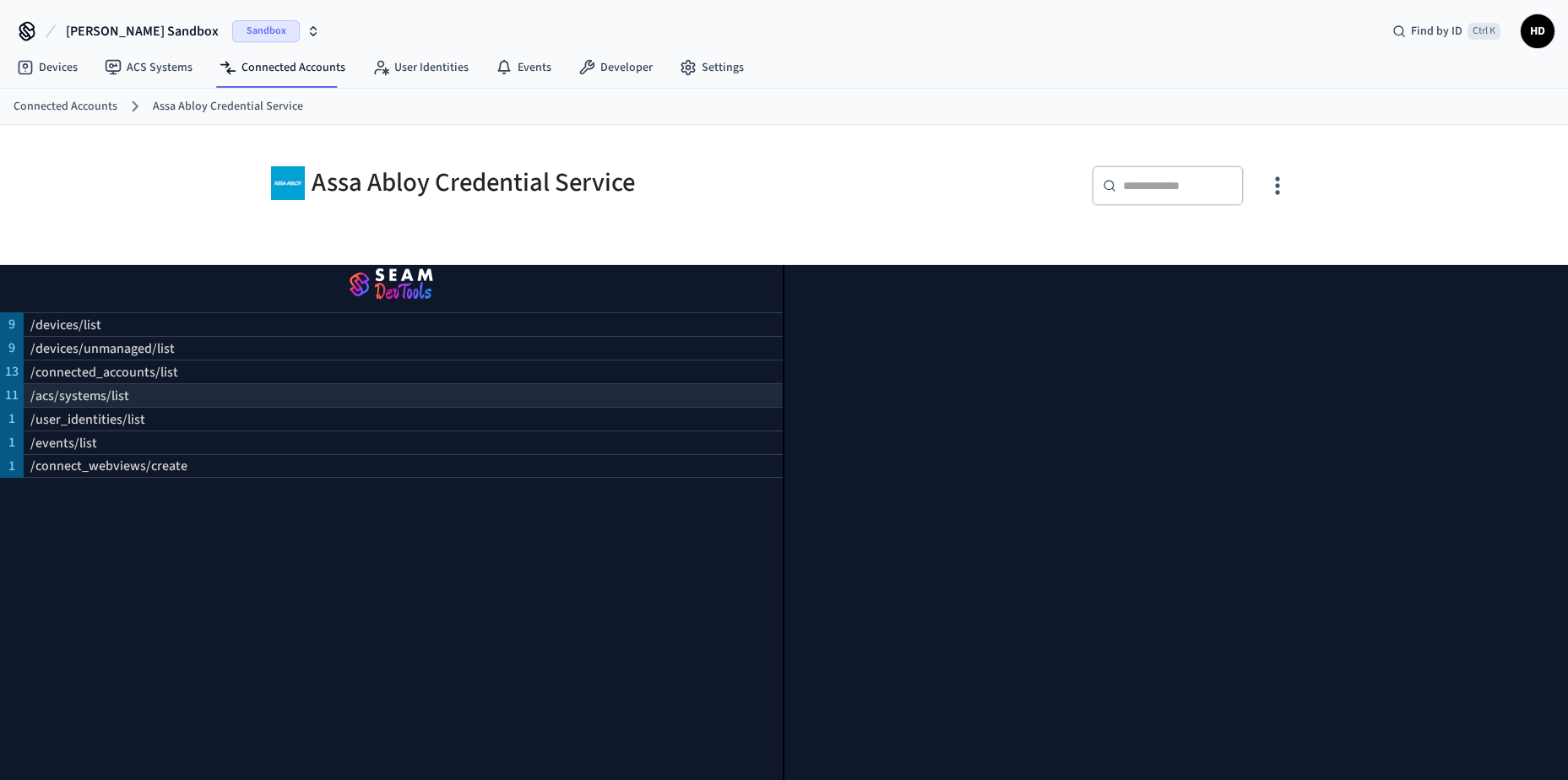
click at [73, 386] on p "/acs/systems/list" at bounding box center [80, 395] width 99 height 20
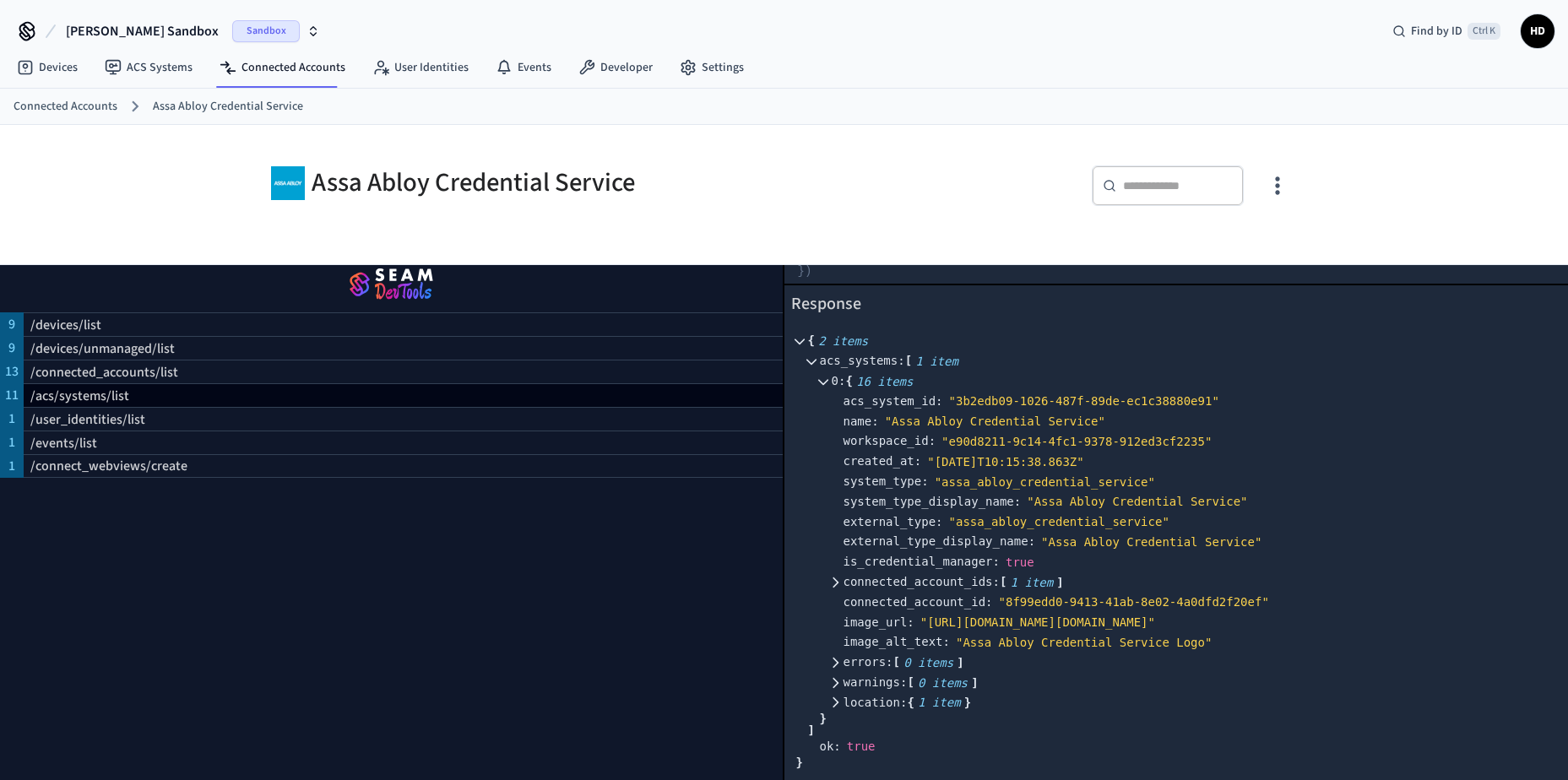
scroll to position [84, 0]
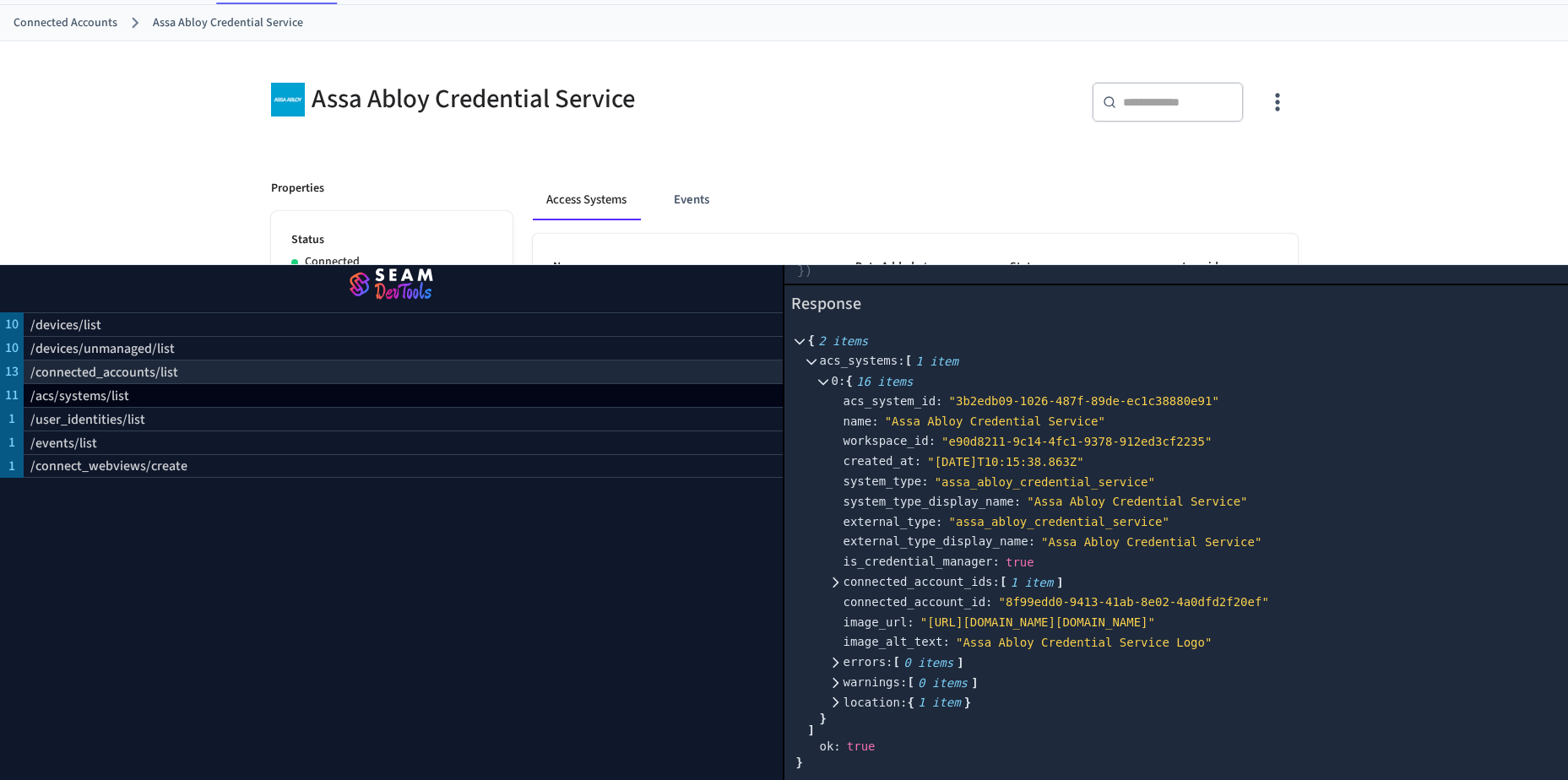
click at [117, 363] on p "/connected_accounts/list" at bounding box center [103, 372] width 148 height 20
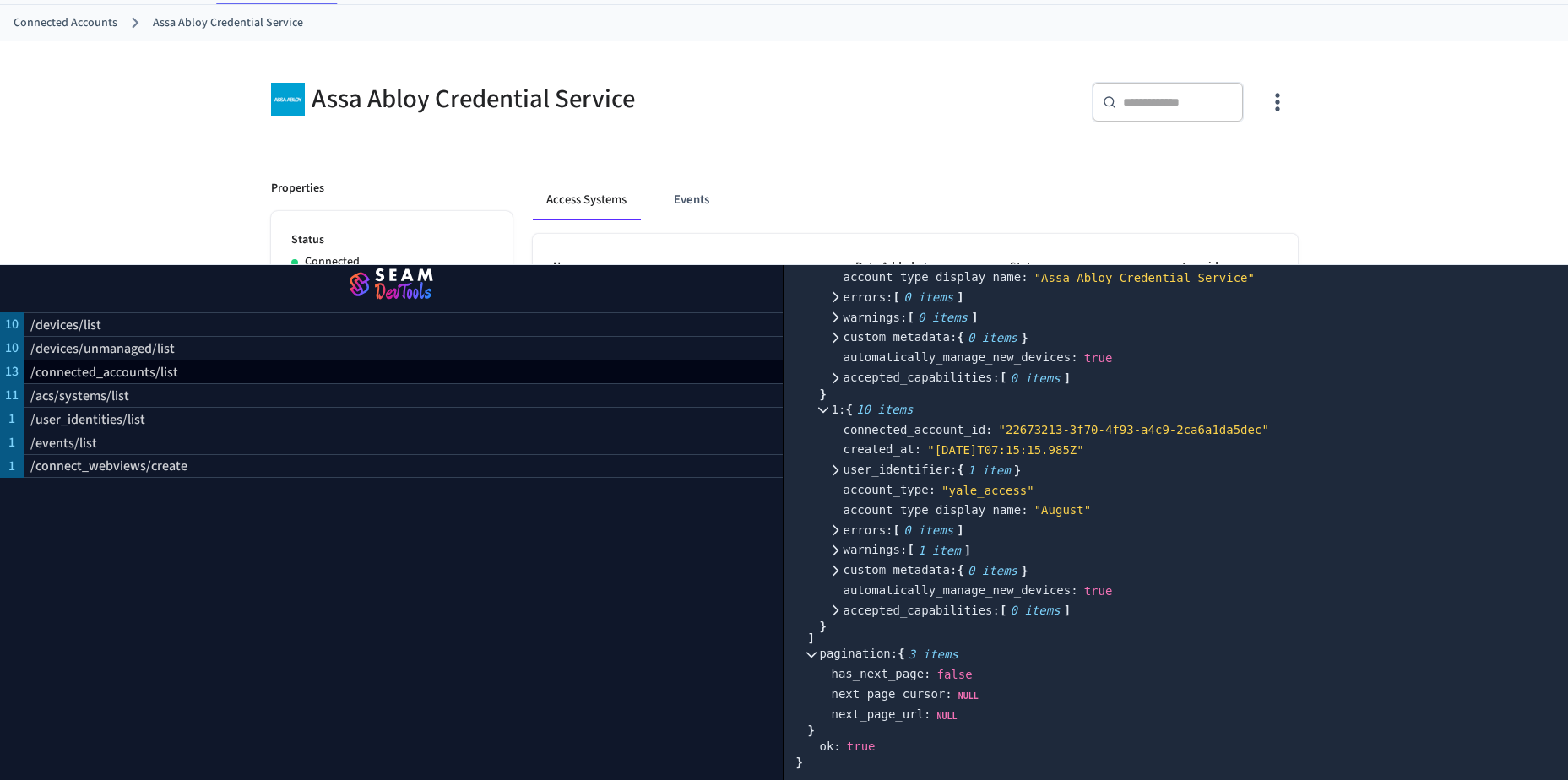
scroll to position [0, 0]
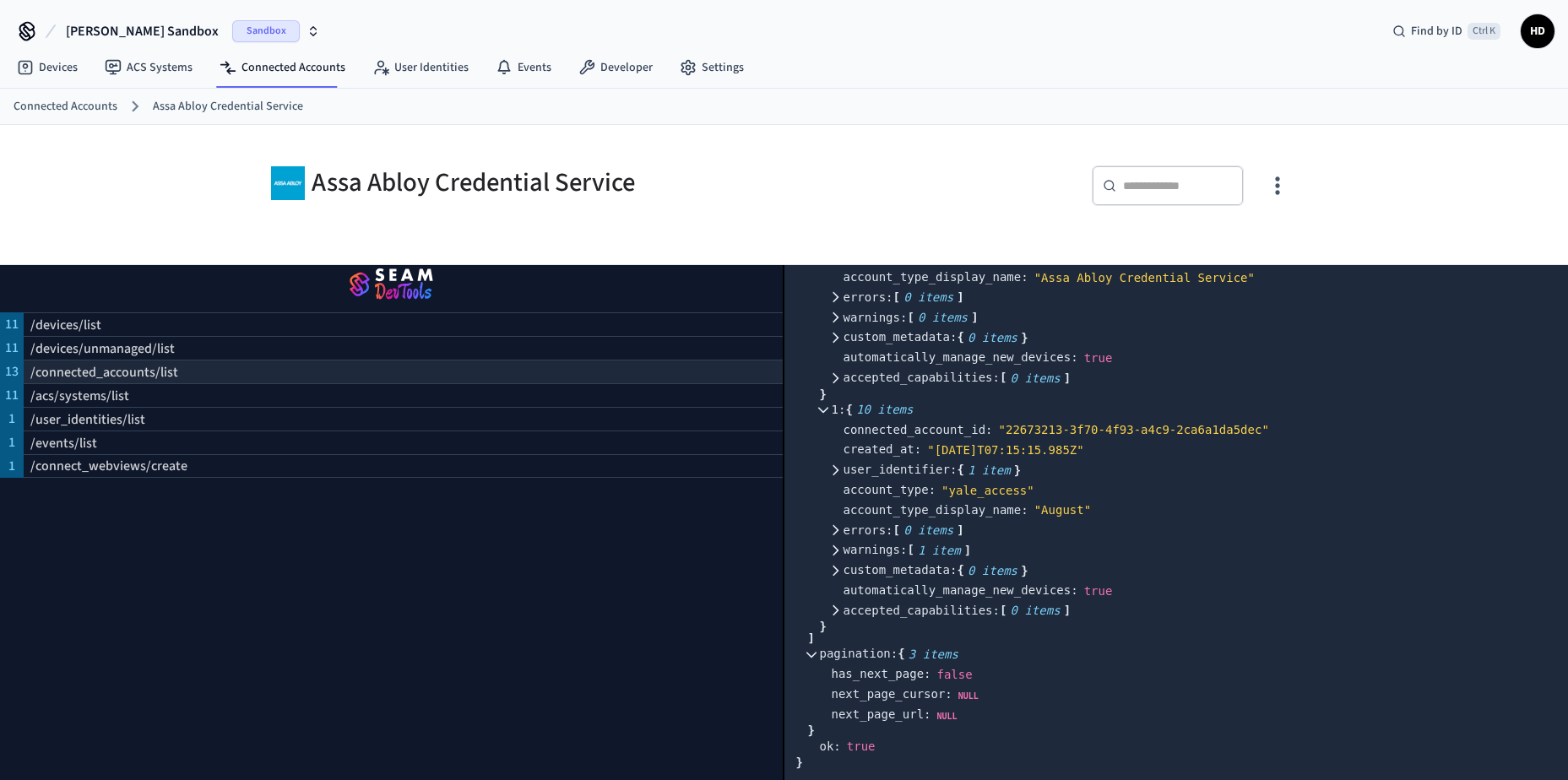
click at [51, 363] on p "/connected_accounts/list" at bounding box center [103, 372] width 148 height 20
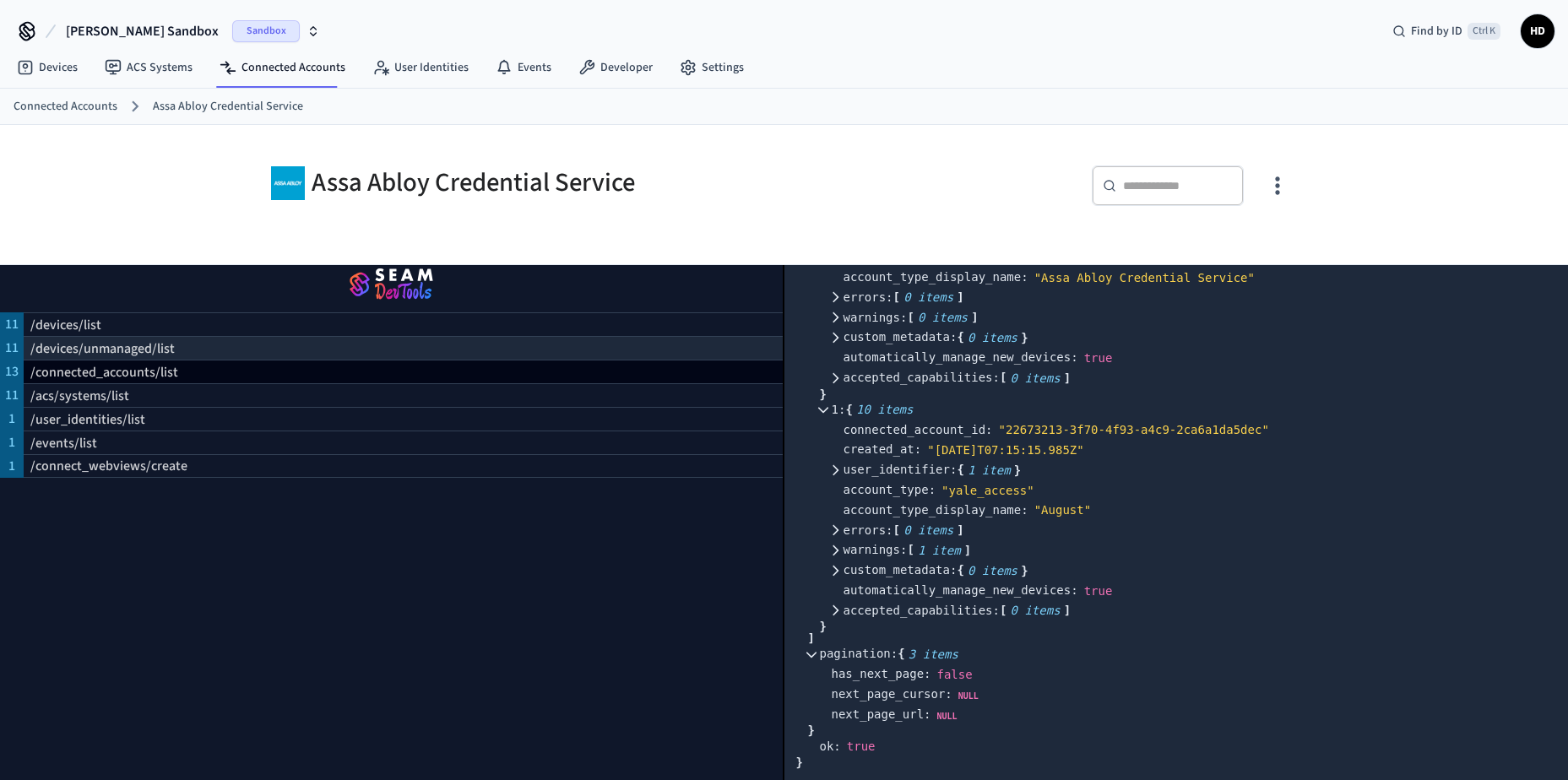
click at [148, 339] on p "/devices/unmanaged/list" at bounding box center [102, 348] width 144 height 20
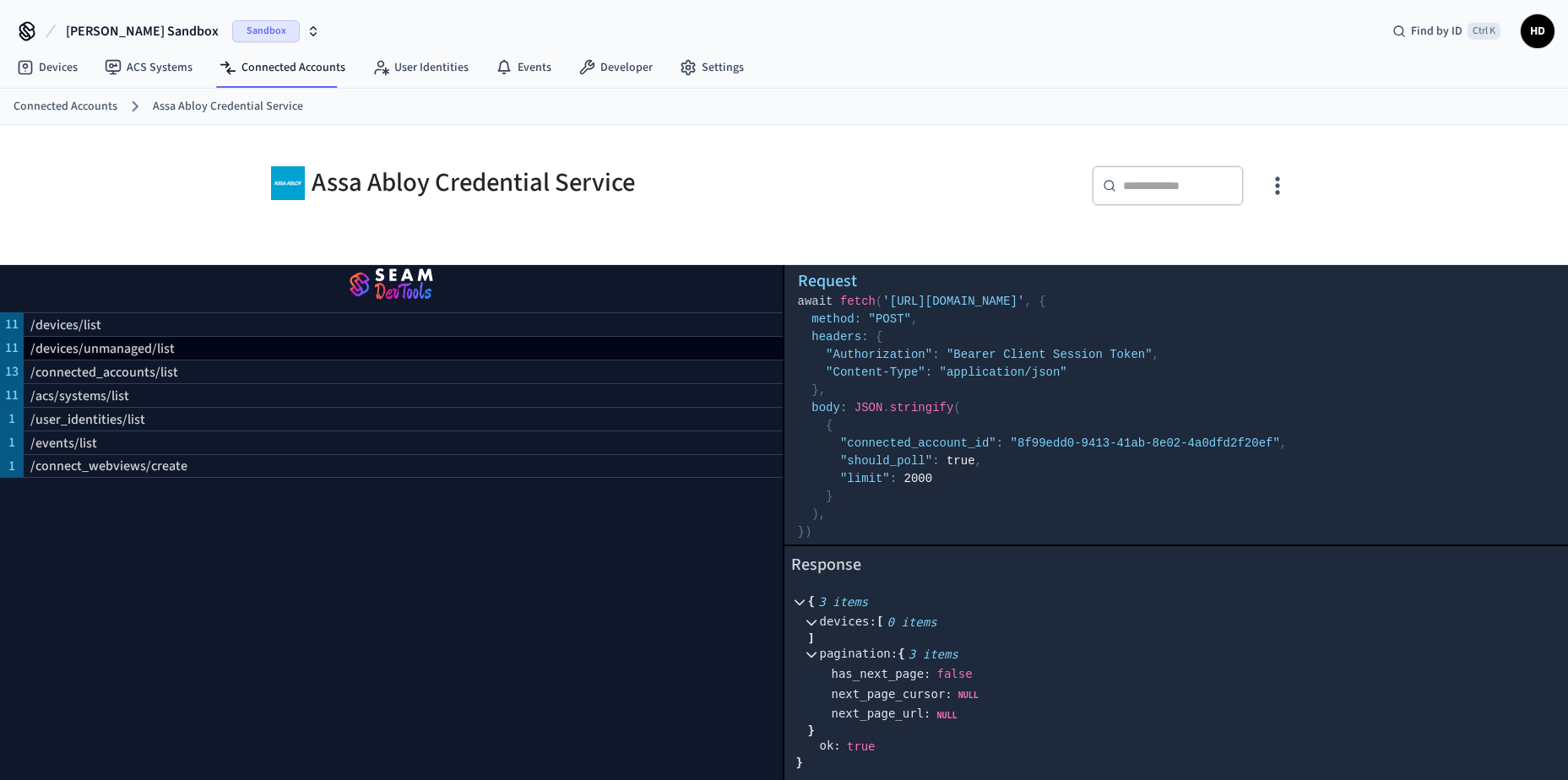
scroll to position [84, 0]
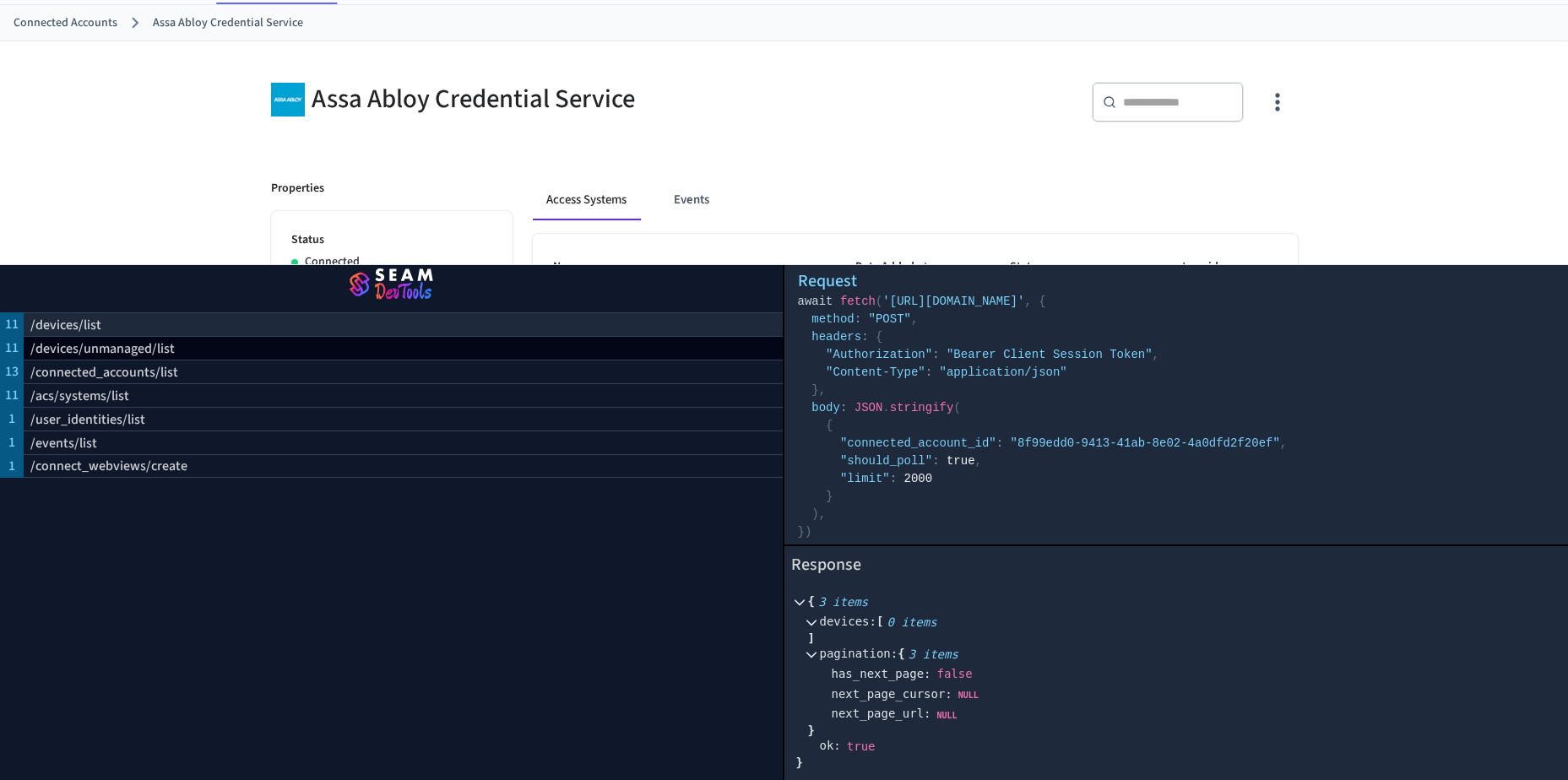
click at [96, 315] on p "/devices/list" at bounding box center [65, 325] width 71 height 20
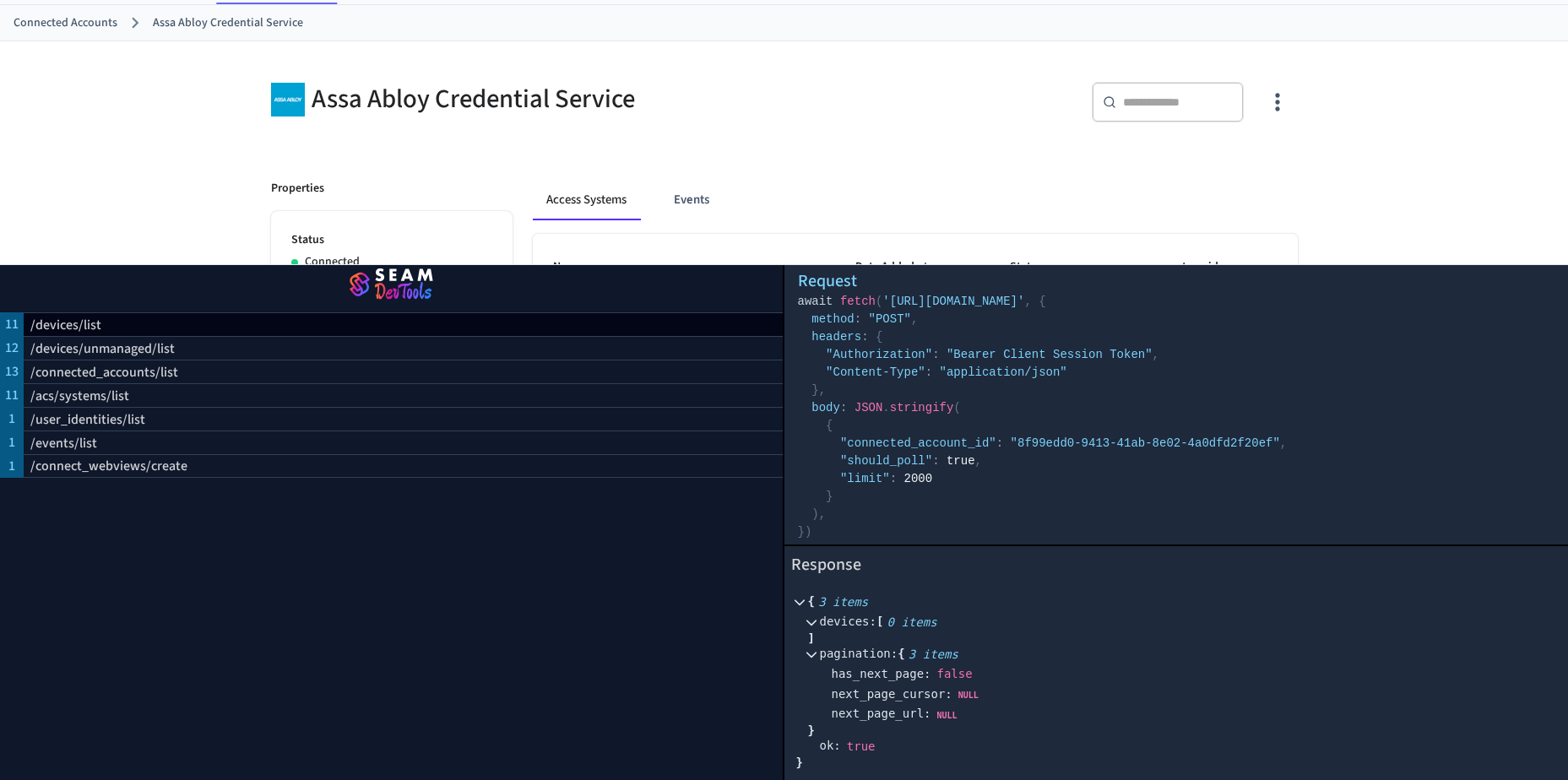
scroll to position [0, 0]
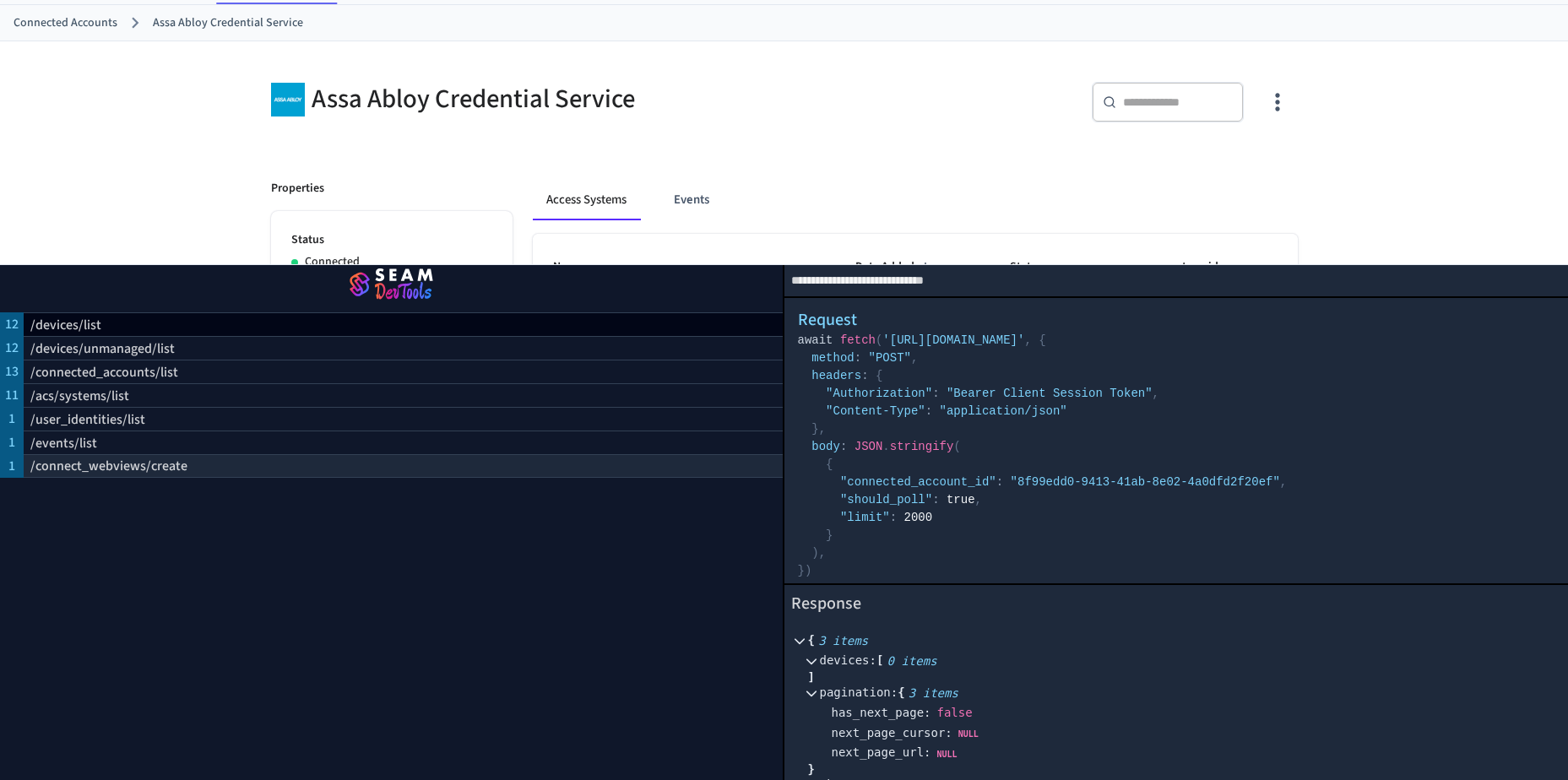
click at [123, 460] on p "/connect_webviews/create" at bounding box center [109, 466] width 157 height 20
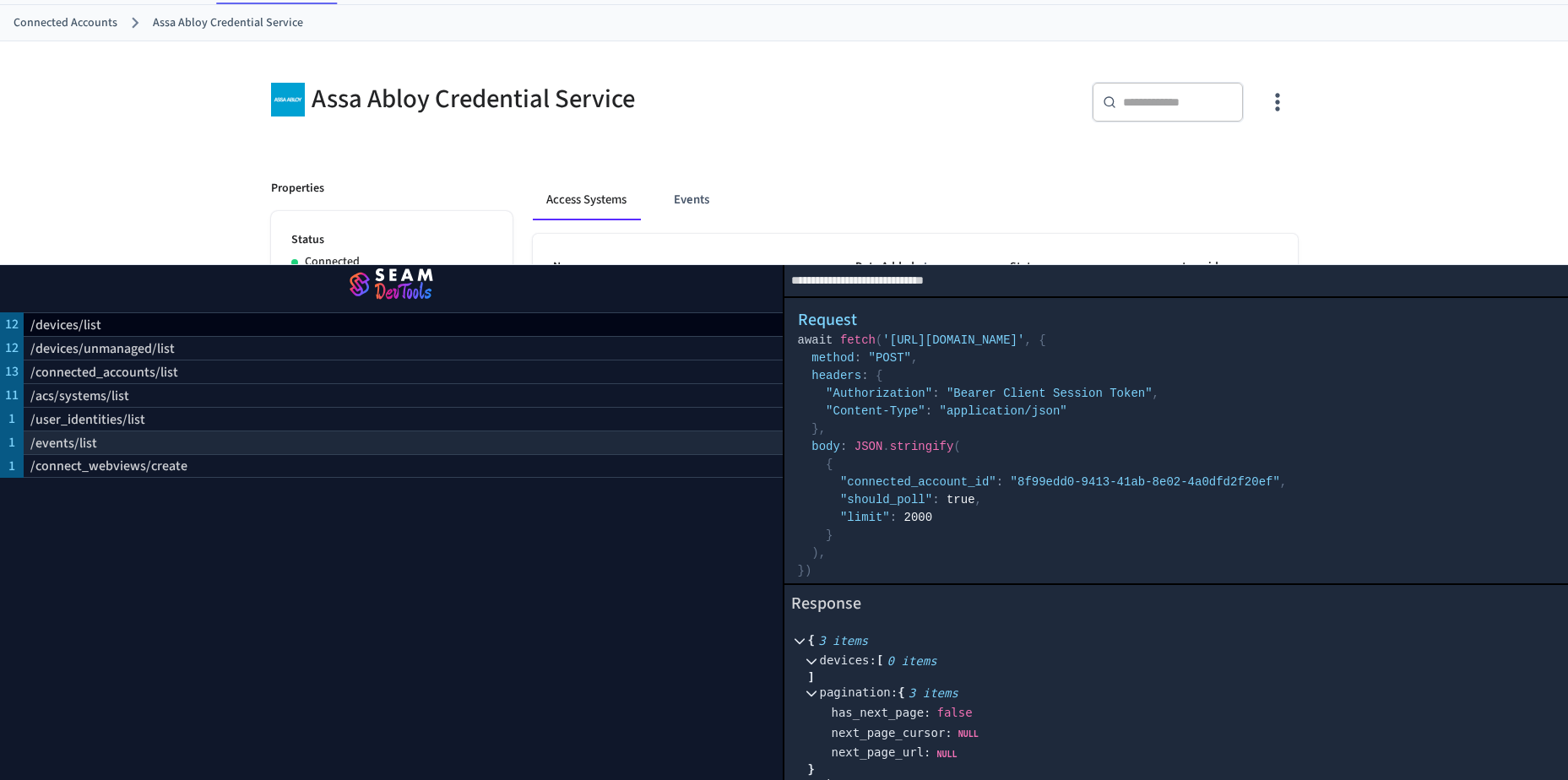
select select "**********"
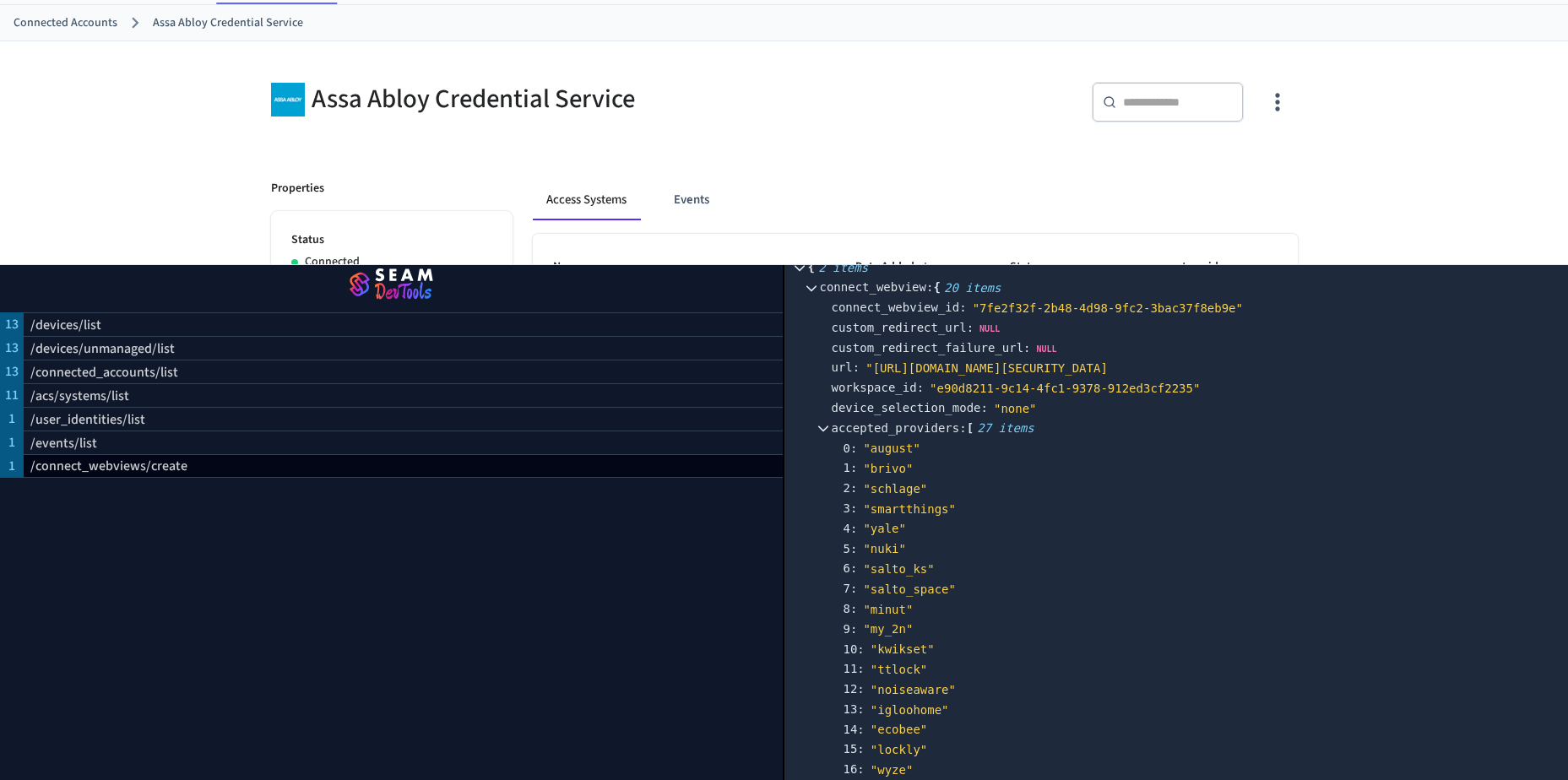
scroll to position [253, 0]
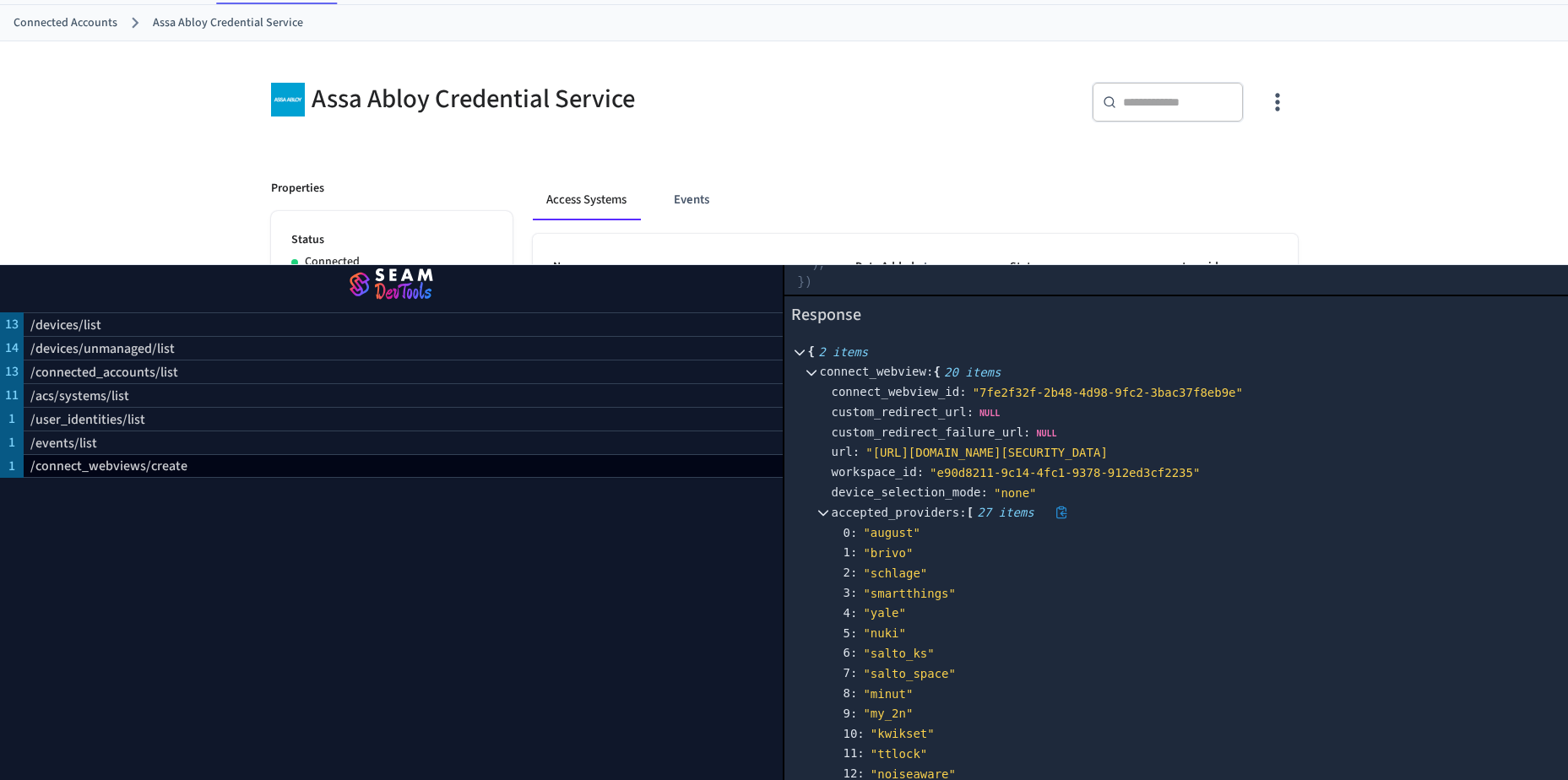
click at [1008, 513] on div "27 items" at bounding box center [1006, 512] width 57 height 11
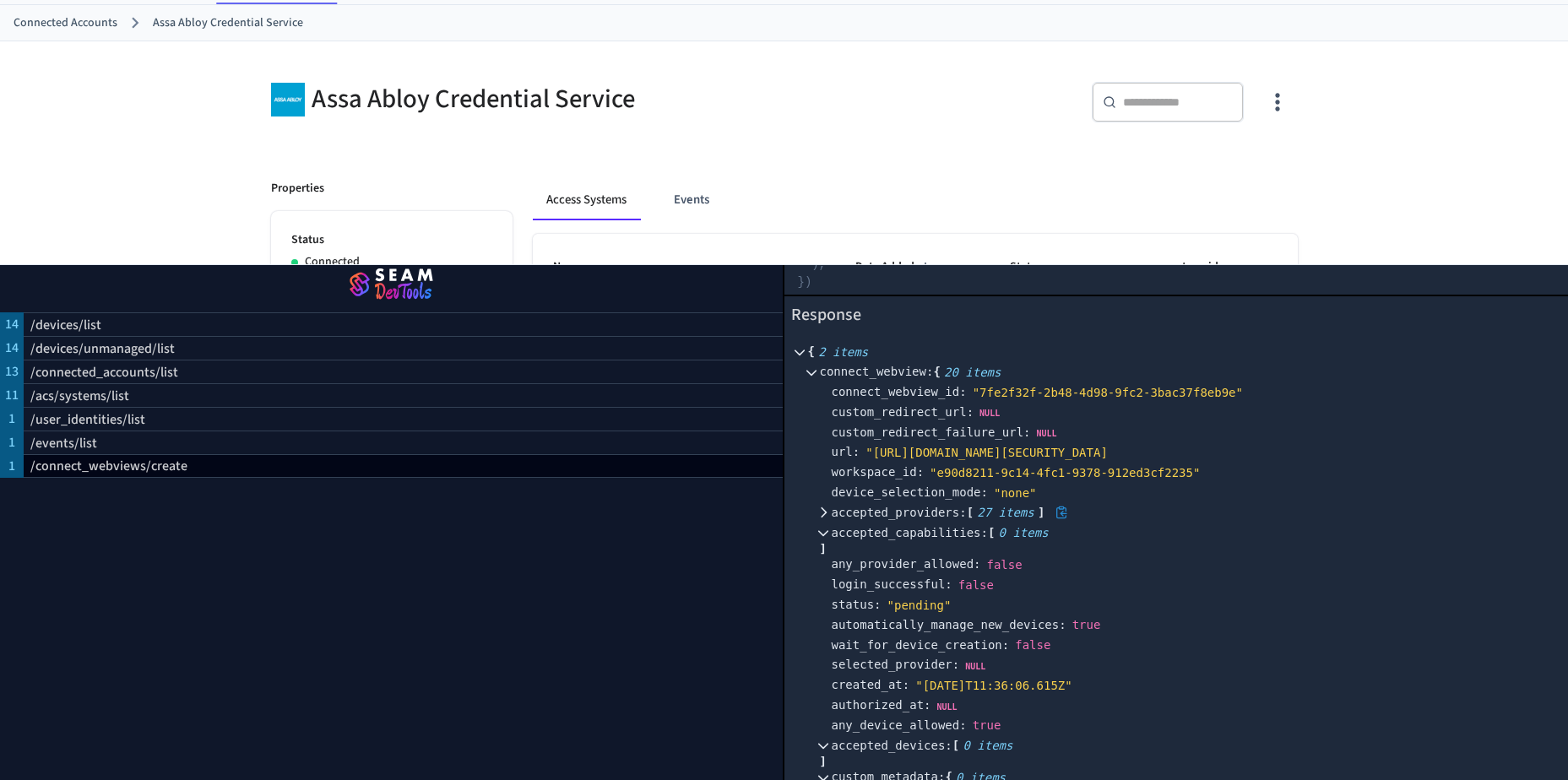
click at [827, 514] on icon at bounding box center [823, 512] width 6 height 10
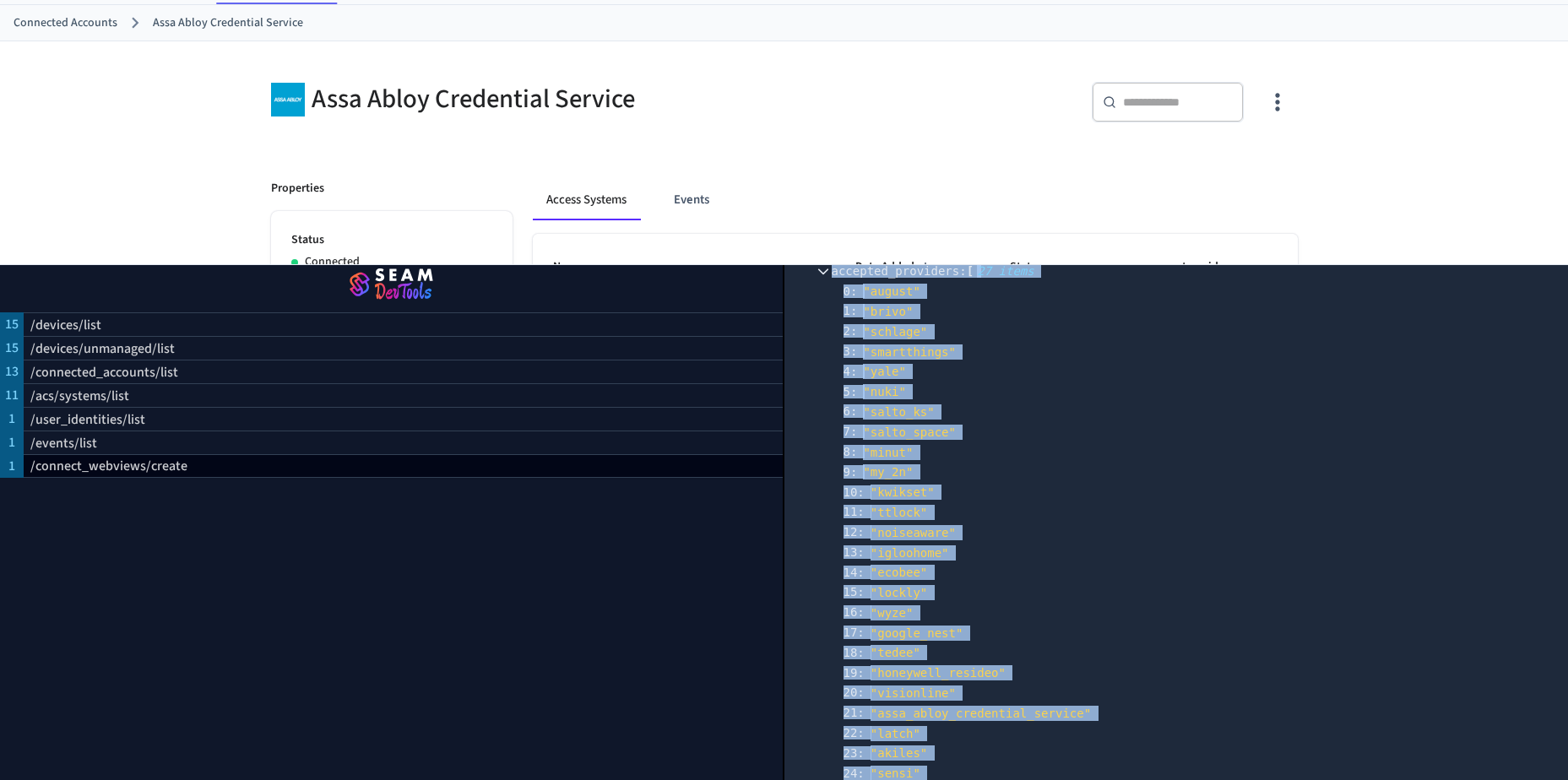
scroll to position [460, 0]
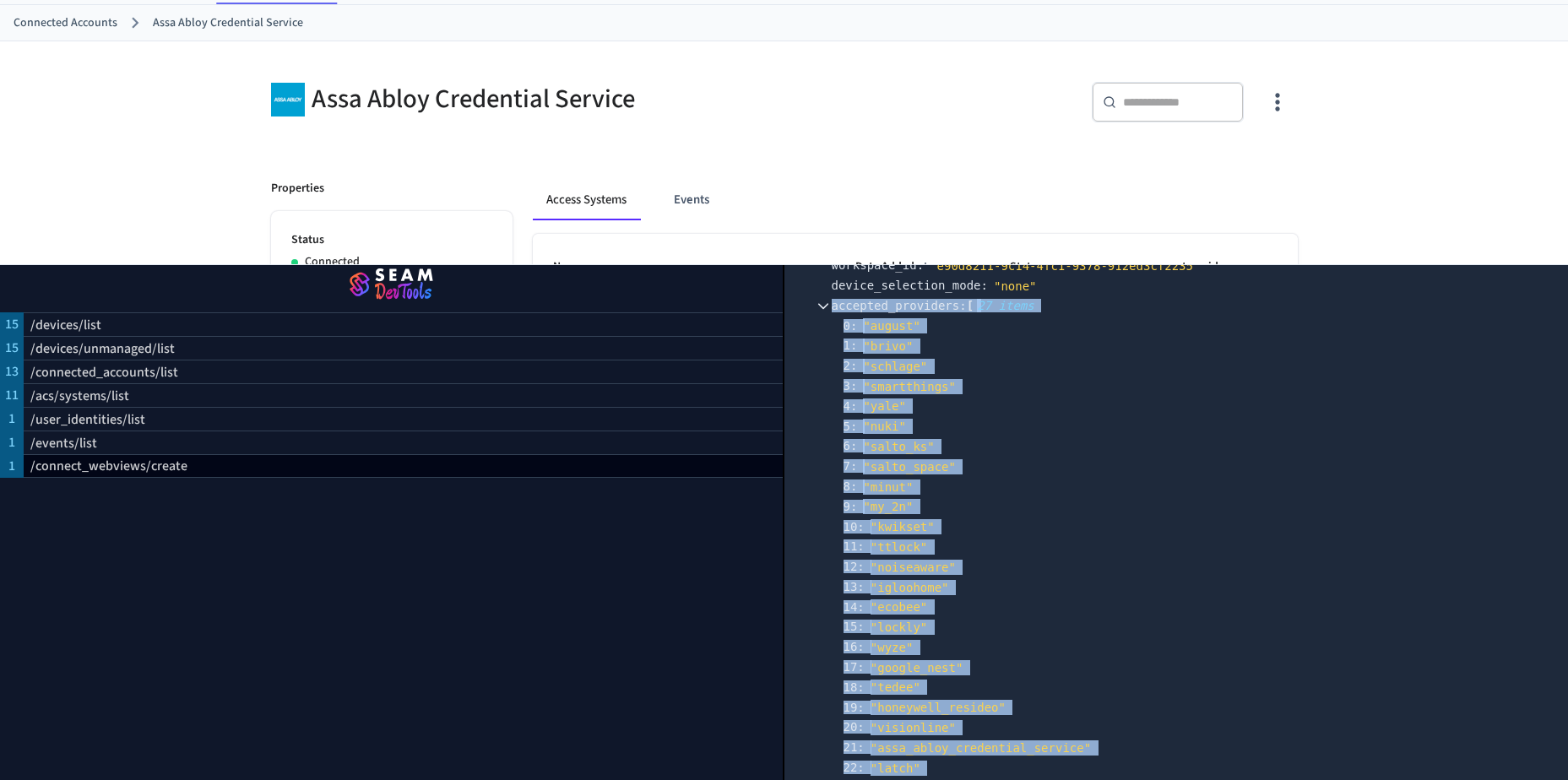
drag, startPoint x: 971, startPoint y: 628, endPoint x: 839, endPoint y: 309, distance: 345.2
click at [839, 309] on div "accepted_providers : [ 27 items ] 0 : " august" 1 : " brivo" 2 : " schlage" 3 :…" at bounding box center [1194, 583] width 725 height 574
copy div "accepted_providers : [ 27 items ] 0 : " august" 1 : " brivo" 2 : " schlage" 3 :…"
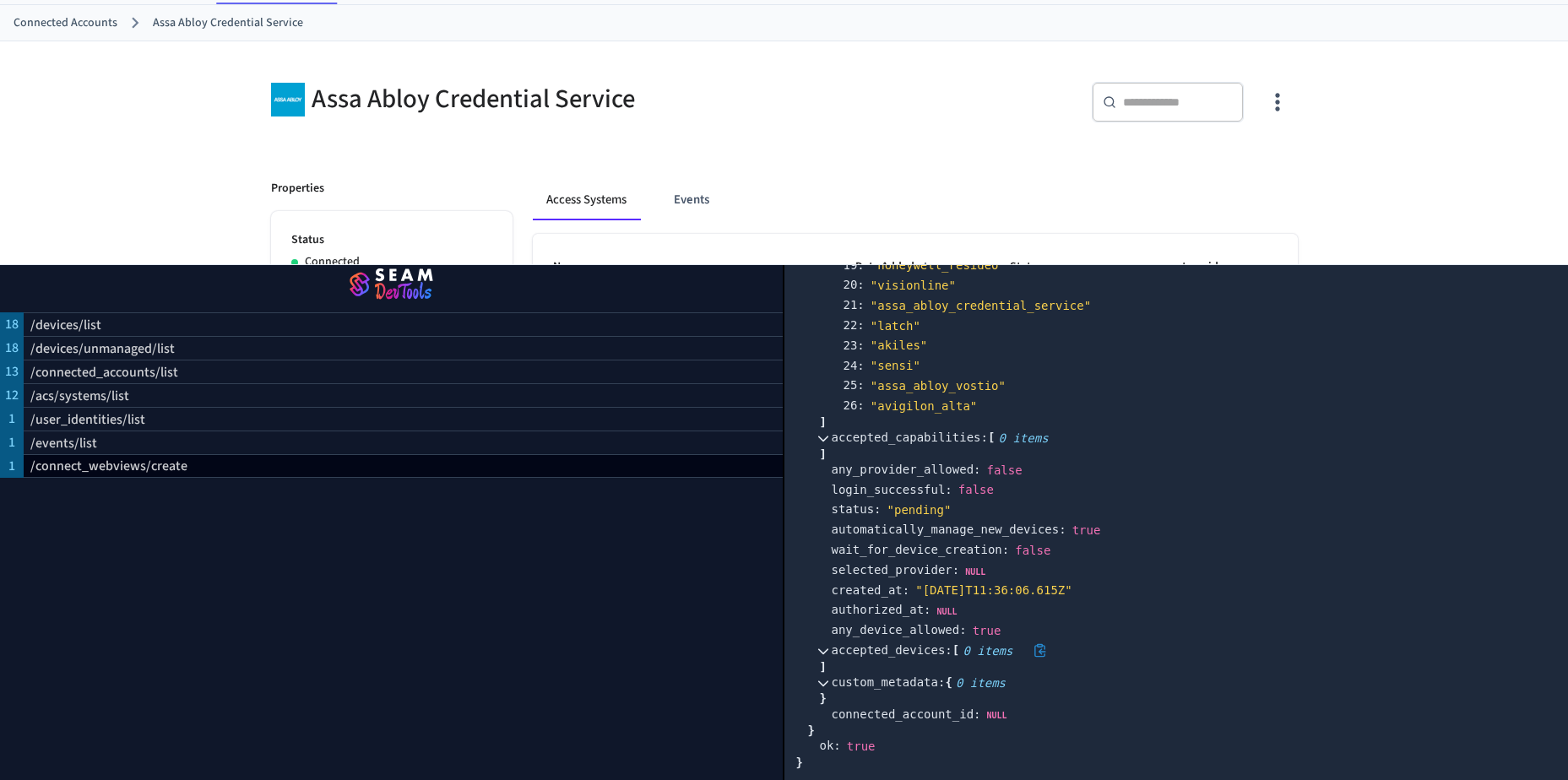
click at [1319, 641] on div "accepted_devices : [ 0 items ]" at bounding box center [1194, 651] width 725 height 20
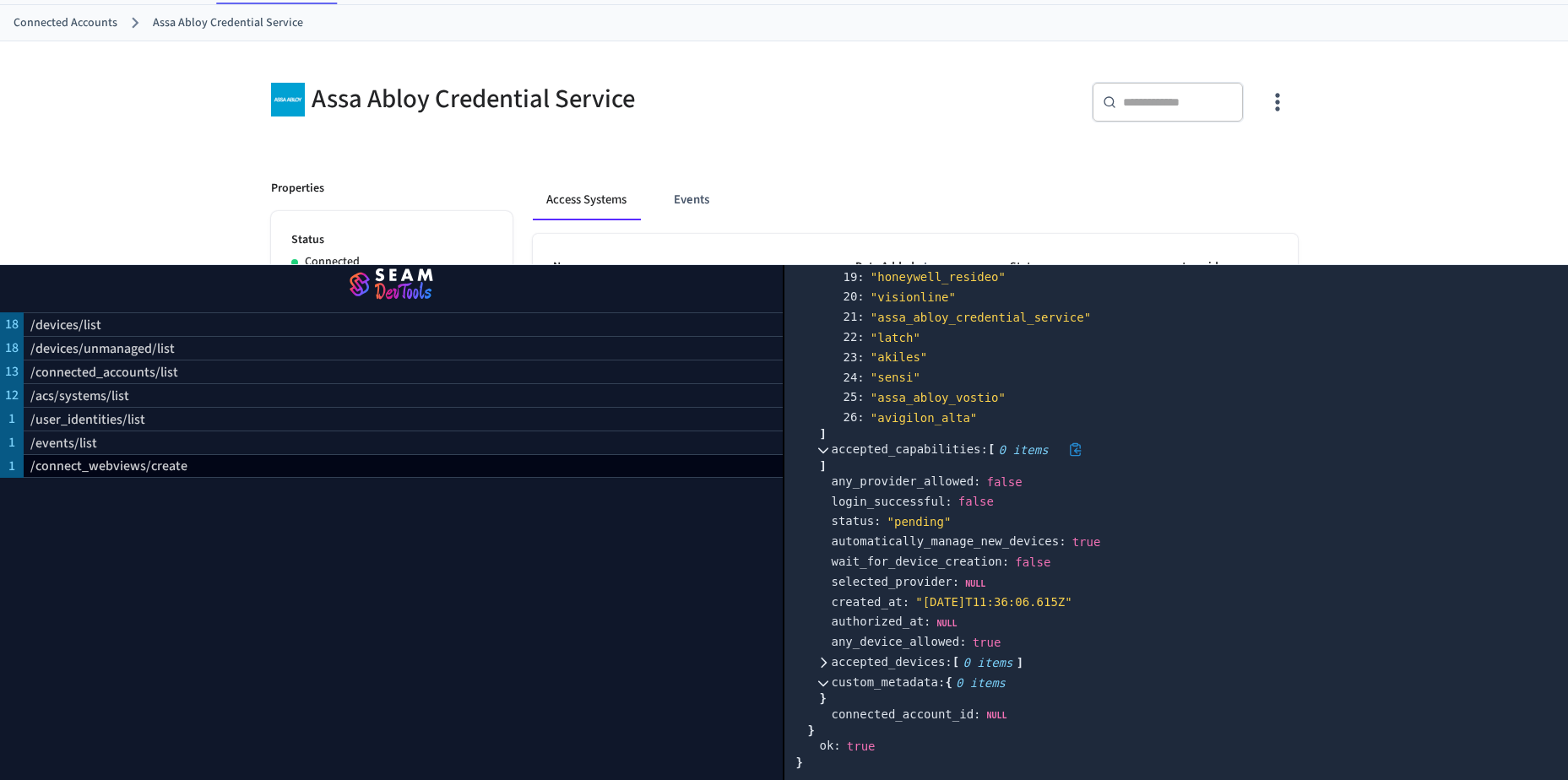
scroll to position [901, 0]
drag, startPoint x: 983, startPoint y: 394, endPoint x: 916, endPoint y: 392, distance: 67.0
click at [916, 392] on div "25 : " assa_abloy_vostio"" at bounding box center [1200, 397] width 714 height 20
drag, startPoint x: 916, startPoint y: 392, endPoint x: 876, endPoint y: 404, distance: 41.8
click at [876, 410] on div "" avigilon_alta"" at bounding box center [931, 417] width 133 height 15
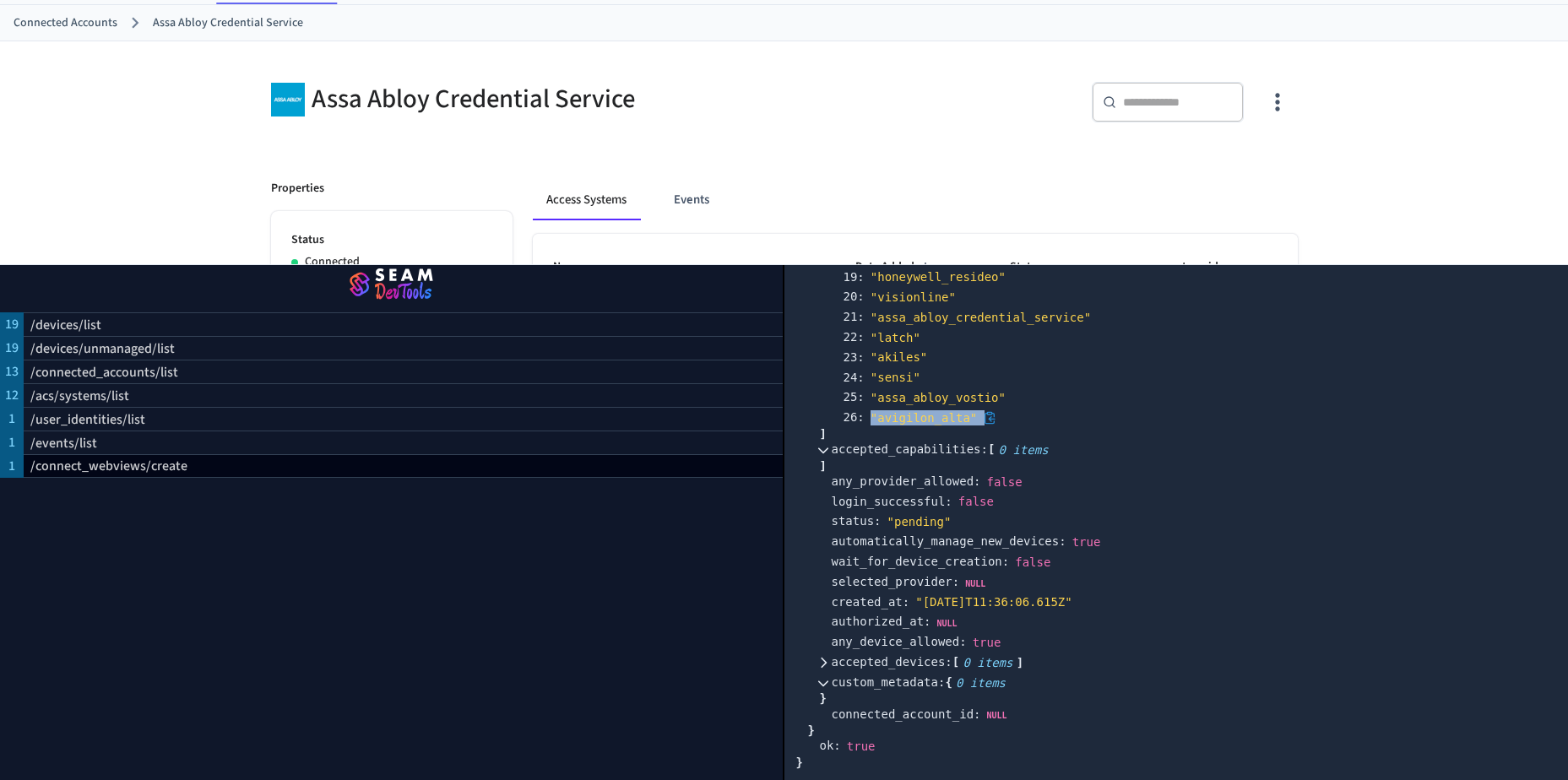
copy div "" avigilon_alta""
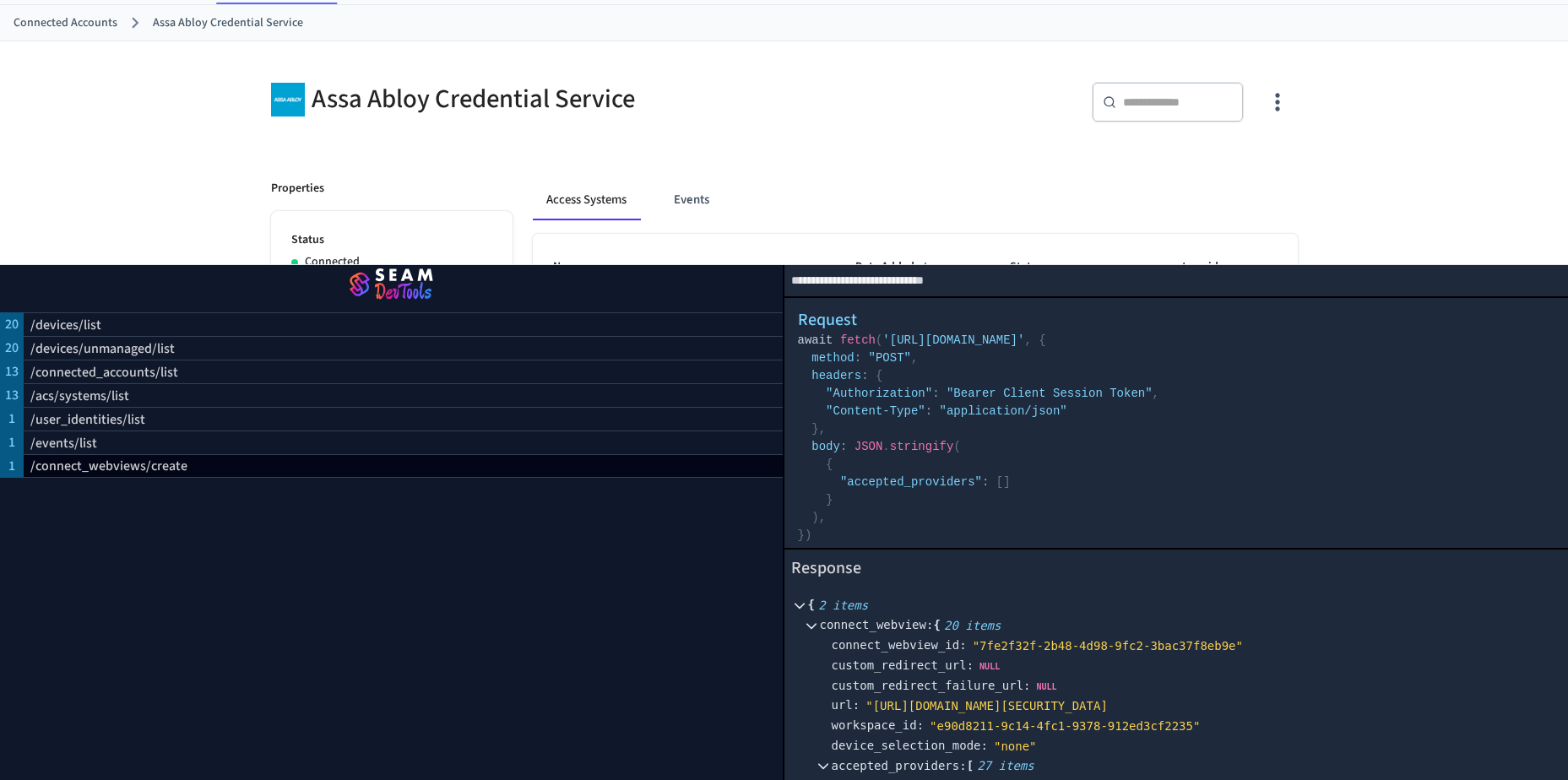
scroll to position [0, 0]
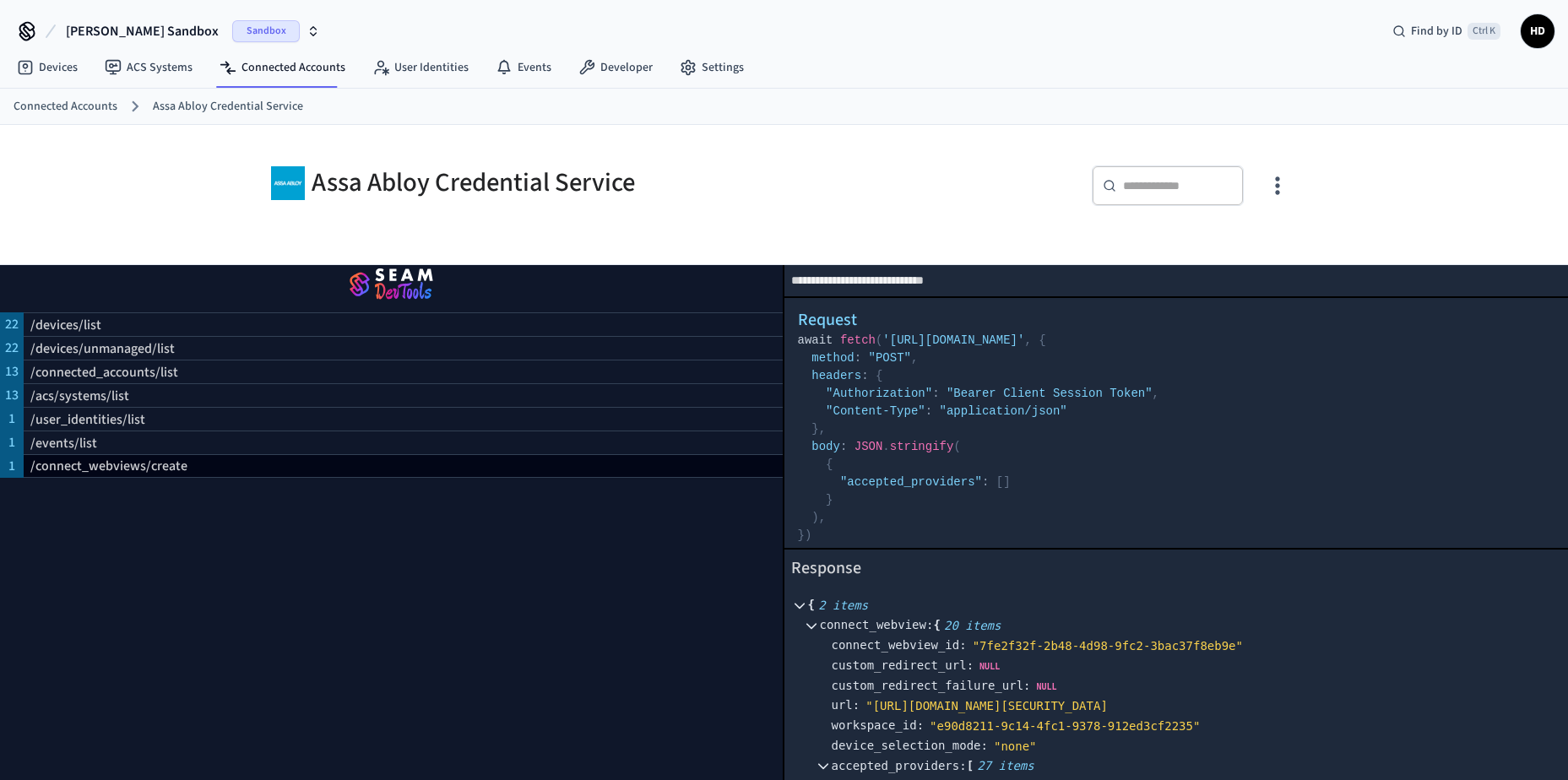
click at [1518, 636] on div "connect_webview_id : " 7fe2f32f-2b48-4d98-9fc2-3bac37f8eb9e"" at bounding box center [1194, 646] width 725 height 20
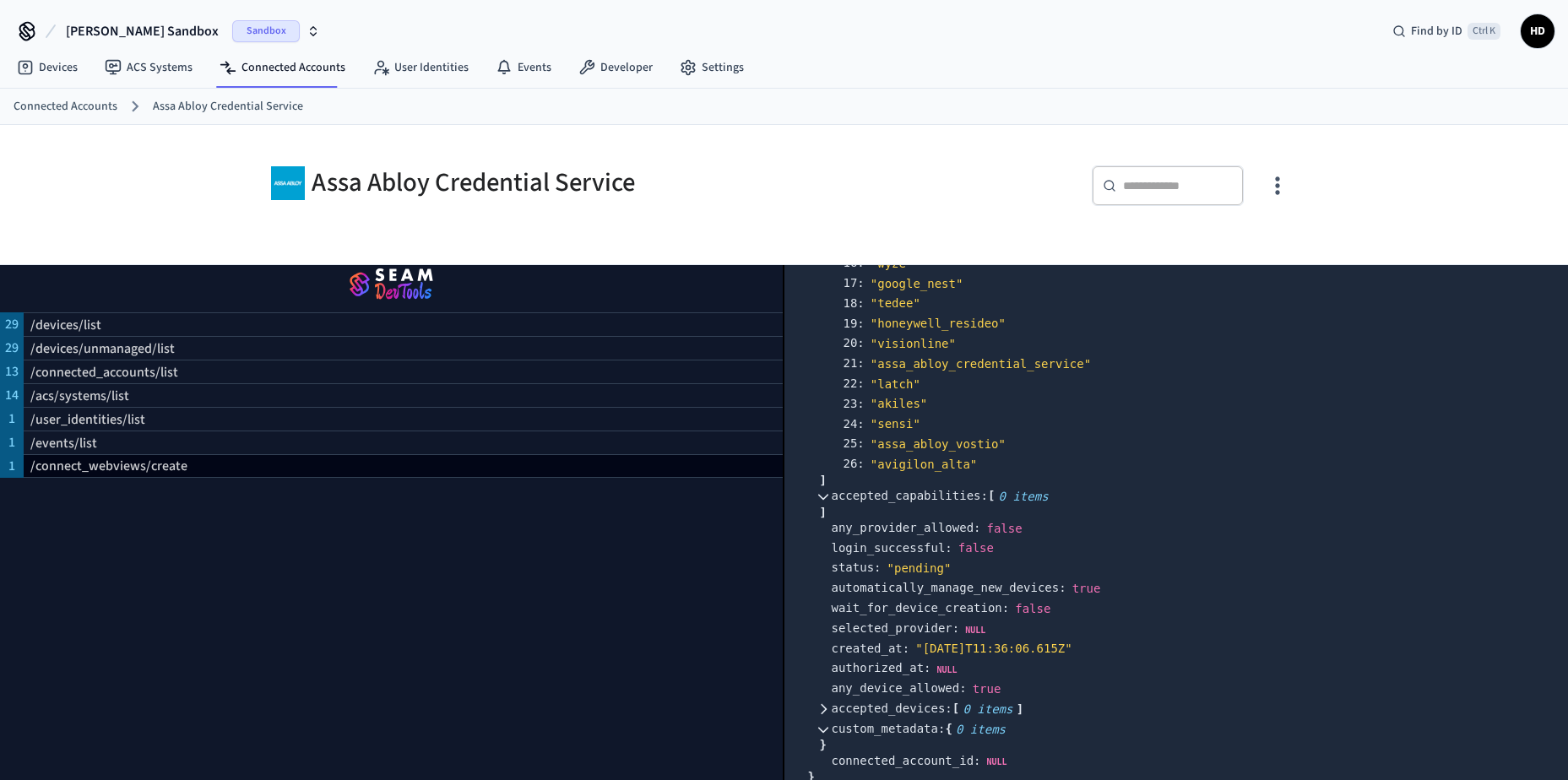
scroll to position [901, 0]
